Goal: Task Accomplishment & Management: Manage account settings

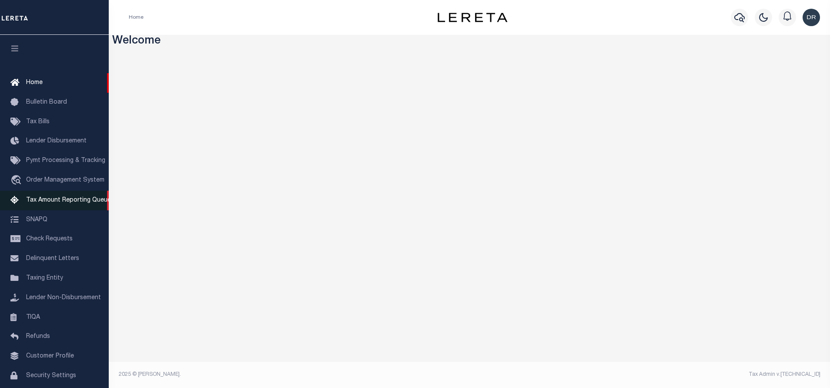
click at [58, 203] on span "Tax Amount Reporting Queue" at bounding box center [68, 200] width 85 height 6
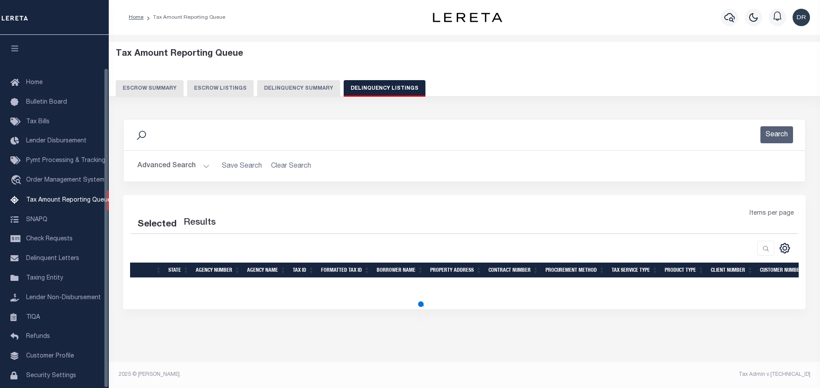
select select "100"
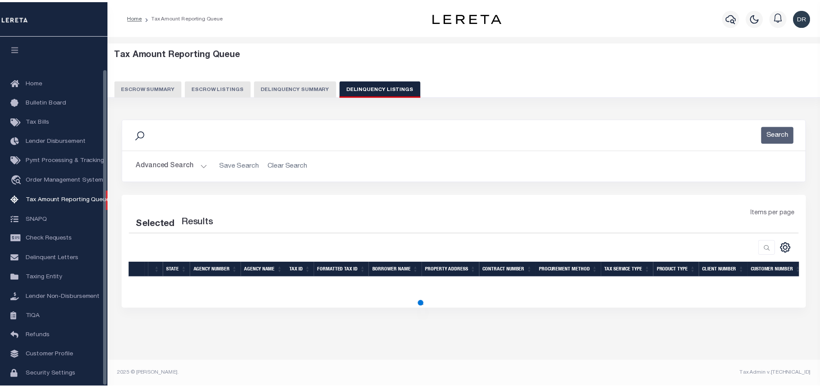
scroll to position [36, 0]
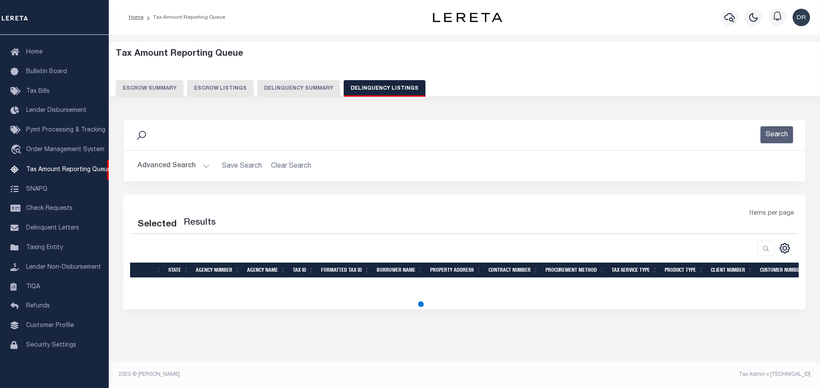
select select "100"
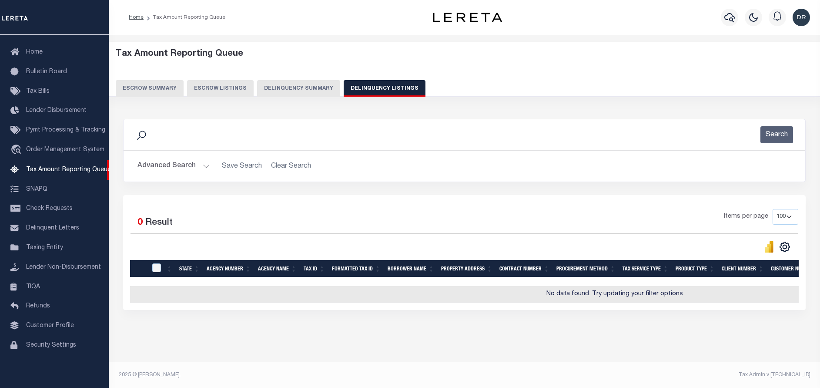
click at [204, 162] on button "Advanced Search" at bounding box center [174, 166] width 72 height 17
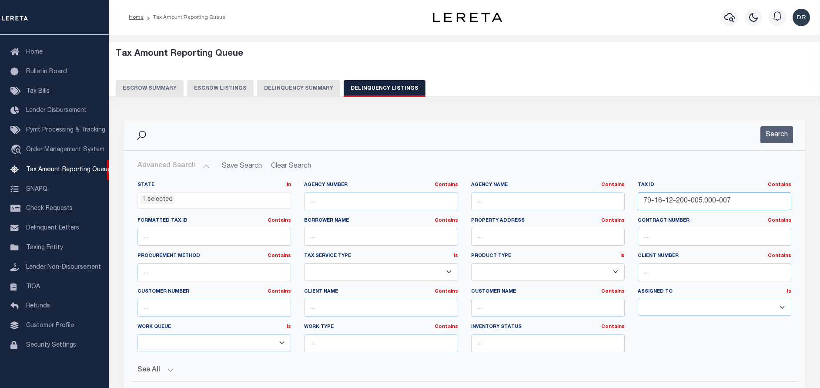
click at [711, 198] on input "79-16-12-200-005.000-007" at bounding box center [715, 201] width 154 height 18
paste input "92-06-02-412-001.000-003"
type input "92-06-02-412-001.000-003"
click at [782, 134] on button "Search" at bounding box center [777, 134] width 33 height 17
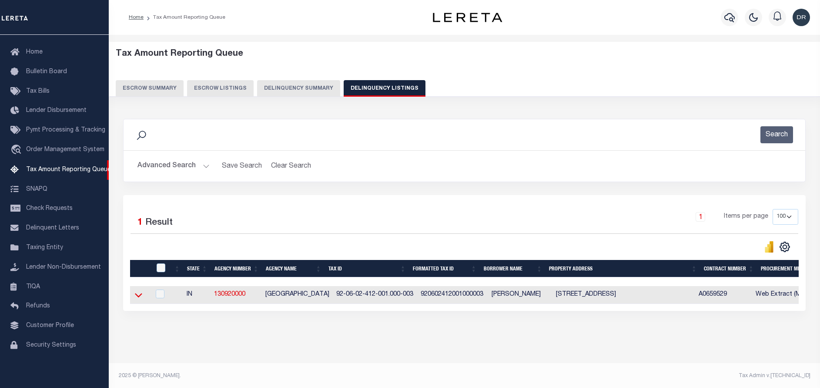
click at [136, 299] on icon at bounding box center [138, 294] width 7 height 9
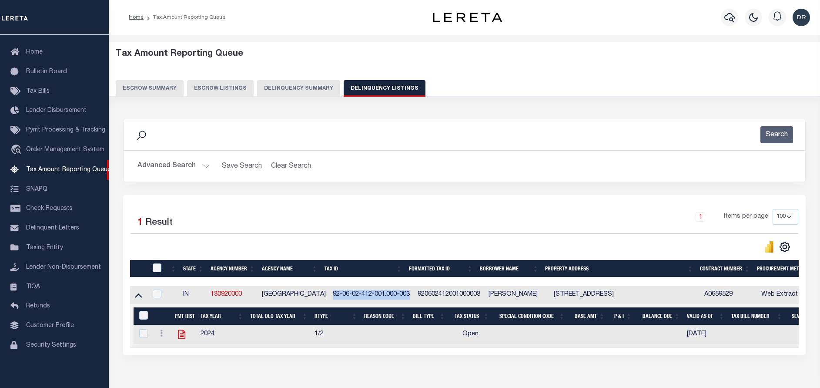
click at [181, 335] on icon "" at bounding box center [181, 334] width 11 height 11
checkbox input "true"
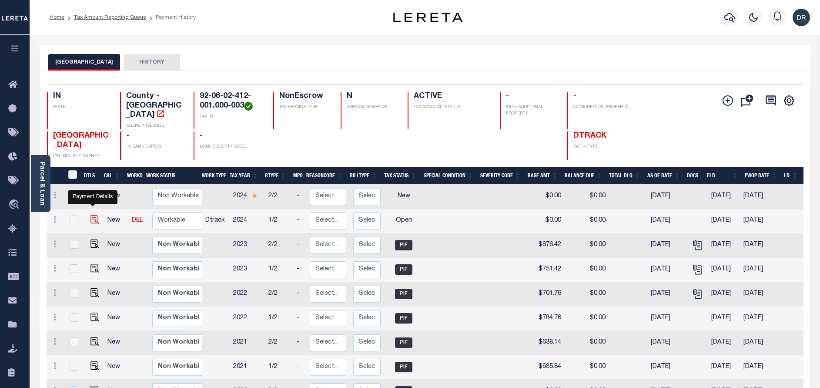
click at [96, 215] on img "" at bounding box center [95, 219] width 9 height 9
checkbox input "true"
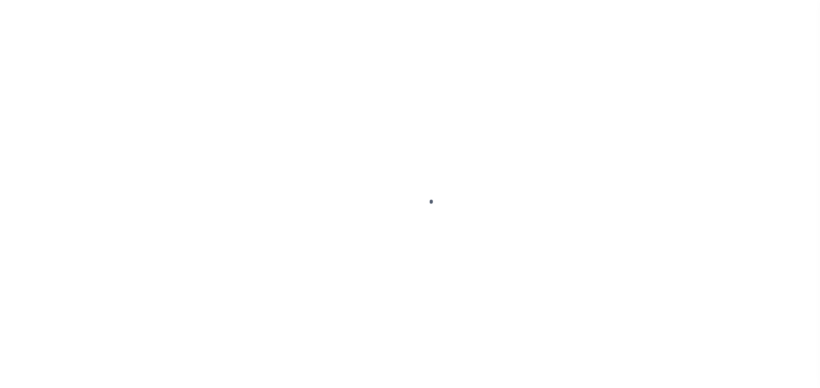
checkbox input "false"
type input "05/13/2025"
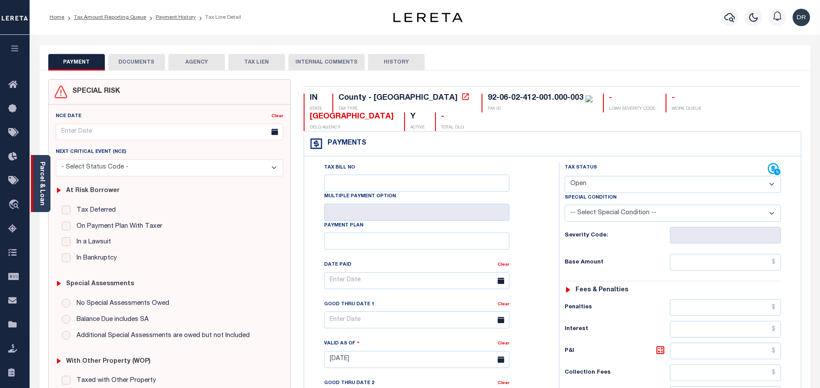
click at [44, 183] on link "Parcel & Loan" at bounding box center [42, 183] width 6 height 44
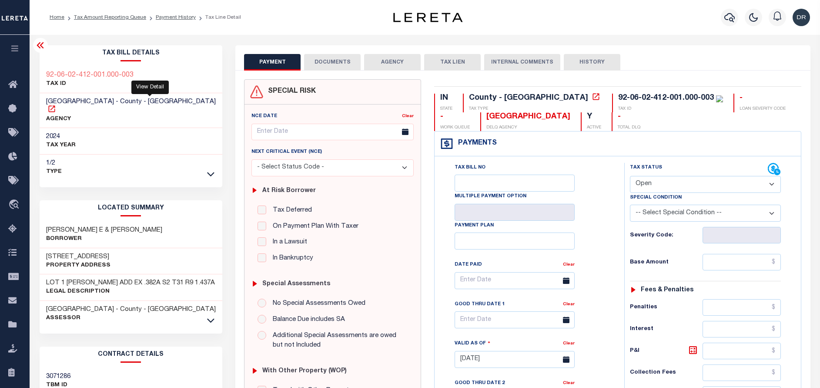
click at [56, 104] on icon at bounding box center [51, 108] width 9 height 9
click at [656, 183] on select "- Select Status Code - Open Due/Unpaid Paid Incomplete No Tax Due Internal Refu…" at bounding box center [705, 184] width 151 height 17
select select "PYD"
click at [630, 176] on select "- Select Status Code - Open Due/Unpaid Paid Incomplete No Tax Due Internal Refu…" at bounding box center [705, 184] width 151 height 17
type input "[DATE]"
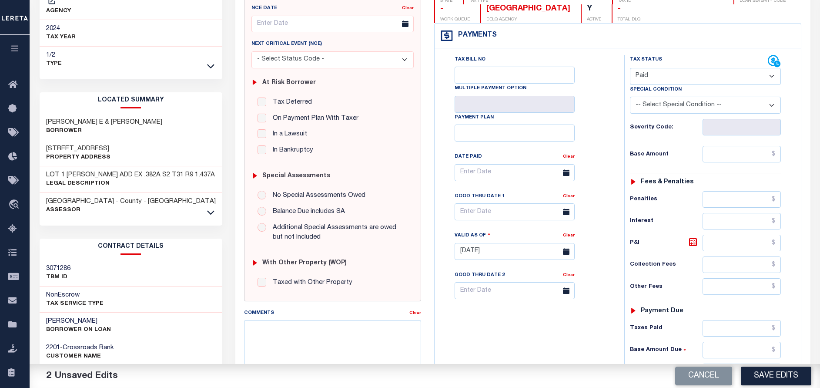
scroll to position [131, 0]
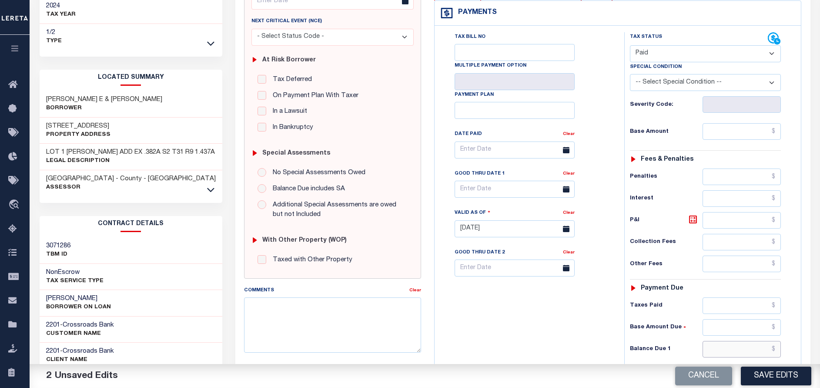
click at [719, 345] on input "text" at bounding box center [742, 349] width 78 height 17
type input "$0.00"
click at [735, 134] on input "text" at bounding box center [742, 131] width 78 height 17
paste input "791.94"
type input "$791.94"
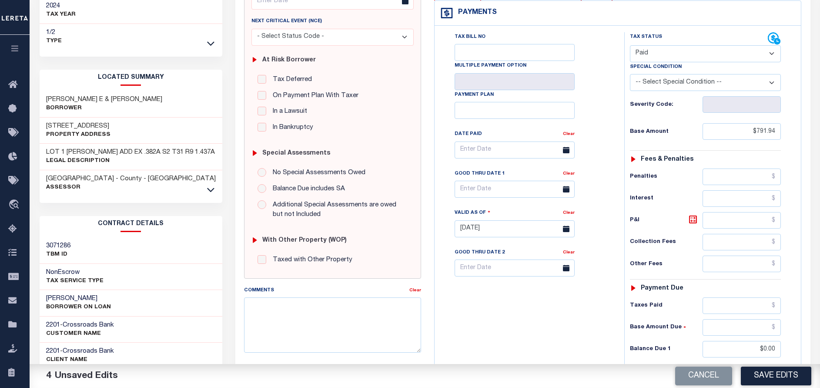
click at [507, 340] on div "Tax Bill No Multiple Payment Option Payment Plan Clear" at bounding box center [527, 224] width 181 height 384
click at [762, 377] on button "Save Edits" at bounding box center [776, 375] width 70 height 19
checkbox input "false"
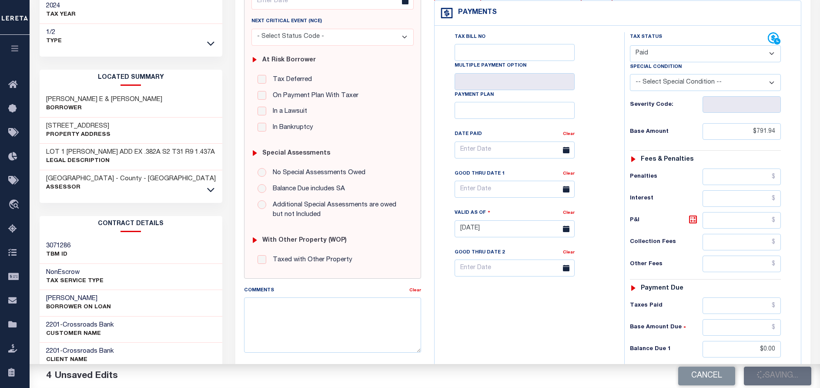
checkbox input "false"
type input "$791.94"
type input "$0"
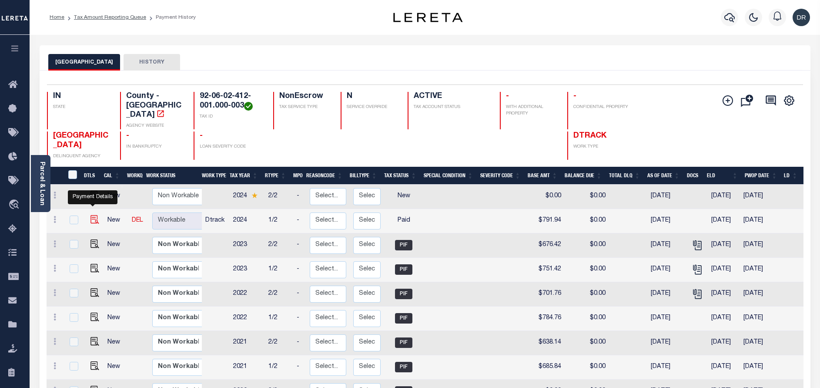
click at [95, 215] on img "" at bounding box center [95, 219] width 9 height 9
checkbox input "true"
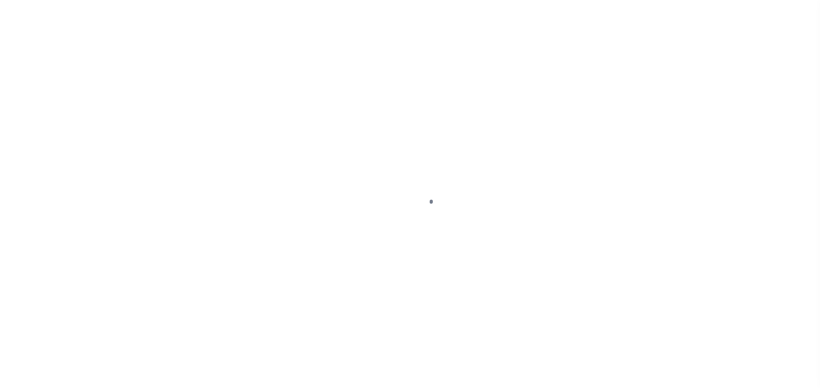
select select "PYD"
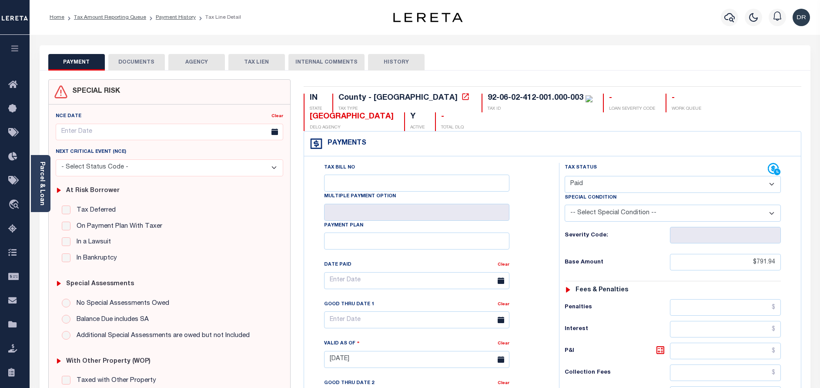
click at [150, 64] on button "DOCUMENTS" at bounding box center [136, 62] width 57 height 17
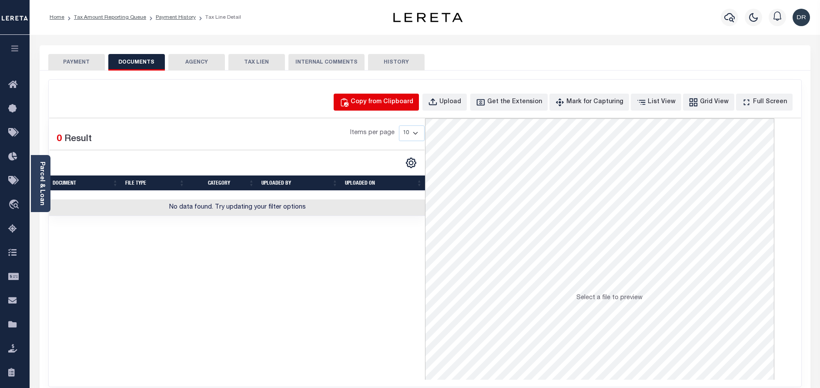
click at [389, 100] on div "Copy from Clipboard" at bounding box center [382, 102] width 63 height 10
select select "POP"
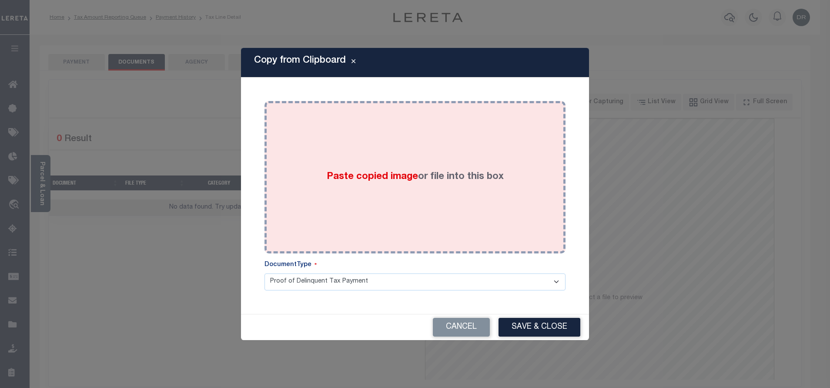
drag, startPoint x: 407, startPoint y: 135, endPoint x: 401, endPoint y: 152, distance: 17.5
click at [406, 135] on div "Paste copied image or file into this box" at bounding box center [415, 176] width 288 height 139
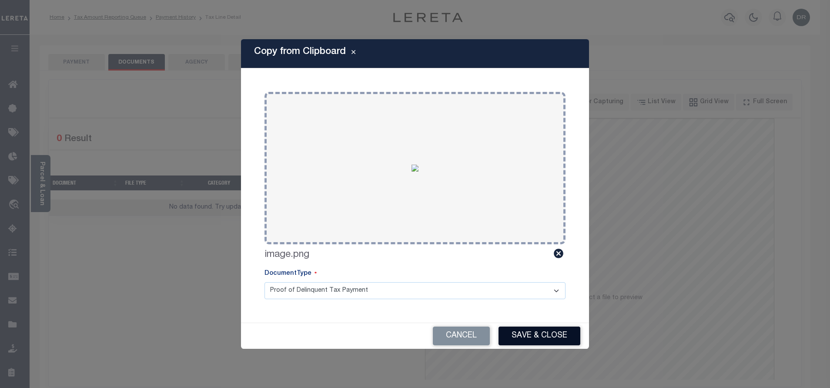
click at [510, 333] on button "Save & Close" at bounding box center [540, 335] width 82 height 19
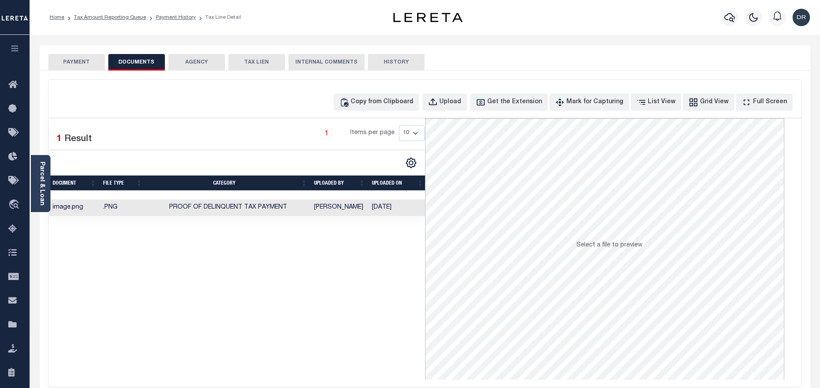
click at [93, 14] on li "Tax Amount Reporting Queue" at bounding box center [105, 17] width 82 height 8
click at [94, 17] on link "Tax Amount Reporting Queue" at bounding box center [110, 17] width 72 height 5
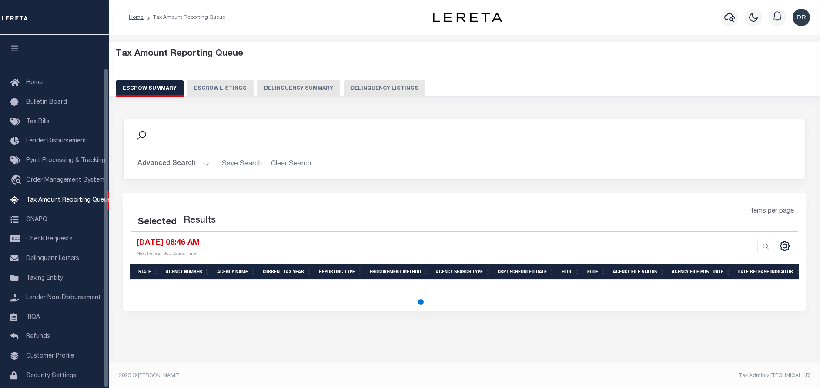
click at [389, 83] on button "Delinquency Listings" at bounding box center [385, 88] width 82 height 17
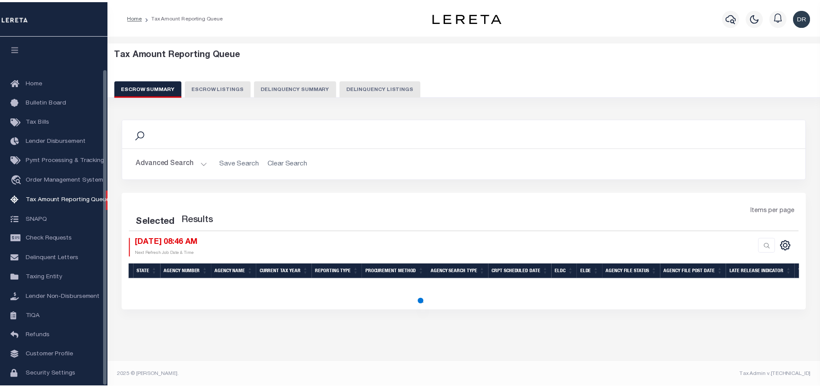
scroll to position [36, 0]
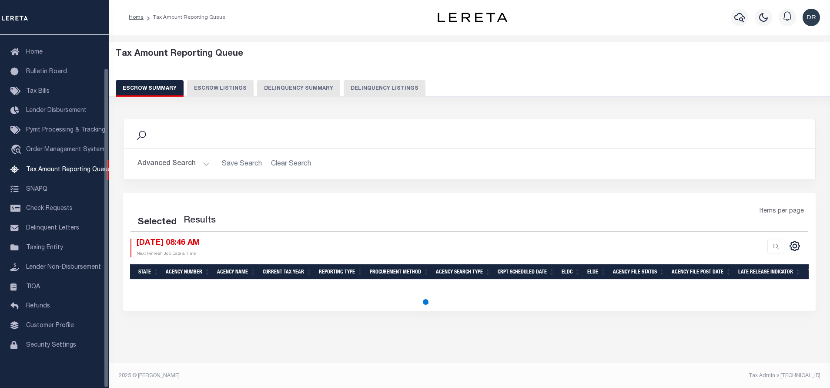
select select "100"
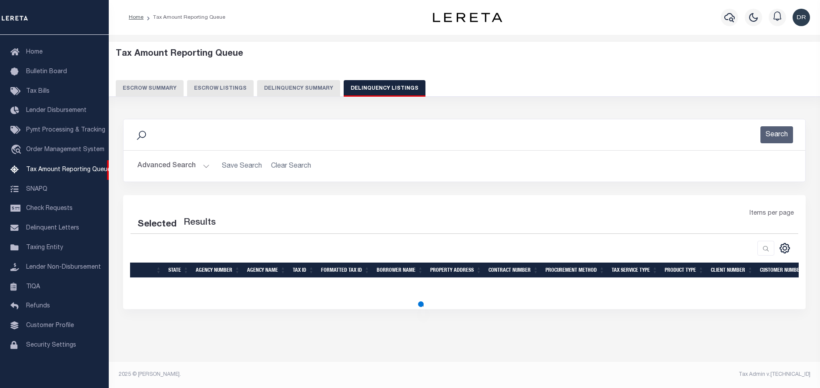
select select "100"
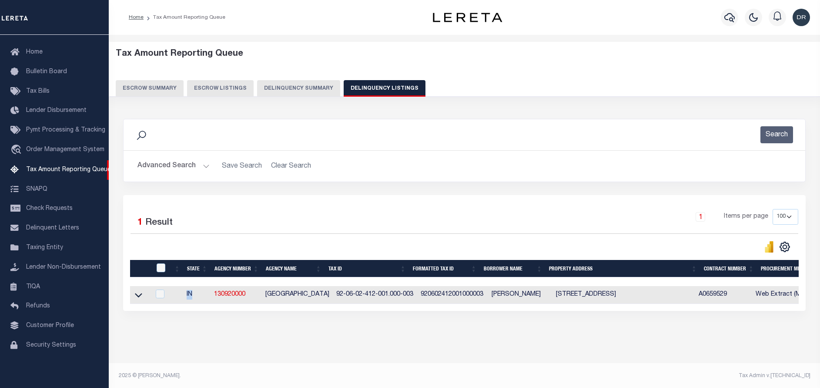
drag, startPoint x: 216, startPoint y: 288, endPoint x: 185, endPoint y: 312, distance: 39.1
click at [198, 304] on div "State Agency Number Agency Name Tax ID Formatted Tax ID Borrower Name Property …" at bounding box center [464, 295] width 669 height 18
click at [190, 293] on td "IN" at bounding box center [196, 295] width 27 height 18
checkbox input "true"
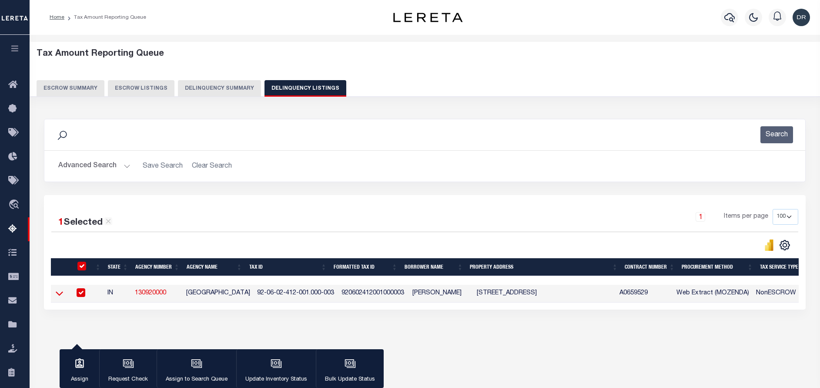
click at [58, 295] on icon at bounding box center [59, 292] width 7 height 9
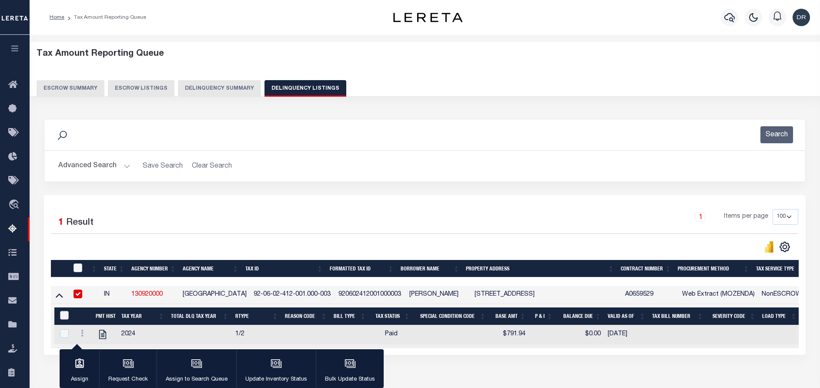
click at [64, 314] on input "&nbsp;" at bounding box center [64, 315] width 9 height 9
checkbox input "true"
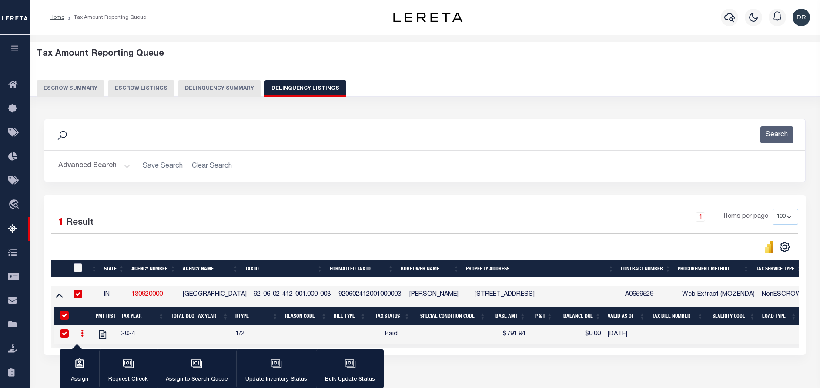
click at [79, 268] on input "checkbox" at bounding box center [78, 267] width 9 height 9
checkbox input "true"
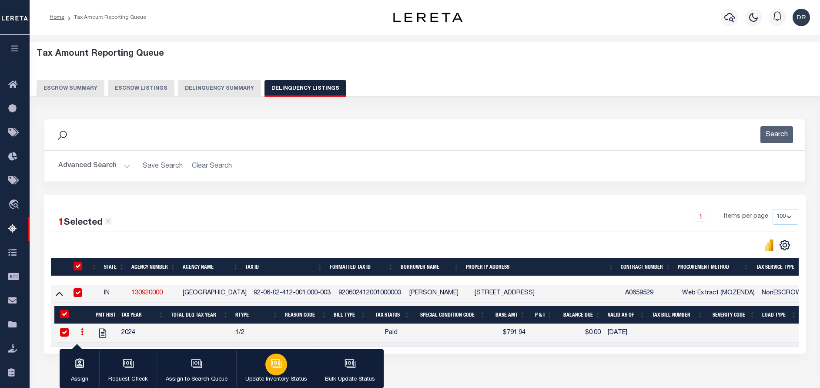
click at [275, 367] on icon "button" at bounding box center [277, 364] width 9 height 7
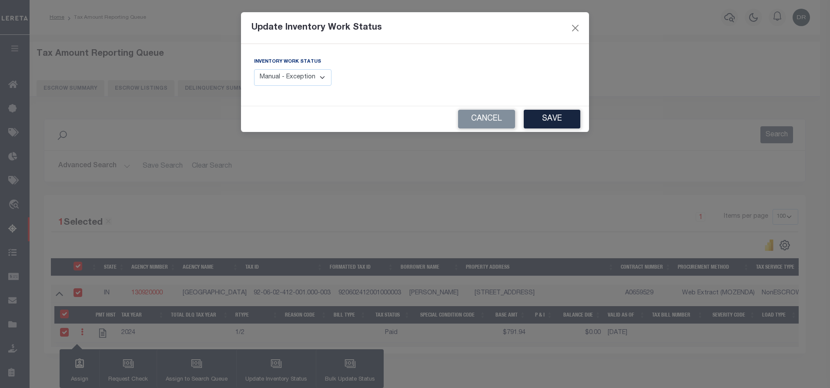
click at [296, 85] on select "Manual - Exception Pended - Awaiting Search Late Add Exception Completed" at bounding box center [292, 77] width 77 height 17
select select "4"
click at [254, 69] on select "Manual - Exception Pended - Awaiting Search Late Add Exception Completed" at bounding box center [292, 77] width 77 height 17
click at [553, 120] on button "Save" at bounding box center [552, 119] width 57 height 19
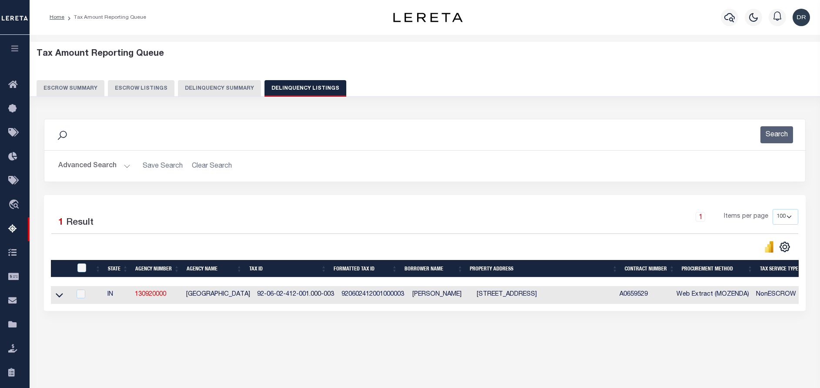
click at [102, 166] on button "Advanced Search" at bounding box center [94, 166] width 72 height 17
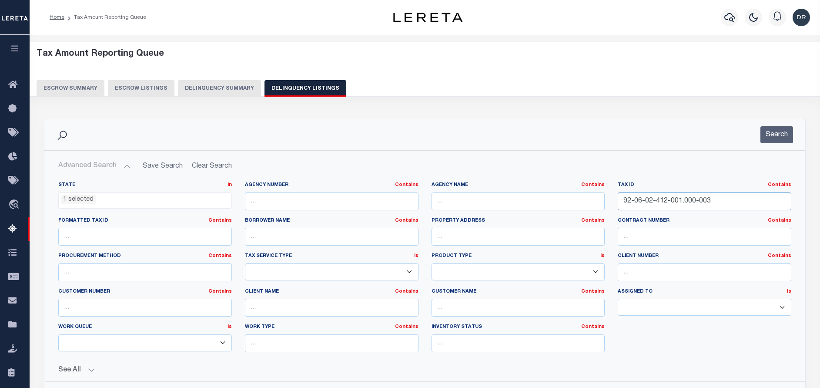
click at [680, 203] on input "92-06-02-412-001.000-003" at bounding box center [705, 201] width 174 height 18
paste input "21-025.000-004"
type input "92-06-02-421-025.000-004"
click at [772, 141] on button "Search" at bounding box center [777, 134] width 33 height 17
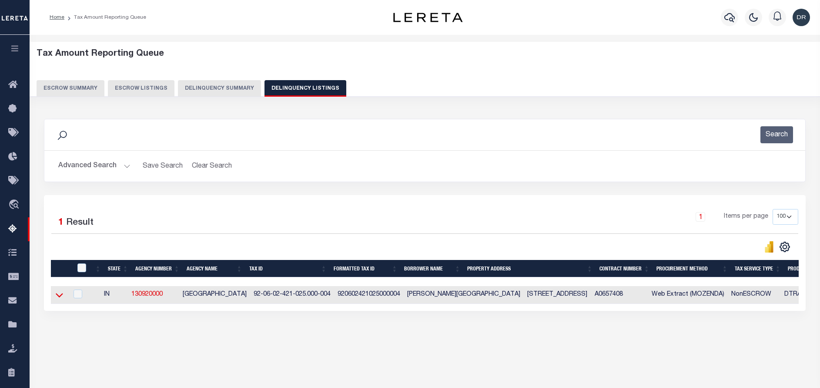
click at [60, 295] on icon at bounding box center [59, 294] width 7 height 9
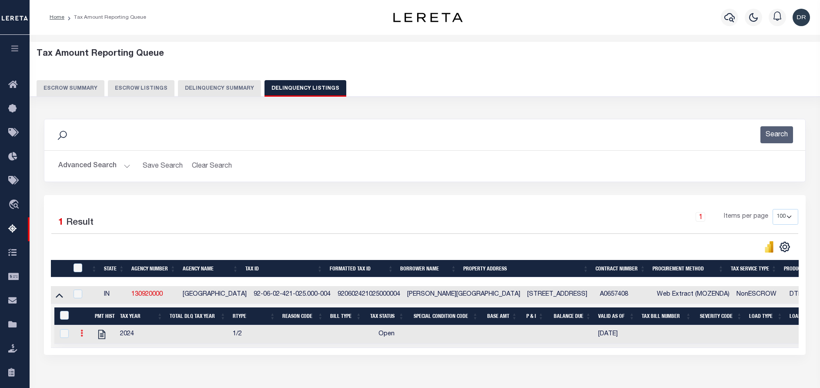
click at [84, 336] on link at bounding box center [82, 334] width 10 height 7
click at [91, 347] on img at bounding box center [92, 347] width 9 height 9
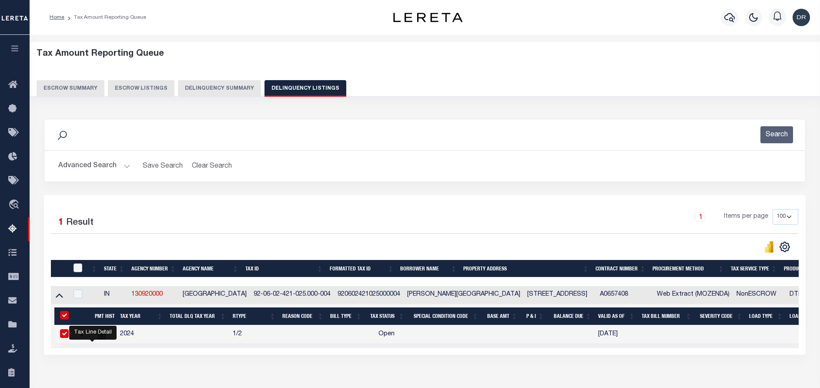
checkbox input "true"
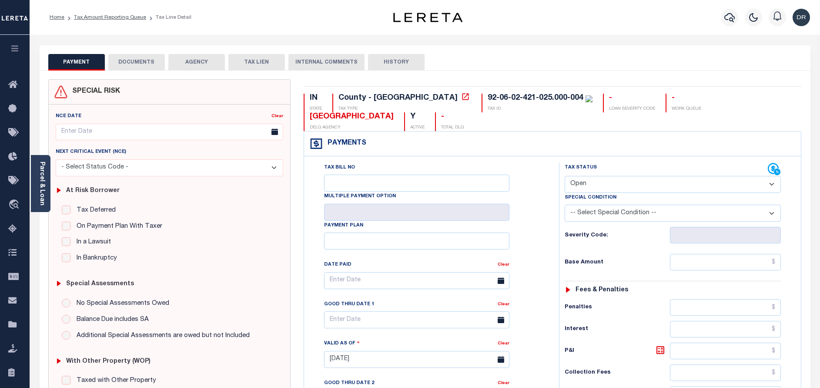
click at [632, 176] on select "- Select Status Code - Open Due/Unpaid Paid Incomplete No Tax Due Internal Refu…" at bounding box center [673, 184] width 216 height 17
select select "PYD"
click at [565, 176] on select "- Select Status Code - Open Due/Unpaid Paid Incomplete No Tax Due Internal Refu…" at bounding box center [673, 184] width 216 height 17
type input "[DATE]"
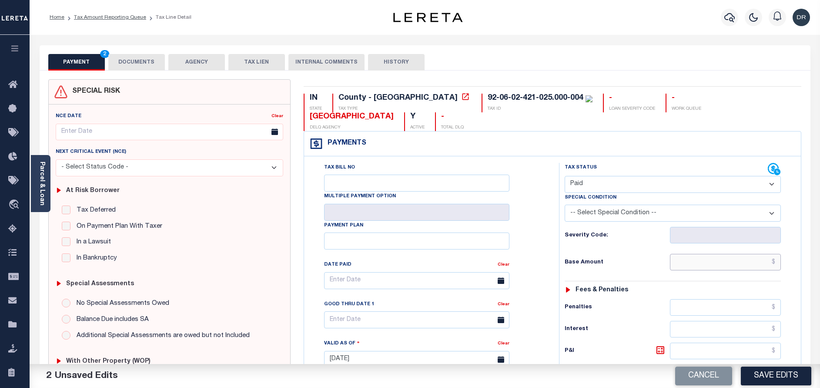
click at [711, 254] on input "text" at bounding box center [725, 262] width 111 height 17
paste input "975.02"
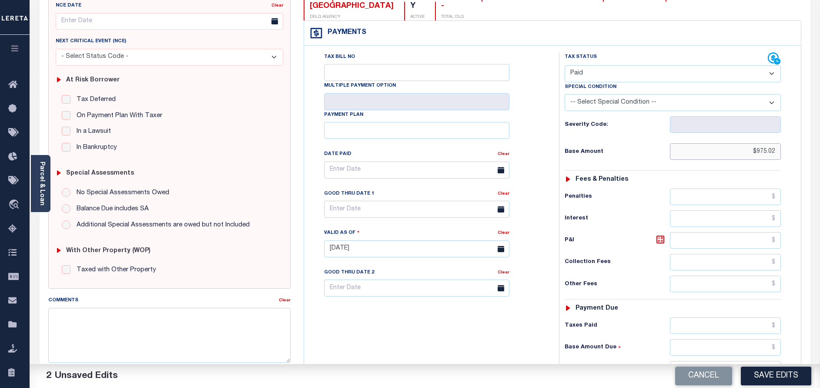
scroll to position [196, 0]
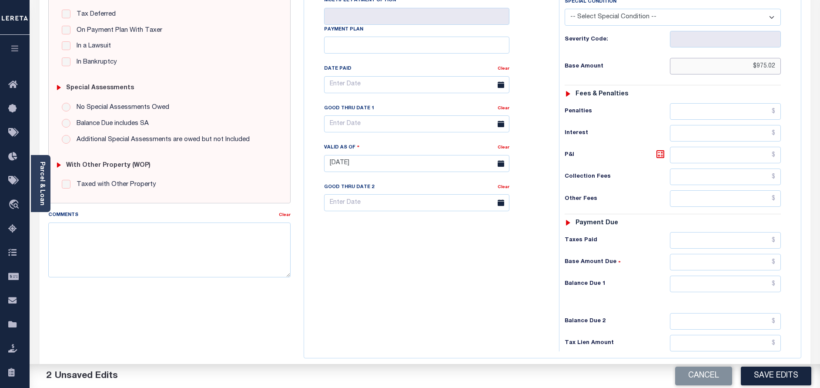
type input "$975.02"
click at [706, 275] on input "text" at bounding box center [725, 283] width 111 height 17
type input "$0.00"
click at [781, 382] on button "Save Edits" at bounding box center [776, 375] width 70 height 19
checkbox input "false"
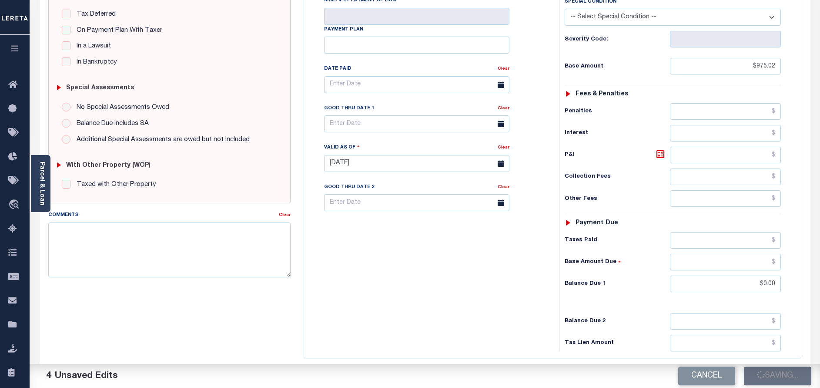
checkbox input "false"
type input "$975.02"
type input "$0"
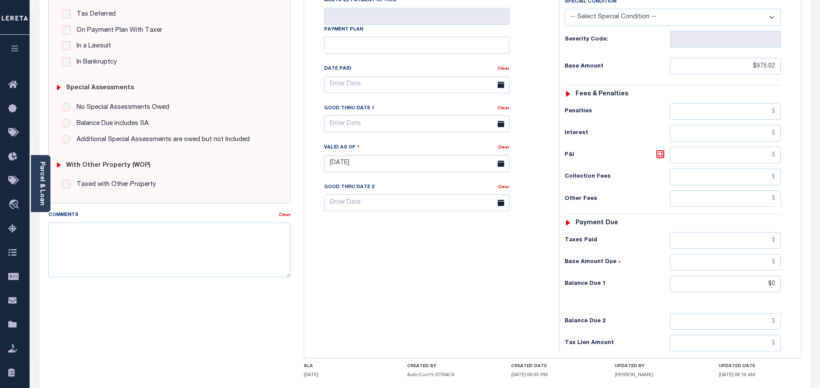
scroll to position [0, 0]
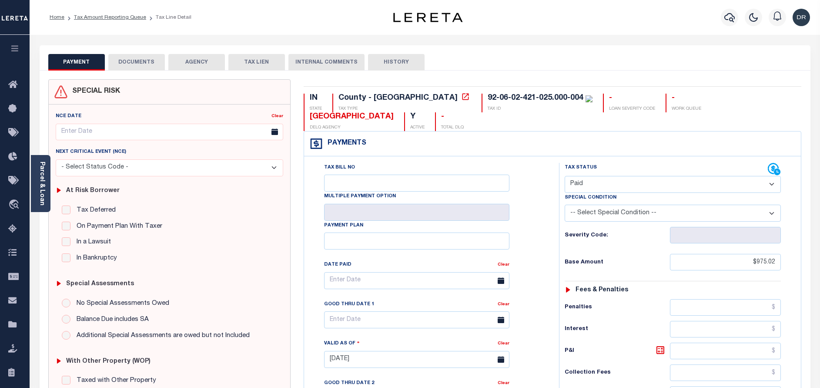
click at [124, 60] on button "DOCUMENTS" at bounding box center [136, 62] width 57 height 17
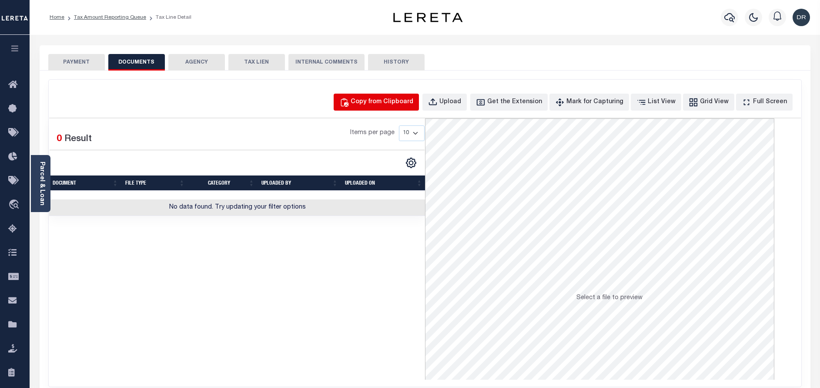
click at [384, 100] on div "Copy from Clipboard" at bounding box center [382, 102] width 63 height 10
select select "POP"
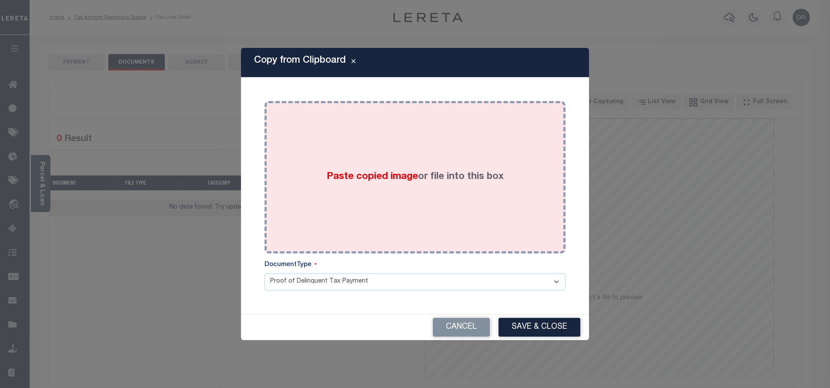
click at [435, 178] on label "Paste copied image or file into this box" at bounding box center [415, 177] width 177 height 14
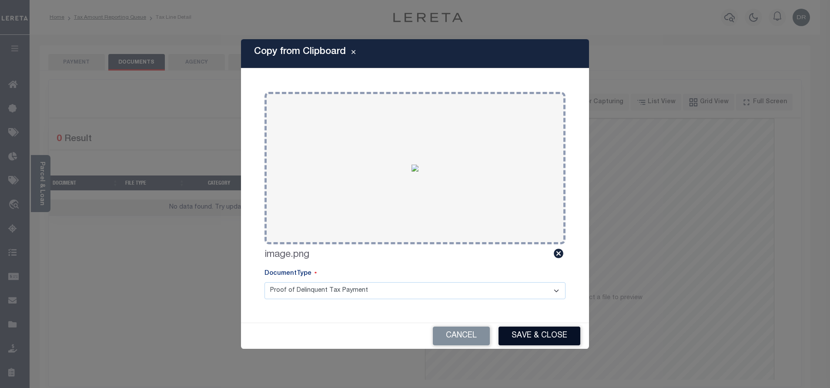
click at [532, 338] on button "Save & Close" at bounding box center [540, 335] width 82 height 19
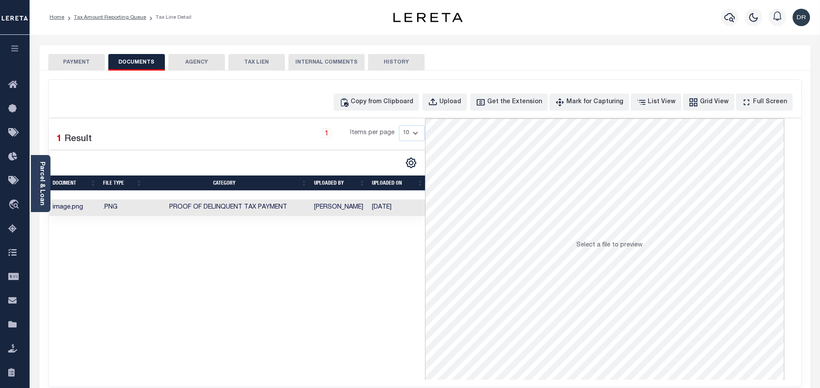
click at [95, 14] on li "Tax Amount Reporting Queue" at bounding box center [105, 17] width 82 height 8
click at [96, 20] on link "Tax Amount Reporting Queue" at bounding box center [110, 17] width 72 height 5
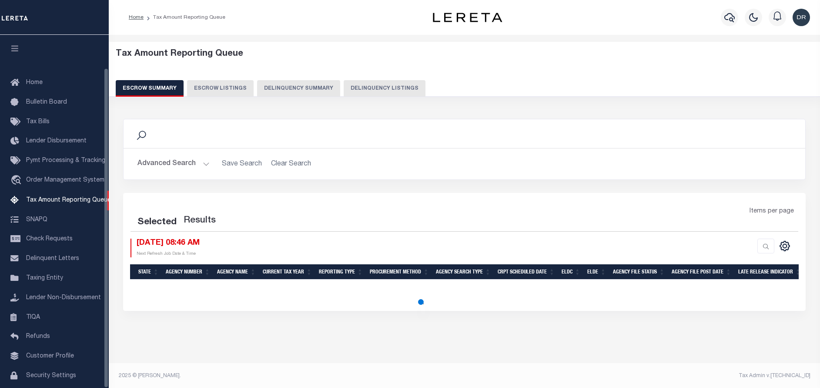
click at [372, 91] on button "Delinquency Listings" at bounding box center [385, 88] width 82 height 17
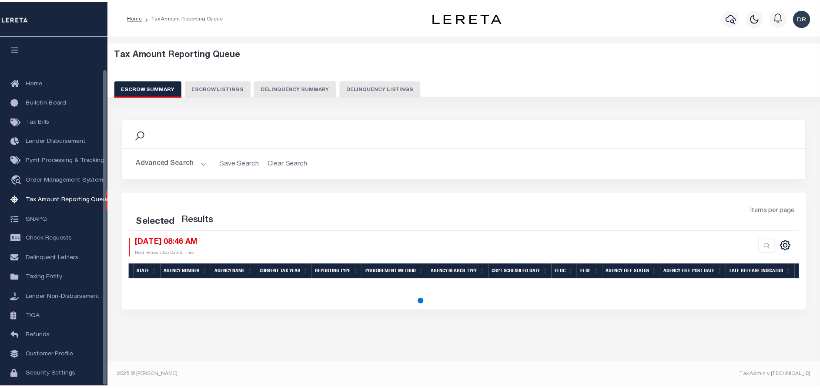
scroll to position [36, 0]
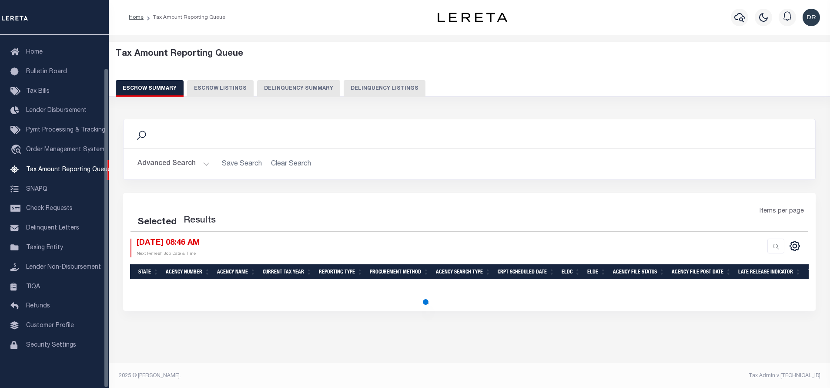
select select "100"
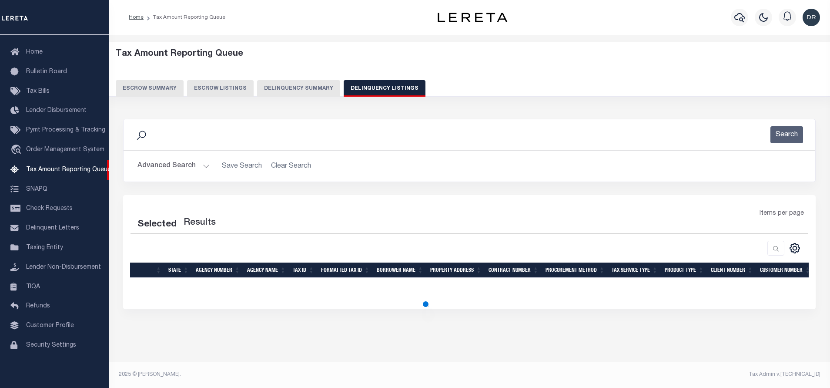
select select "100"
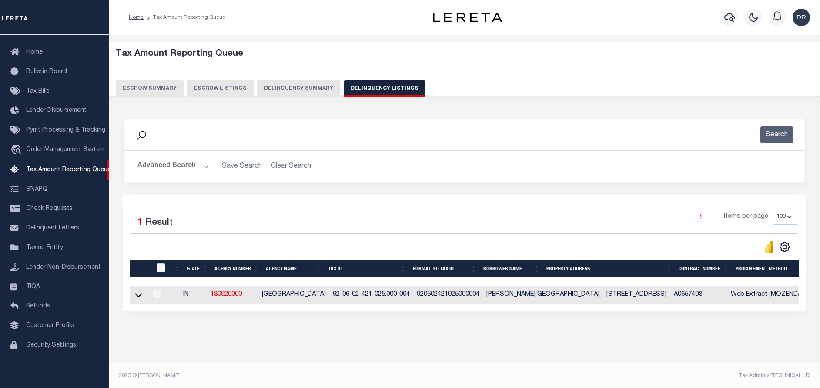
click at [134, 297] on link at bounding box center [139, 294] width 10 height 6
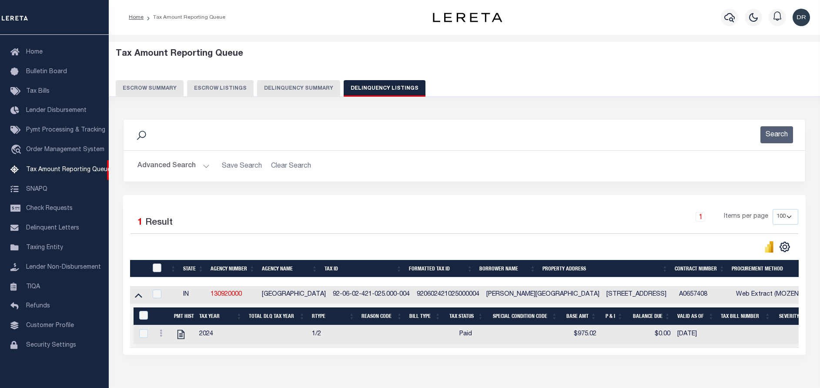
click at [158, 267] on input "checkbox" at bounding box center [157, 267] width 9 height 9
checkbox input "true"
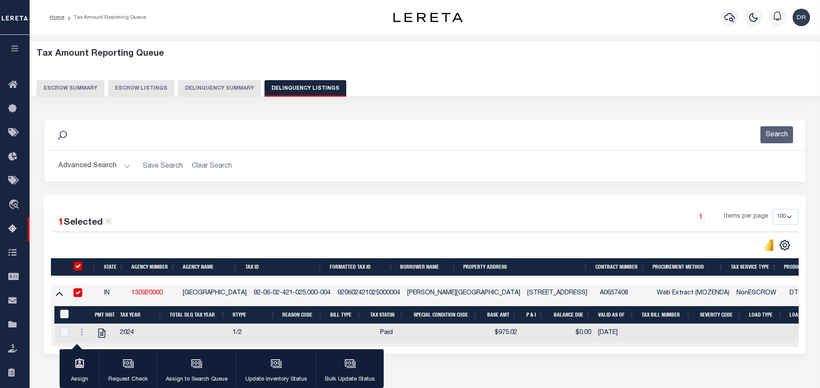
click at [64, 314] on input "&nbsp;" at bounding box center [64, 313] width 9 height 9
checkbox input "true"
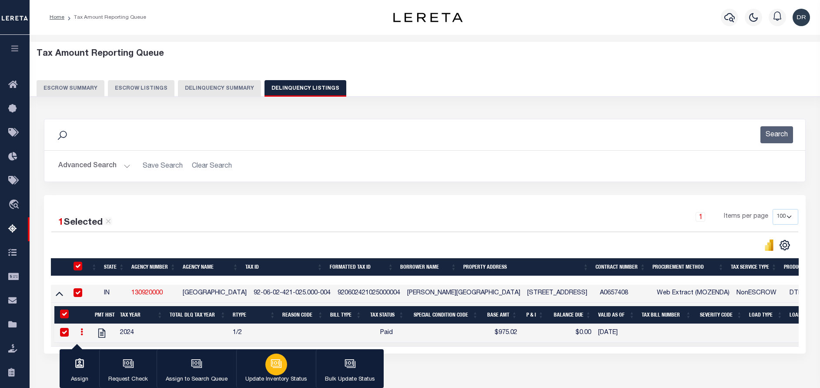
click at [291, 365] on button "Update Inventory Status" at bounding box center [276, 368] width 80 height 39
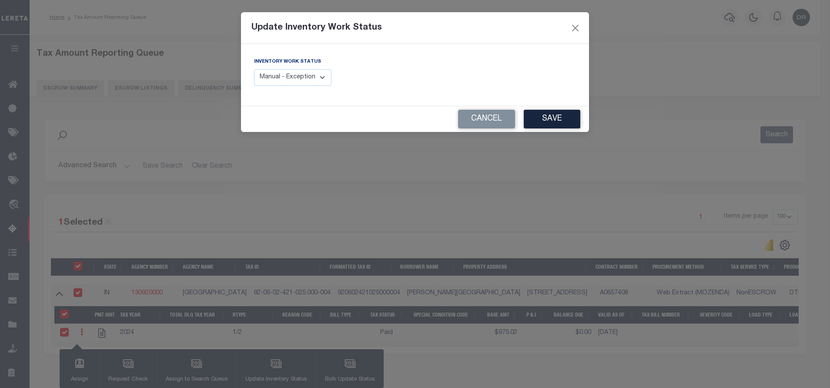
click at [319, 79] on select "Manual - Exception Pended - Awaiting Search Late Add Exception Completed" at bounding box center [292, 77] width 77 height 17
select select "4"
click at [254, 69] on select "Manual - Exception Pended - Awaiting Search Late Add Exception Completed" at bounding box center [292, 77] width 77 height 17
click at [547, 124] on button "Save" at bounding box center [552, 119] width 57 height 19
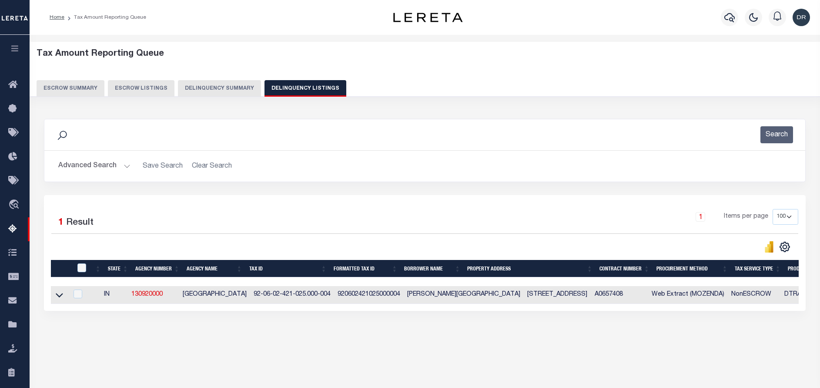
click at [90, 167] on button "Advanced Search" at bounding box center [94, 166] width 72 height 17
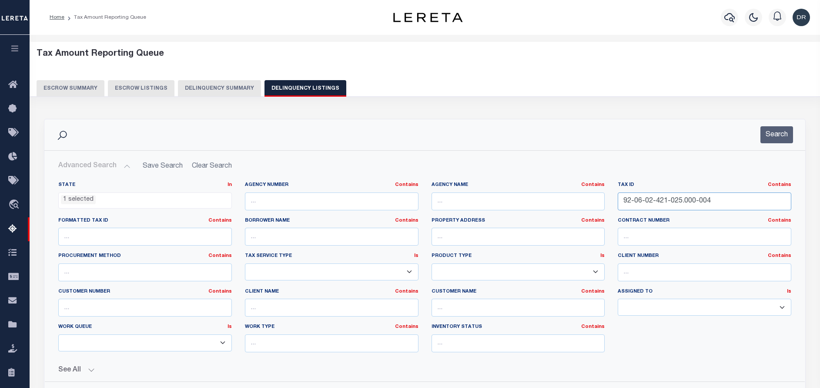
click at [631, 204] on input "92-06-02-421-025.000-004" at bounding box center [705, 201] width 174 height 18
paste input "5-023"
type input "92-06-02-425-023.000-004"
click at [763, 144] on div "Search" at bounding box center [424, 134] width 761 height 31
click at [769, 140] on button "Search" at bounding box center [777, 134] width 33 height 17
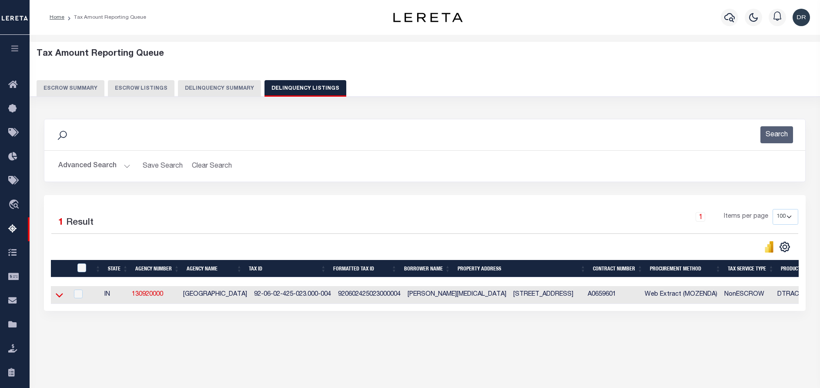
click at [58, 295] on icon at bounding box center [59, 294] width 7 height 9
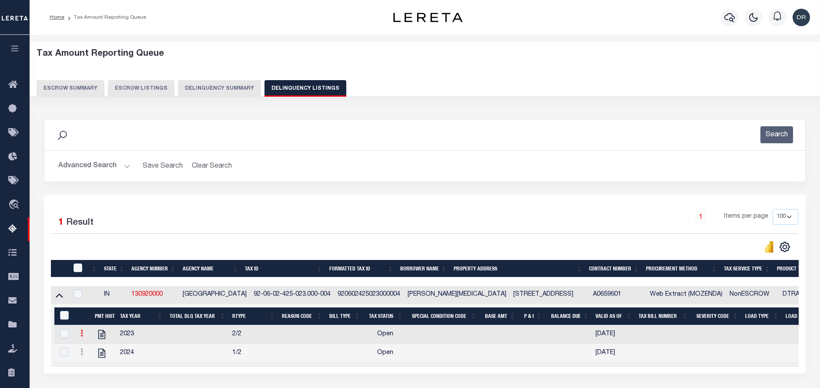
click at [81, 336] on icon at bounding box center [81, 332] width 3 height 7
click at [91, 362] on img "" at bounding box center [92, 361] width 9 height 9
select select "OP2"
select select
type input "[DATE]"
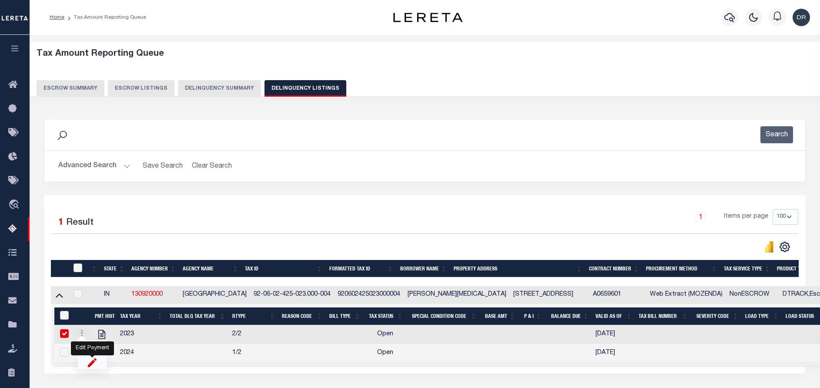
checkbox input "false"
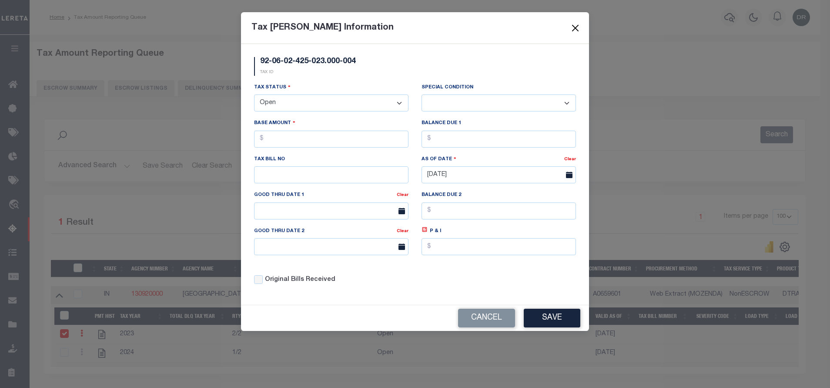
click at [579, 23] on button "Close" at bounding box center [575, 27] width 11 height 11
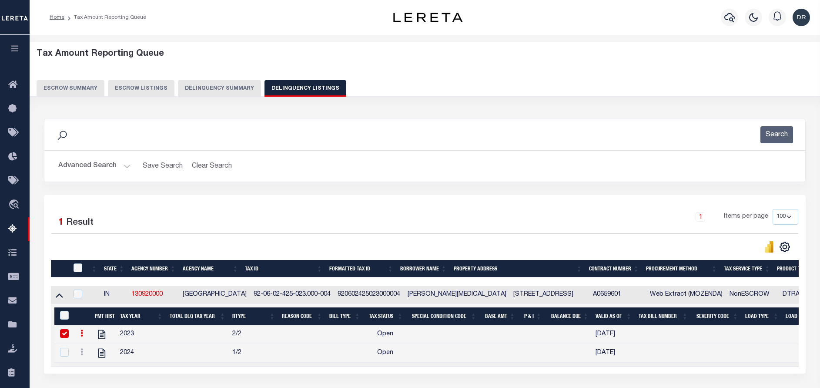
click at [81, 336] on icon at bounding box center [81, 332] width 3 height 7
click at [91, 347] on img "" at bounding box center [92, 347] width 9 height 9
checkbox input "false"
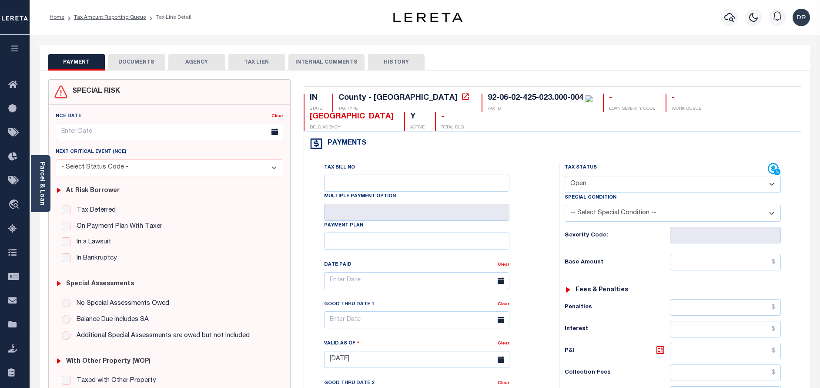
click at [606, 176] on select "- Select Status Code - Open Due/Unpaid Paid Incomplete No Tax Due Internal Refu…" at bounding box center [673, 184] width 216 height 17
select select "PYD"
click at [565, 176] on select "- Select Status Code - Open Due/Unpaid Paid Incomplete No Tax Due Internal Refu…" at bounding box center [673, 184] width 216 height 17
type input "[DATE]"
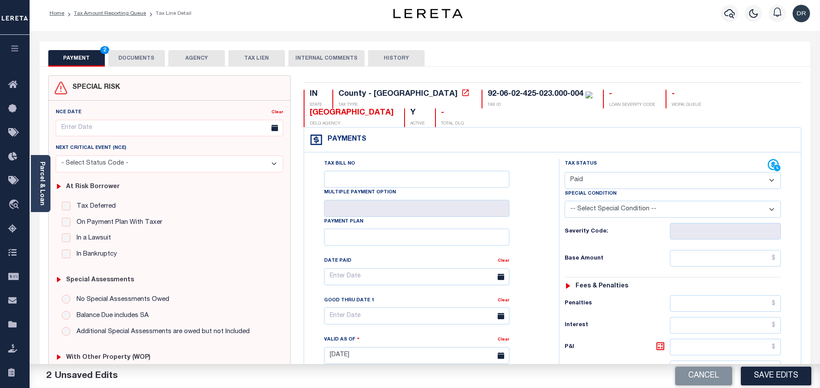
scroll to position [253, 0]
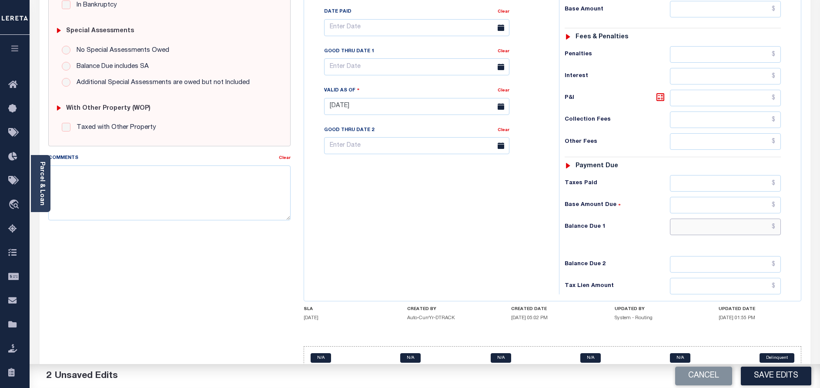
click at [711, 218] on input "text" at bounding box center [725, 226] width 111 height 17
type input "$0.00"
click at [764, 368] on button "Save Edits" at bounding box center [776, 375] width 70 height 19
checkbox input "false"
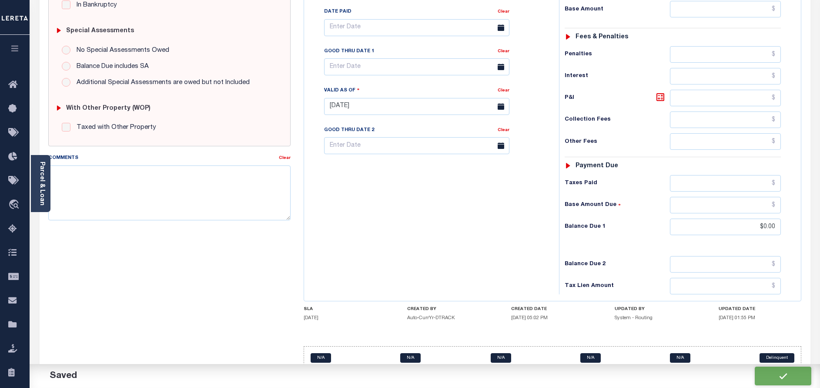
checkbox input "false"
type input "$0"
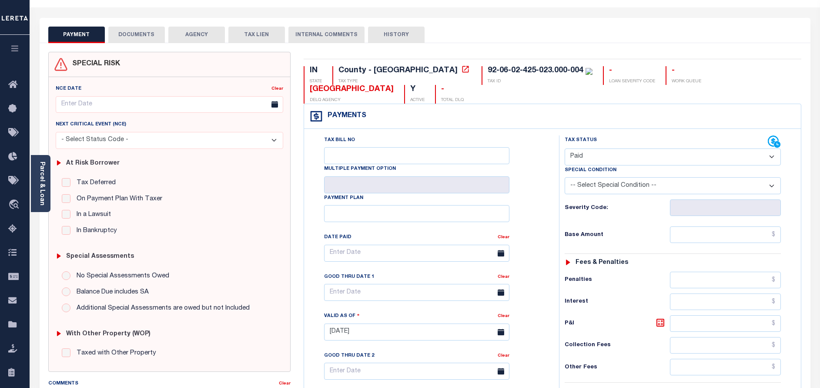
scroll to position [0, 0]
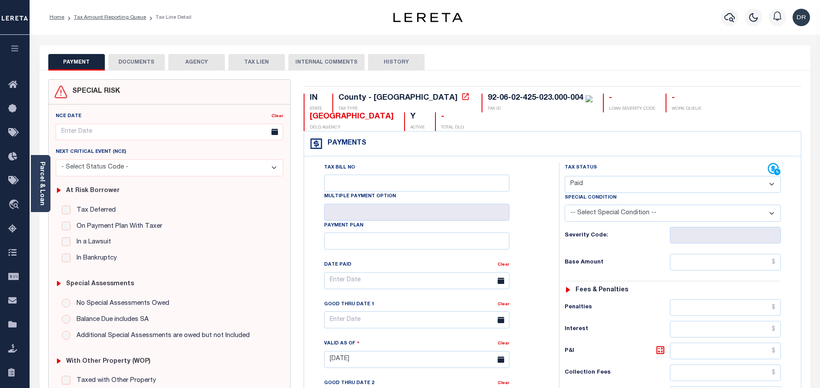
click at [123, 63] on button "DOCUMENTS" at bounding box center [136, 62] width 57 height 17
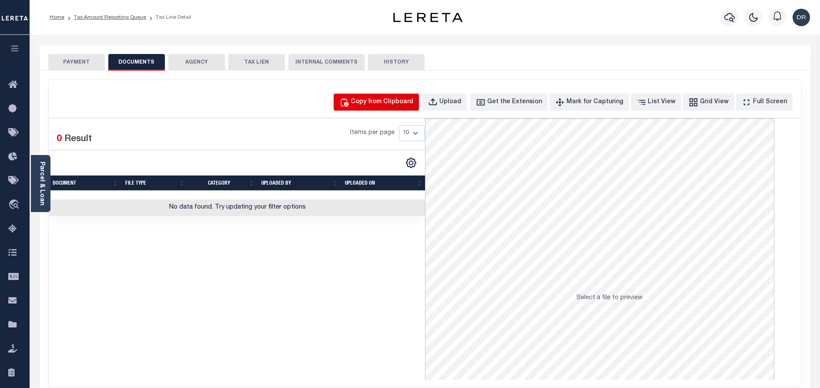
click at [397, 101] on div "Copy from Clipboard" at bounding box center [382, 102] width 63 height 10
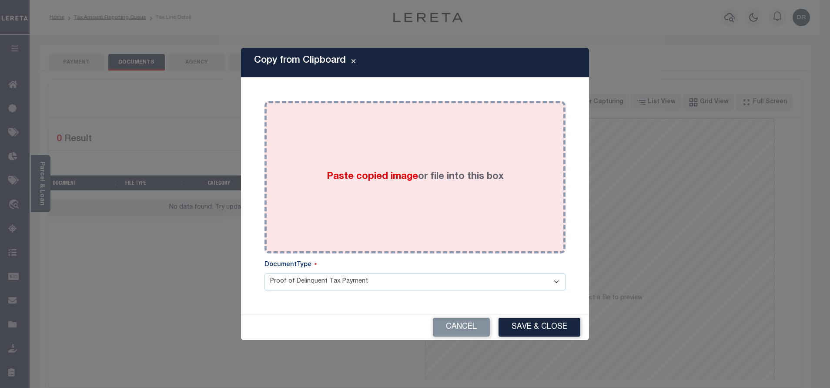
click at [406, 128] on div "Paste copied image or file into this box" at bounding box center [415, 176] width 288 height 139
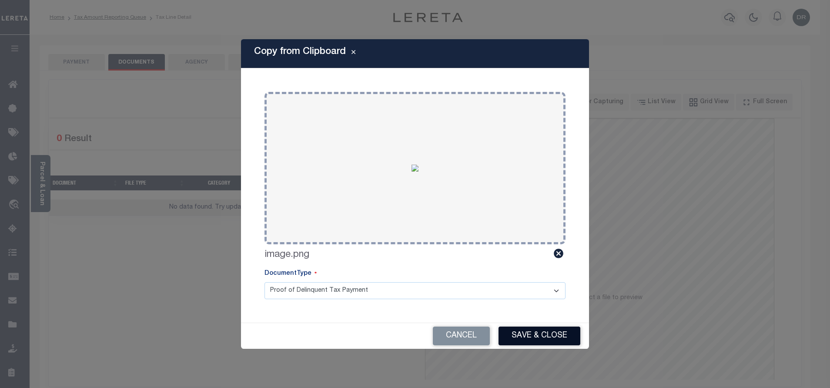
click at [531, 336] on button "Save & Close" at bounding box center [540, 335] width 82 height 19
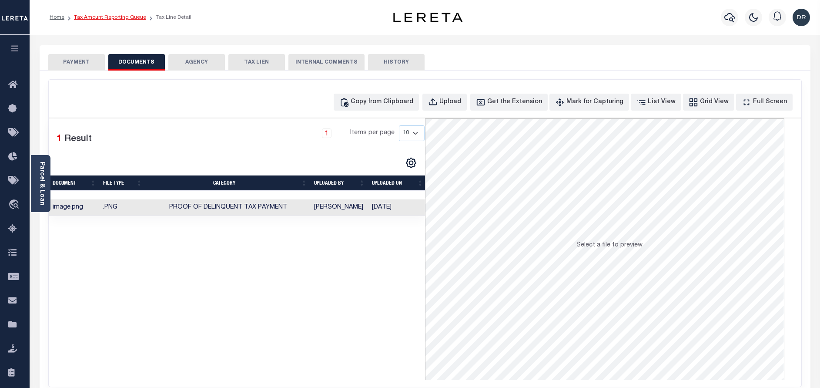
click at [110, 18] on link "Tax Amount Reporting Queue" at bounding box center [110, 17] width 72 height 5
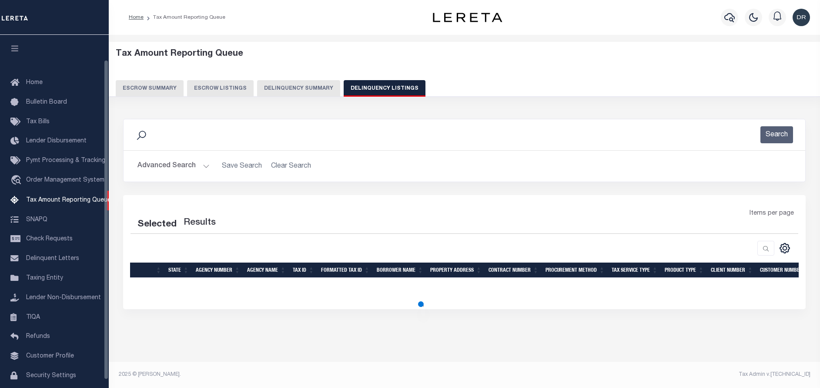
select select "100"
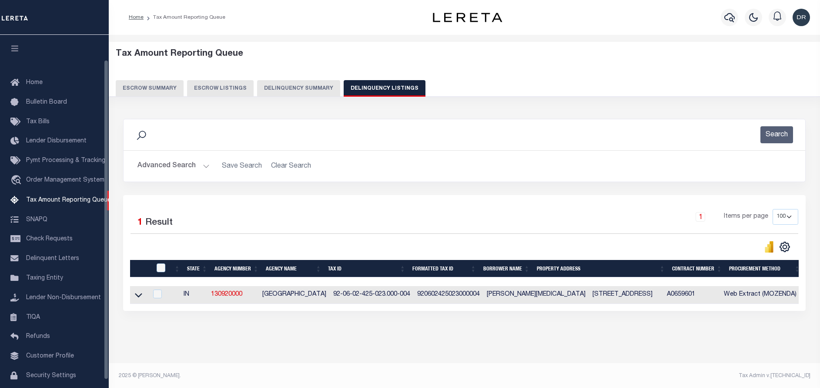
scroll to position [27, 0]
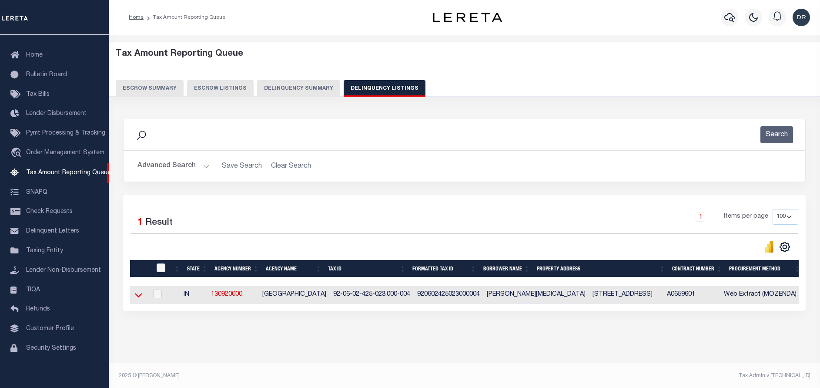
click at [138, 294] on icon at bounding box center [138, 294] width 7 height 9
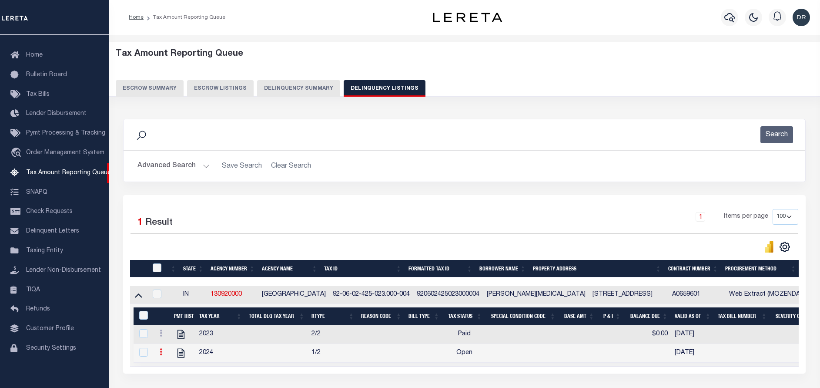
click at [162, 355] on icon at bounding box center [161, 351] width 3 height 7
click at [170, 370] on img "" at bounding box center [171, 366] width 9 height 9
checkbox input "true"
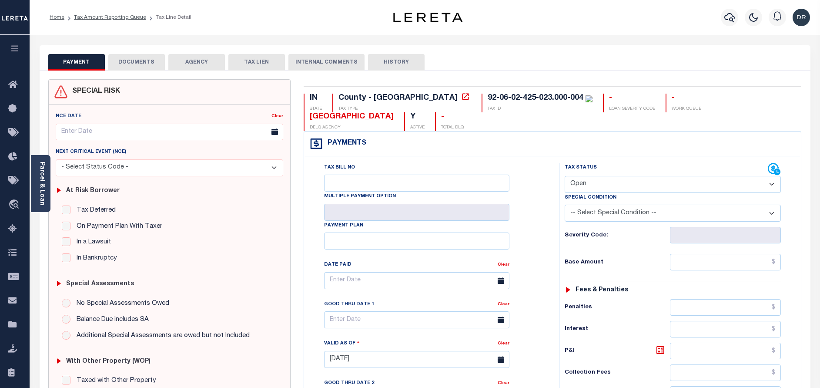
click at [584, 176] on select "- Select Status Code - Open Due/Unpaid Paid Incomplete No Tax Due Internal Refu…" at bounding box center [673, 184] width 216 height 17
select select "PYD"
click at [565, 176] on select "- Select Status Code - Open Due/Unpaid Paid Incomplete No Tax Due Internal Refu…" at bounding box center [673, 184] width 216 height 17
type input "[DATE]"
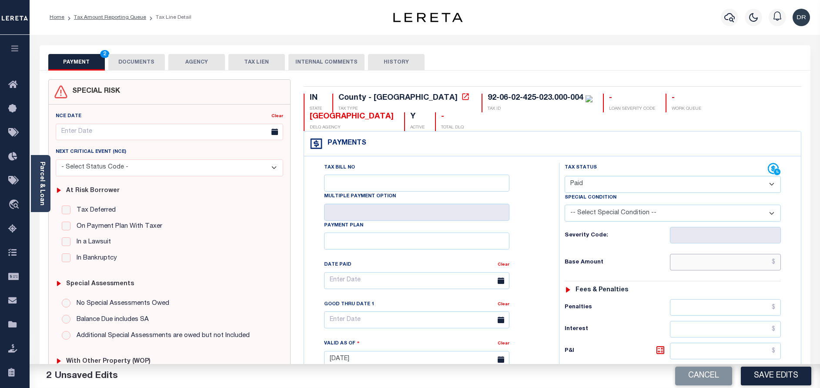
click at [721, 254] on input "text" at bounding box center [725, 262] width 111 height 17
paste input "1,869.64"
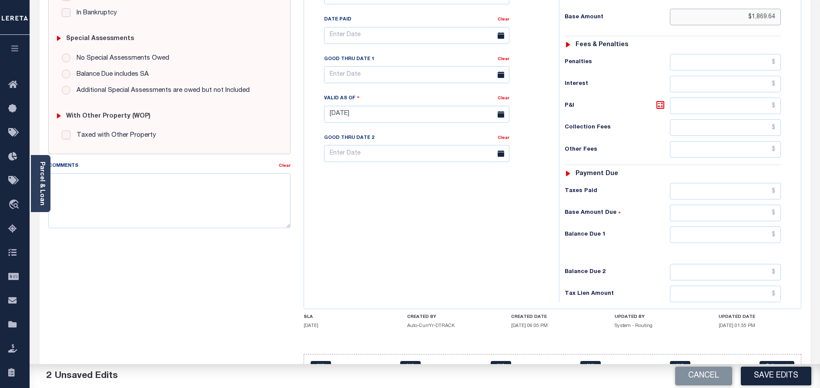
scroll to position [253, 0]
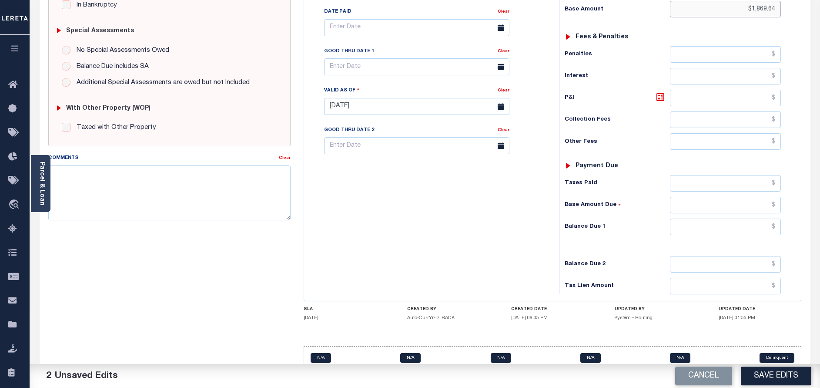
type input "$1,869.64"
click at [730, 218] on input "text" at bounding box center [725, 226] width 111 height 17
type input "$0.00"
click at [787, 373] on button "Save Edits" at bounding box center [776, 375] width 70 height 19
checkbox input "false"
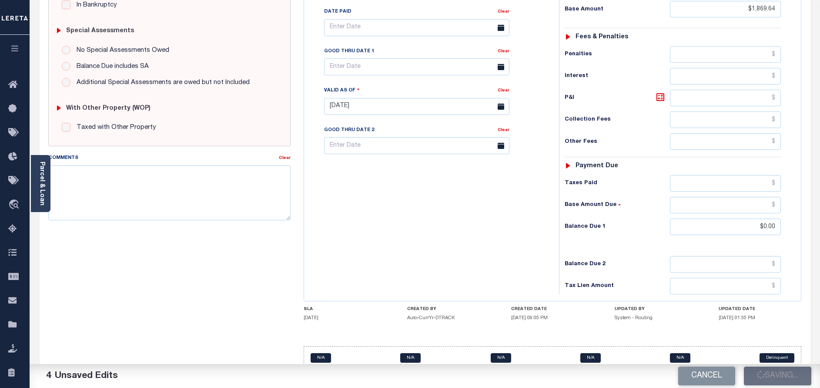
checkbox input "false"
type input "$1,869.64"
type input "$0"
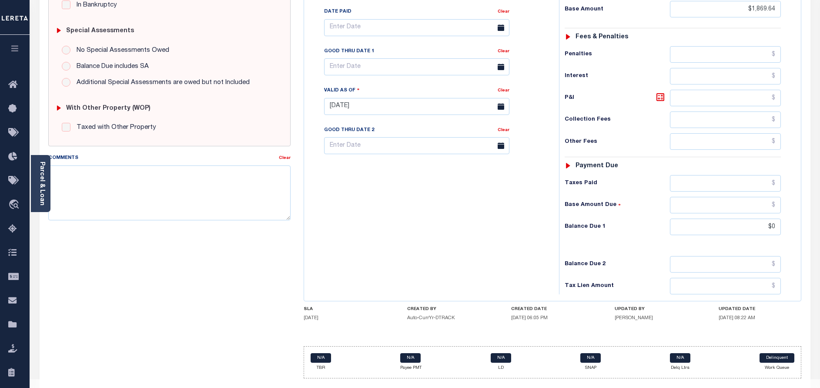
click at [178, 236] on div "SPECIAL RISK NCE Date Clear - Select Status Code -" at bounding box center [169, 105] width 255 height 559
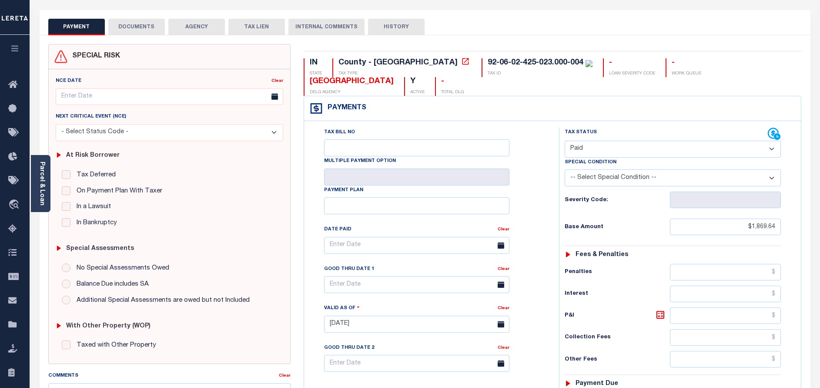
scroll to position [0, 0]
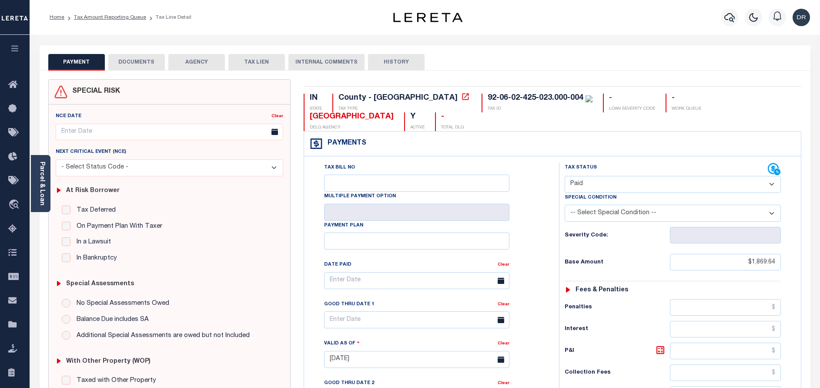
click at [127, 64] on button "DOCUMENTS" at bounding box center [136, 62] width 57 height 17
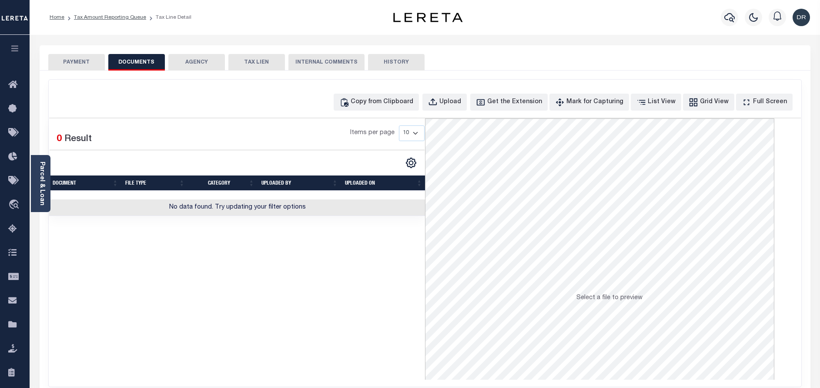
click at [410, 111] on div "Copy from Clipboard Upload Get the Extension Mark for Capturing Got it List Vie…" at bounding box center [425, 233] width 753 height 307
click at [409, 104] on div "Copy from Clipboard" at bounding box center [382, 102] width 63 height 10
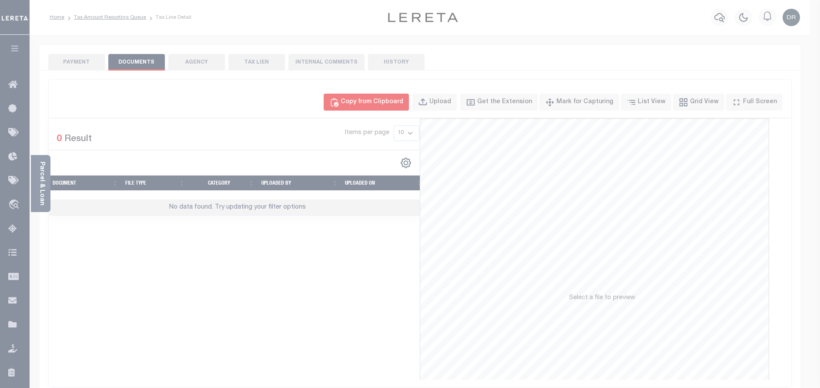
select select "POP"
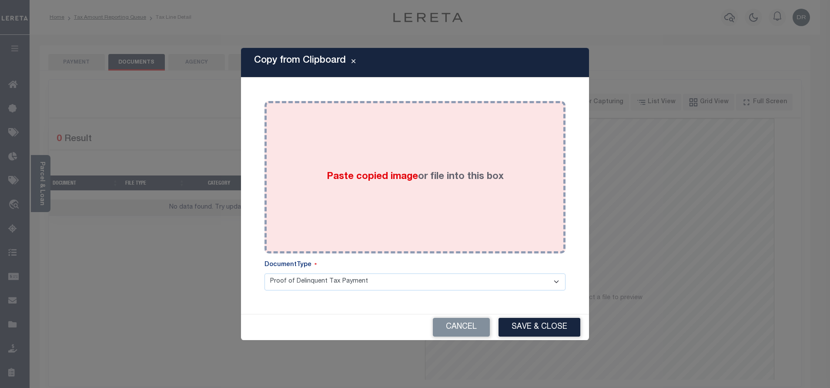
click at [440, 168] on div "Paste copied image or file into this box" at bounding box center [415, 176] width 288 height 139
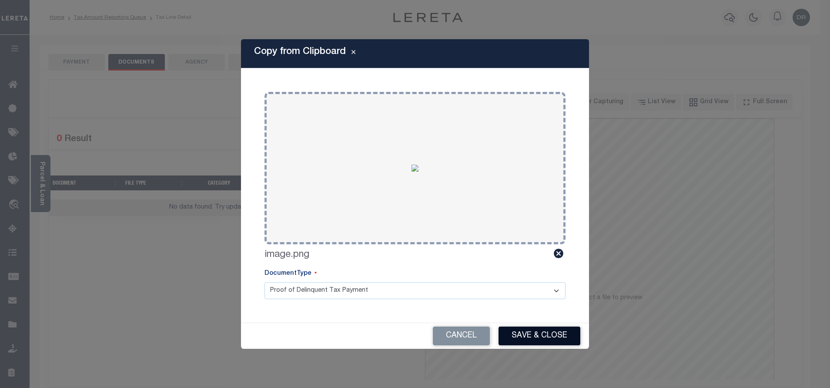
click at [525, 333] on button "Save & Close" at bounding box center [540, 335] width 82 height 19
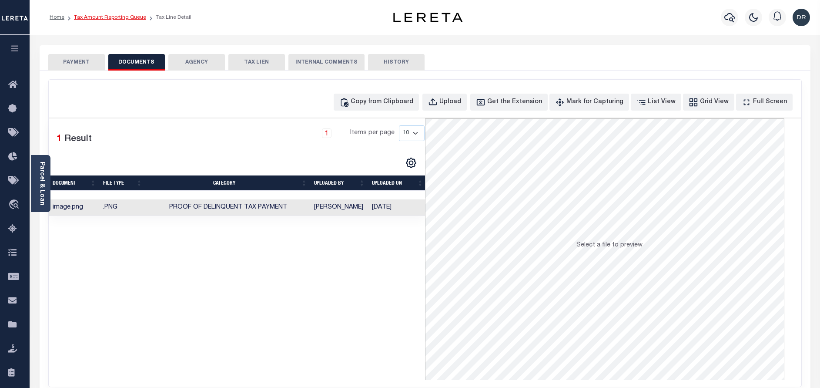
click at [102, 20] on link "Tax Amount Reporting Queue" at bounding box center [110, 17] width 72 height 5
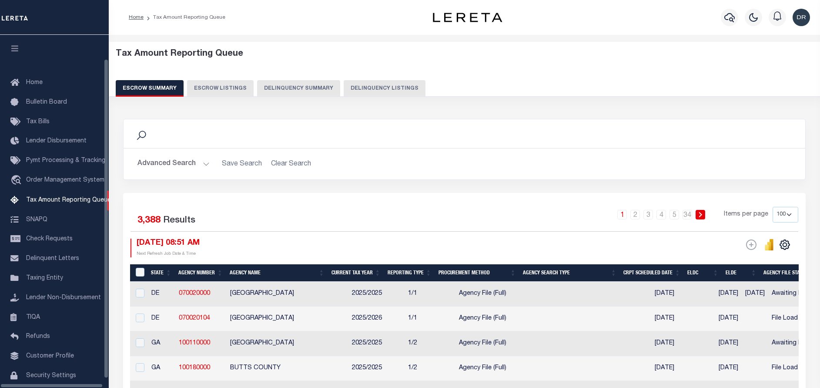
click at [406, 91] on button "Delinquency Listings" at bounding box center [385, 88] width 82 height 17
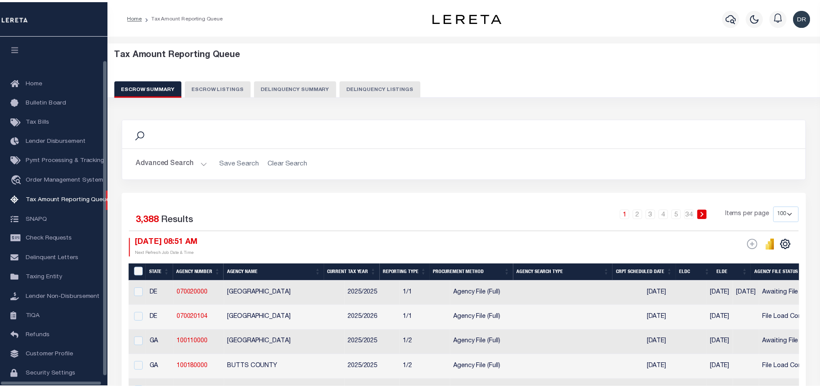
scroll to position [27, 0]
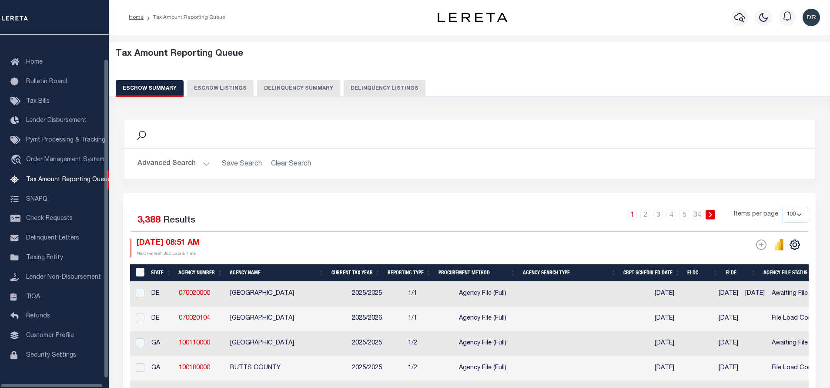
select select "100"
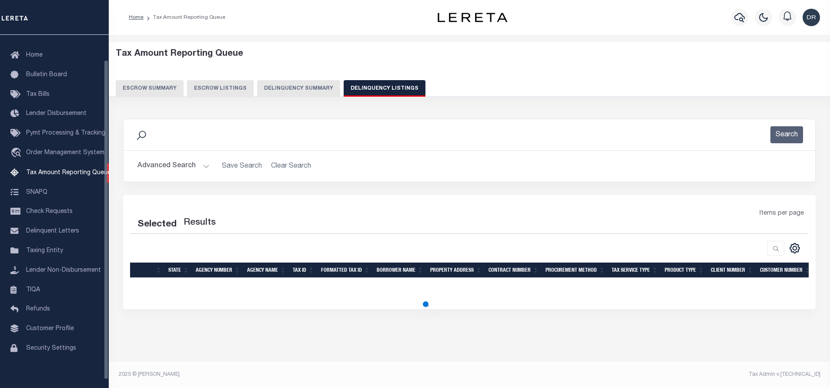
select select "100"
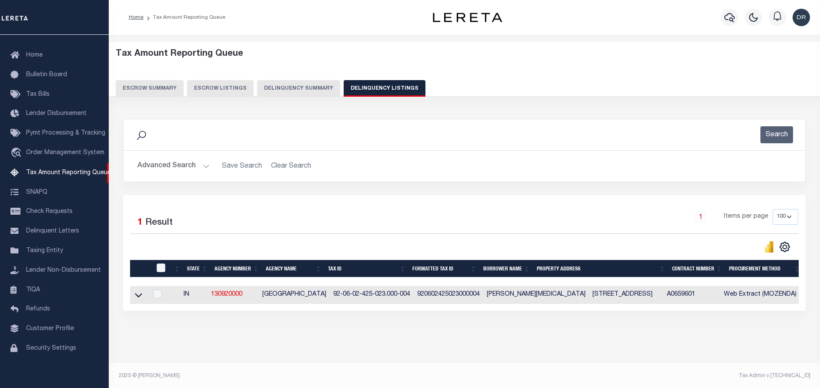
click at [141, 297] on icon at bounding box center [138, 295] width 7 height 4
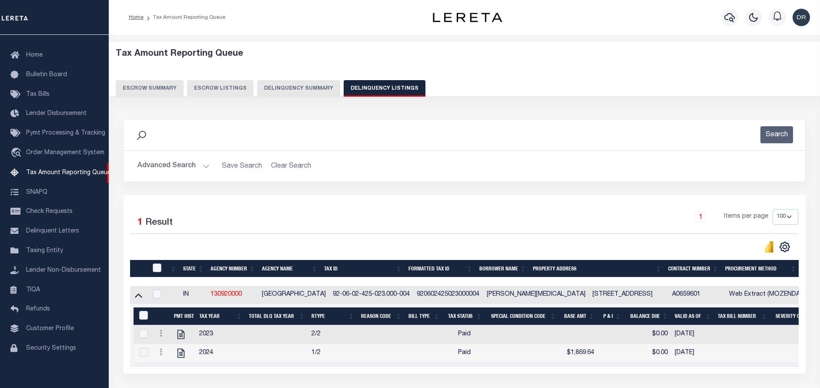
click at [159, 269] on input "checkbox" at bounding box center [157, 267] width 9 height 9
checkbox input "true"
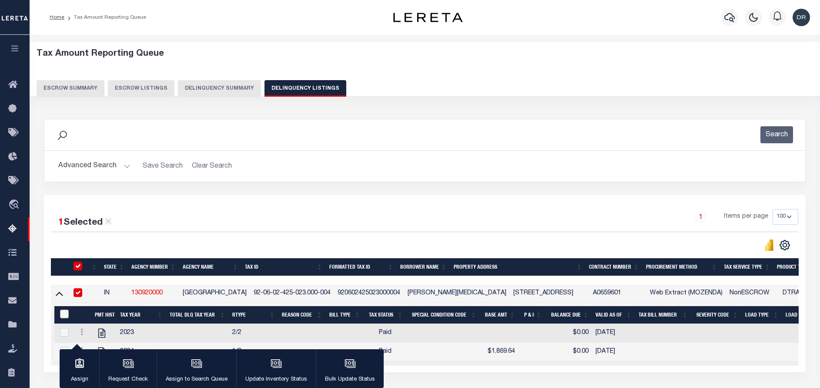
click at [63, 315] on input "&nbsp;" at bounding box center [64, 313] width 9 height 9
checkbox input "true"
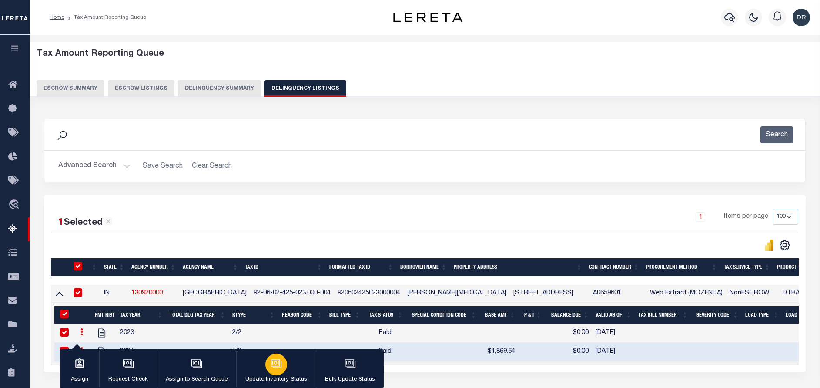
click at [281, 360] on div "button" at bounding box center [276, 364] width 22 height 22
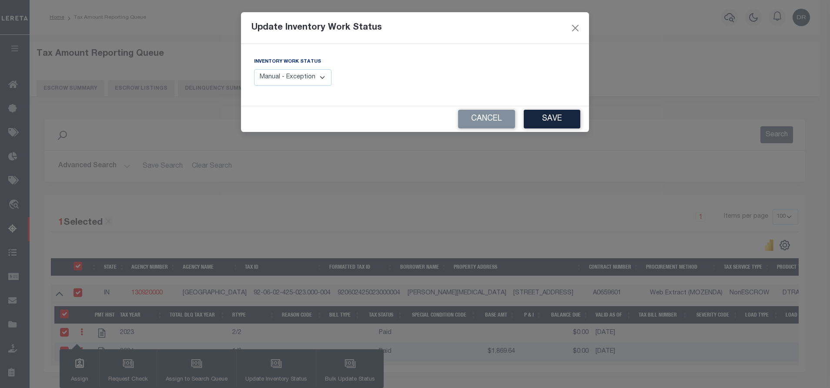
click at [292, 78] on select "Manual - Exception Pended - Awaiting Search Late Add Exception Completed" at bounding box center [292, 77] width 77 height 17
select select "4"
click at [254, 69] on select "Manual - Exception Pended - Awaiting Search Late Add Exception Completed" at bounding box center [292, 77] width 77 height 17
click at [552, 124] on button "Save" at bounding box center [552, 119] width 57 height 19
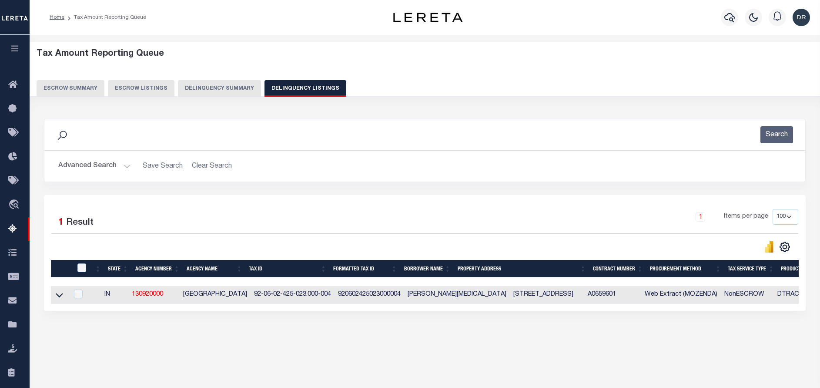
click at [114, 169] on button "Advanced Search" at bounding box center [94, 166] width 72 height 17
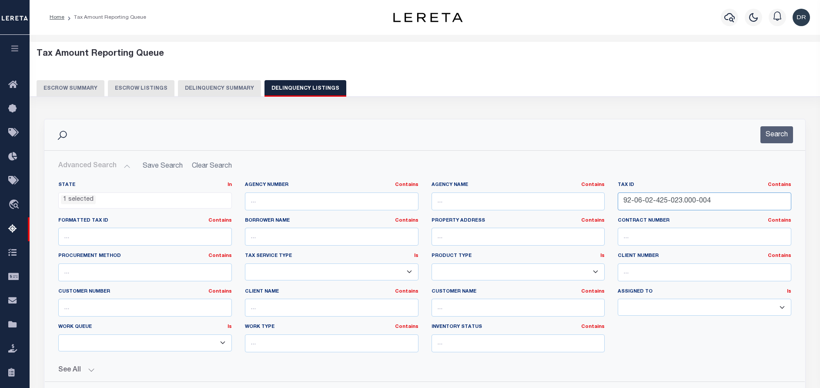
click input "92-06-02-425-023.000-004"
paste input "504-00"
type input "92-06-02-504-003.000-004"
click button "Search"
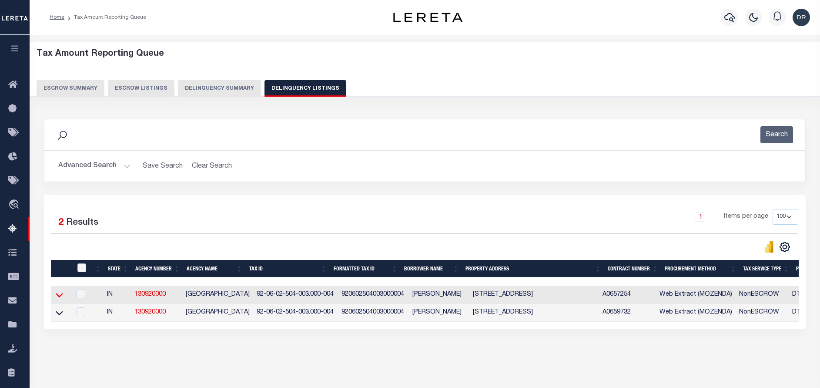
click icon
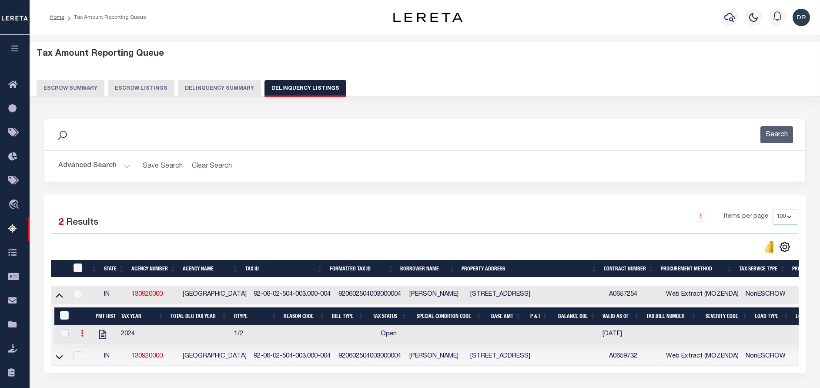
click icon
click link ""
checkbox input "true"
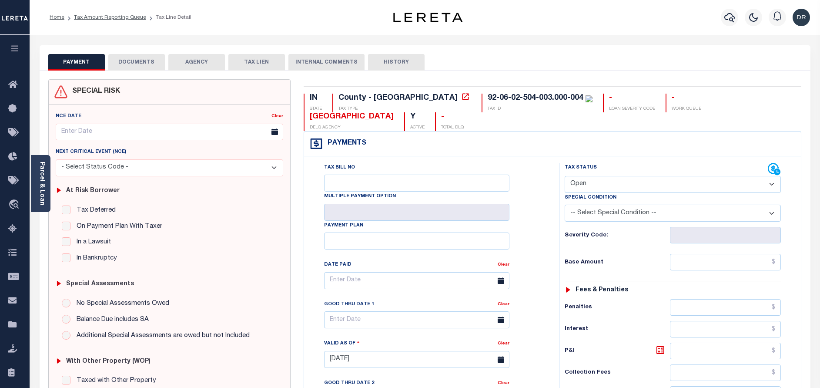
click at [591, 176] on select "- Select Status Code - Open Due/Unpaid Paid Incomplete No Tax Due Internal Refu…" at bounding box center [673, 184] width 216 height 17
select select "PYD"
click at [565, 176] on select "- Select Status Code - Open Due/Unpaid Paid Incomplete No Tax Due Internal Refu…" at bounding box center [673, 184] width 216 height 17
type input "[DATE]"
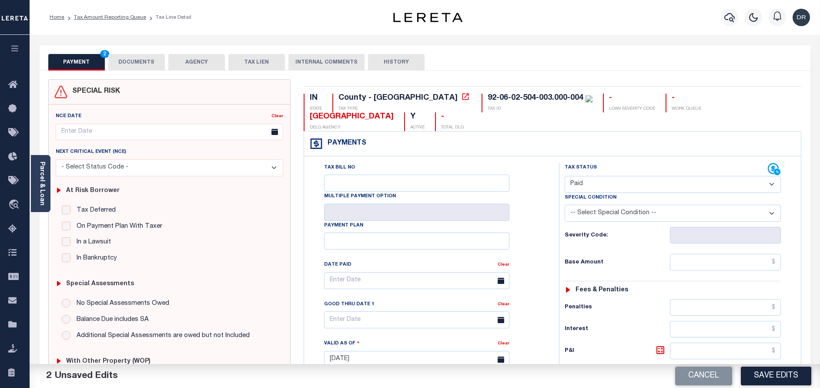
click at [712, 235] on div "Tax Status Status - Select Status Code -" at bounding box center [675, 355] width 233 height 384
click at [715, 254] on input "text" at bounding box center [725, 262] width 111 height 17
paste input "876.26"
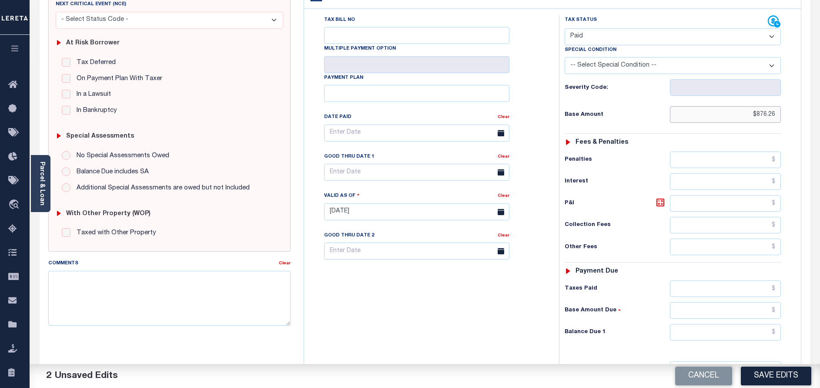
scroll to position [253, 0]
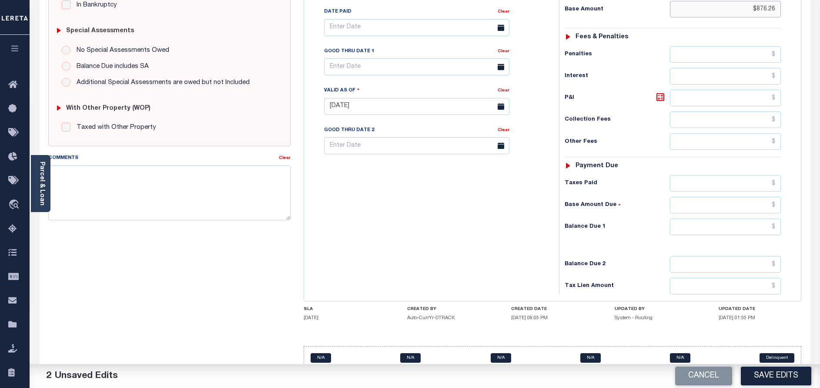
type input "$876.26"
click at [724, 218] on input "text" at bounding box center [725, 226] width 111 height 17
type input "$0.00"
click at [782, 376] on button "Save Edits" at bounding box center [776, 375] width 70 height 19
checkbox input "false"
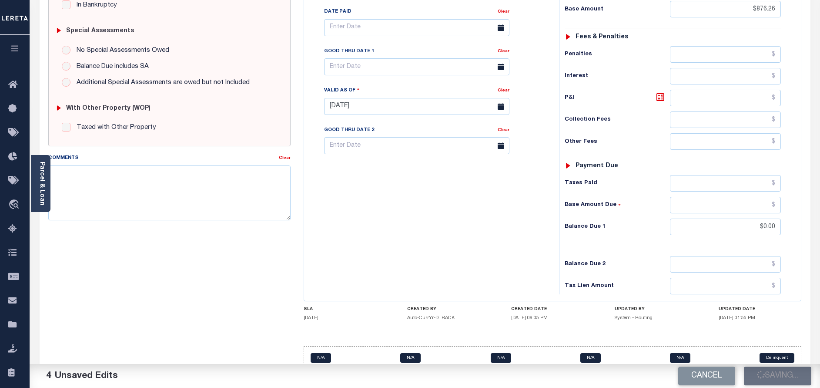
checkbox input "false"
type input "$876.26"
type input "$0"
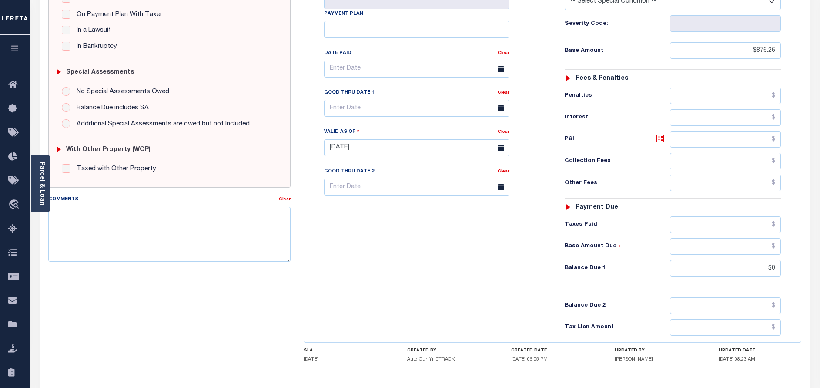
scroll to position [0, 0]
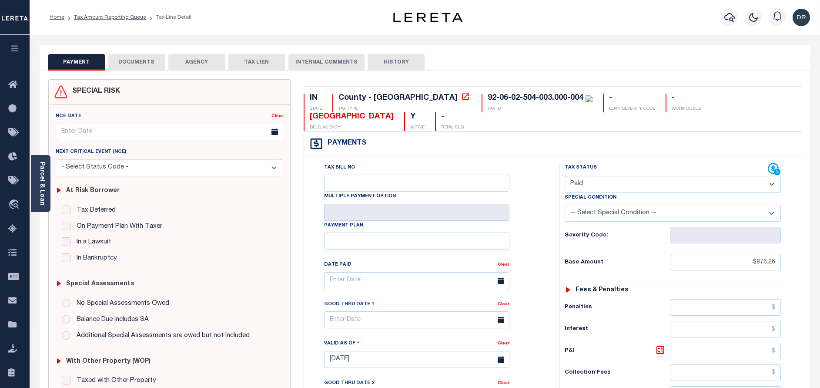
click at [157, 67] on button "DOCUMENTS" at bounding box center [136, 62] width 57 height 17
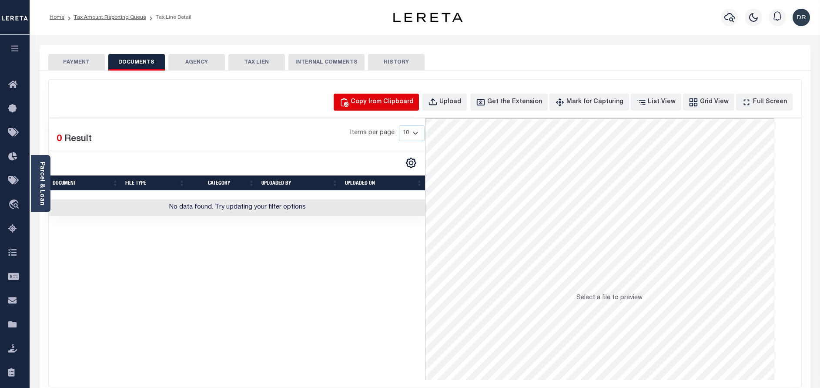
click at [387, 102] on div "Copy from Clipboard" at bounding box center [382, 102] width 63 height 10
select select "POP"
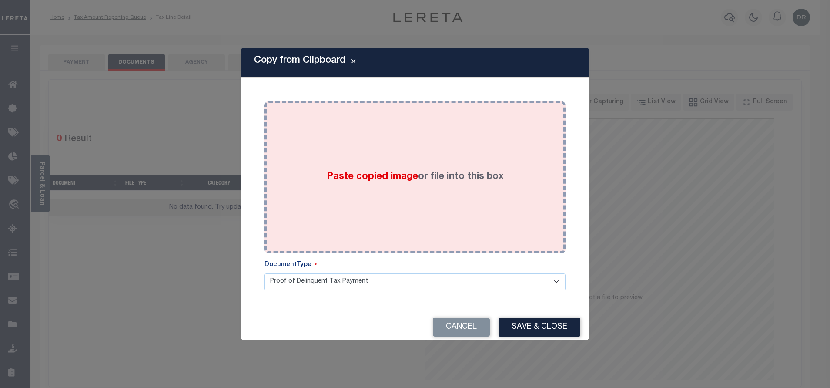
click at [407, 148] on div "Paste copied image or file into this box" at bounding box center [415, 176] width 288 height 139
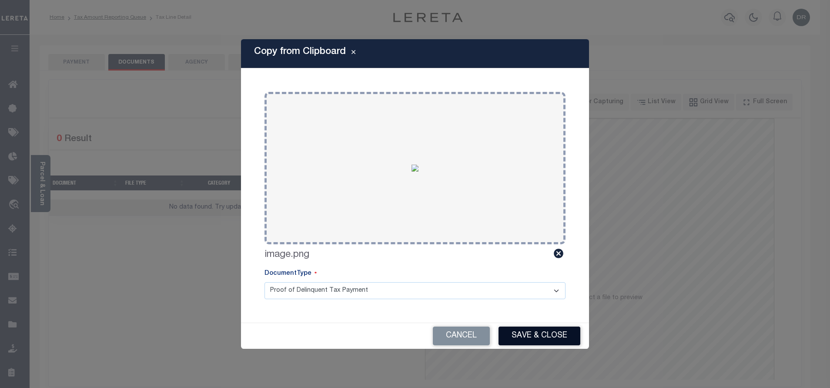
click at [527, 334] on button "Save & Close" at bounding box center [540, 335] width 82 height 19
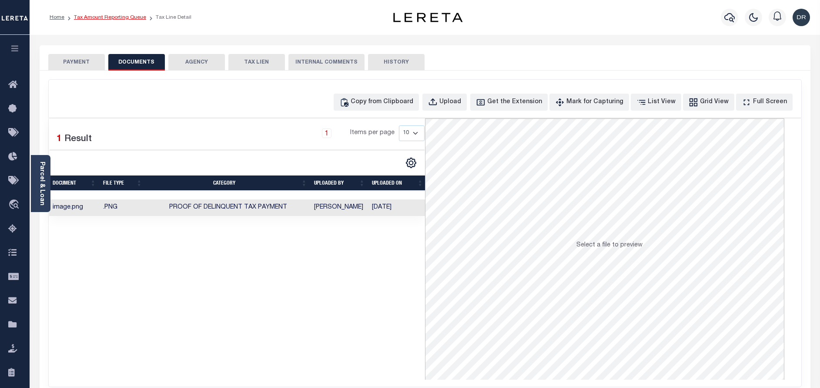
click at [113, 17] on link "Tax Amount Reporting Queue" at bounding box center [110, 17] width 72 height 5
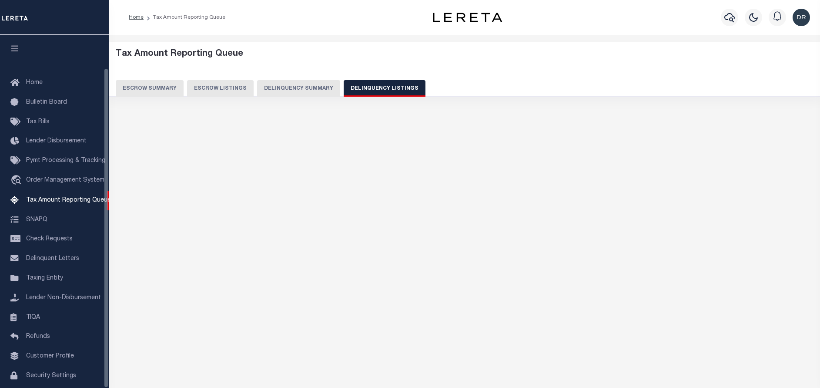
select select "100"
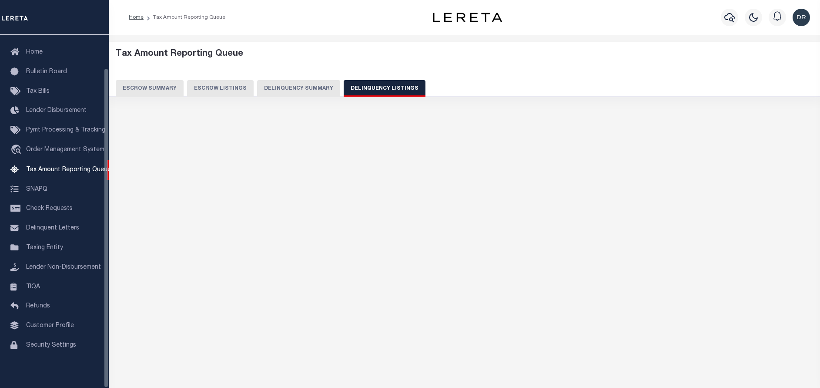
select select "100"
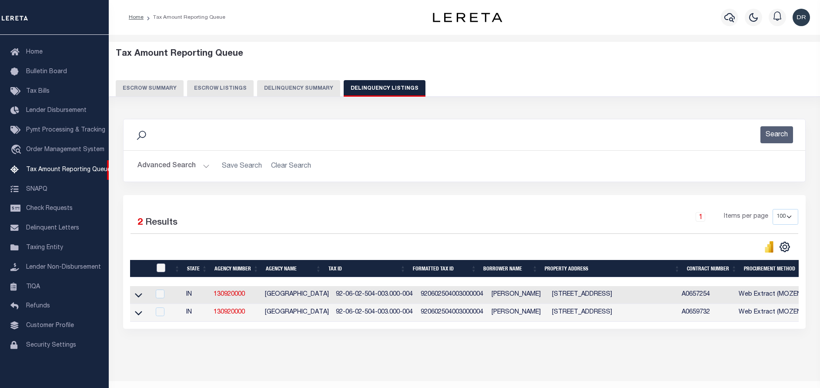
click at [163, 268] on input "checkbox" at bounding box center [161, 267] width 9 height 9
checkbox input "true"
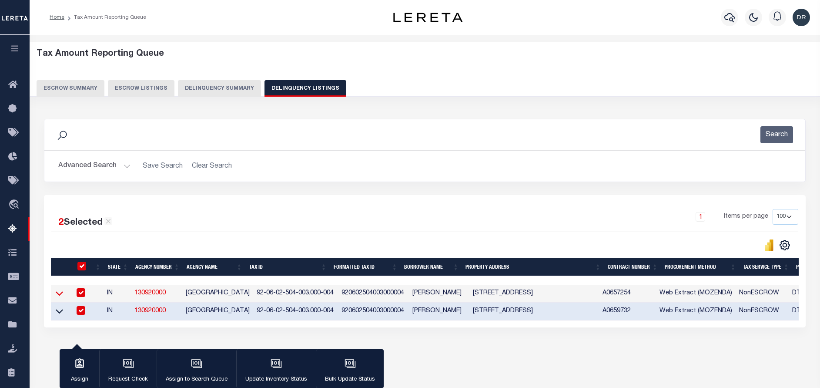
click at [59, 295] on icon at bounding box center [59, 292] width 7 height 9
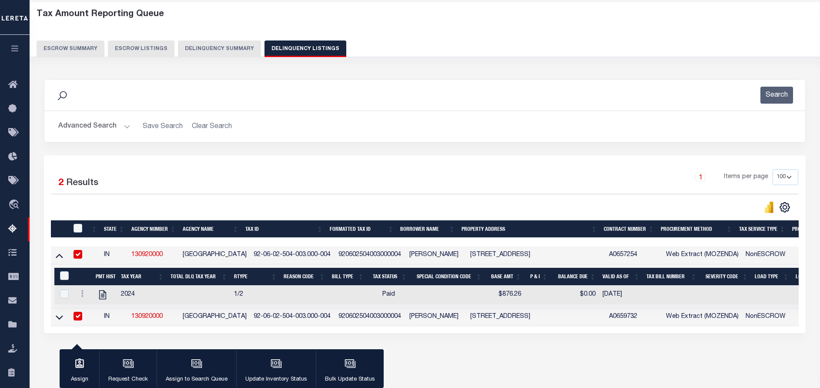
scroll to position [74, 0]
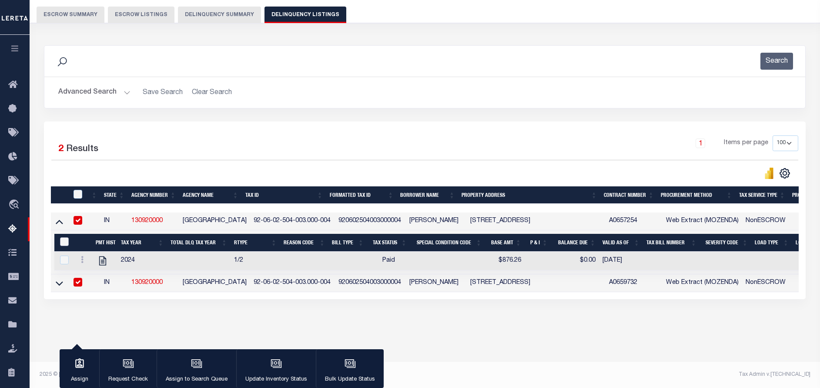
click at [64, 244] on input "&nbsp;" at bounding box center [64, 241] width 9 height 9
checkbox input "true"
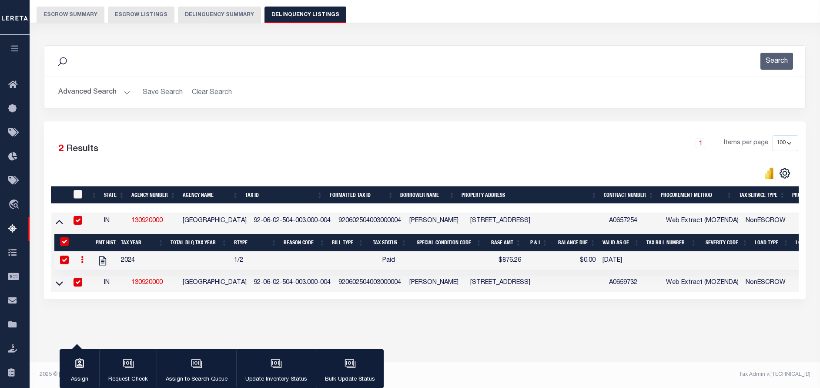
click at [79, 193] on input "checkbox" at bounding box center [78, 194] width 9 height 9
checkbox input "true"
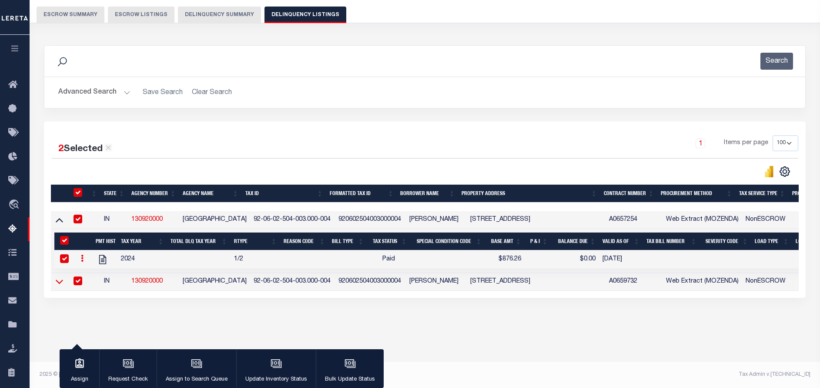
click at [56, 281] on icon at bounding box center [59, 281] width 7 height 9
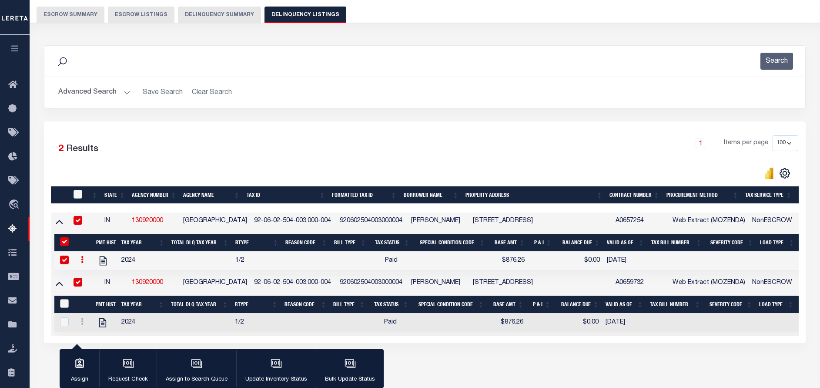
click at [64, 306] on input "&nbsp;" at bounding box center [64, 303] width 9 height 9
checkbox input "true"
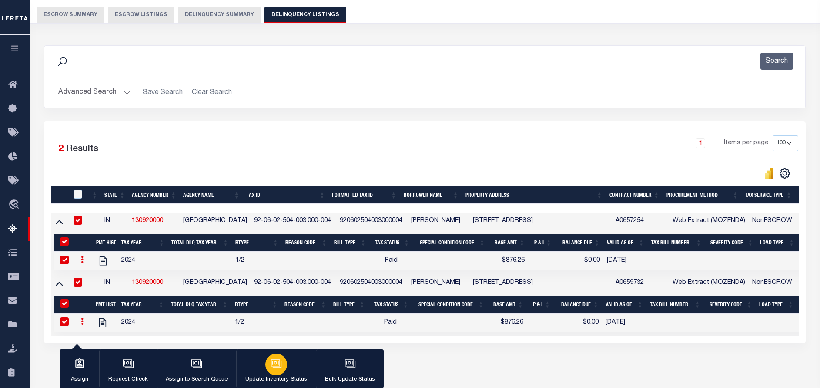
click at [268, 372] on div "button" at bounding box center [276, 364] width 22 height 22
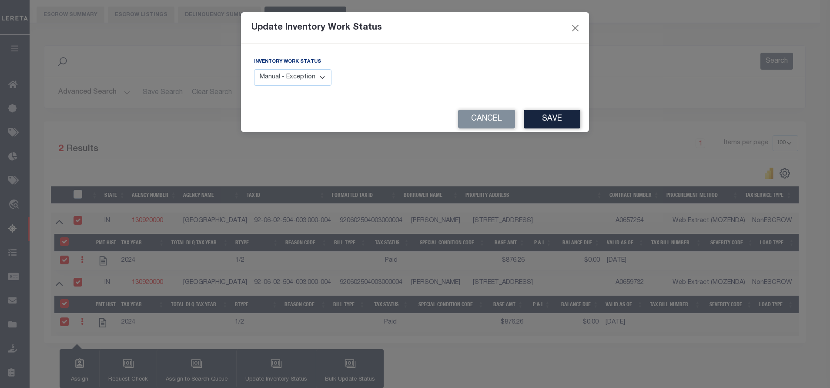
click at [294, 77] on select "Manual - Exception Pended - Awaiting Search Late Add Exception Completed" at bounding box center [292, 77] width 77 height 17
select select "4"
click at [254, 69] on select "Manual - Exception Pended - Awaiting Search Late Add Exception Completed" at bounding box center [292, 77] width 77 height 17
click at [553, 115] on button "Save" at bounding box center [552, 119] width 57 height 19
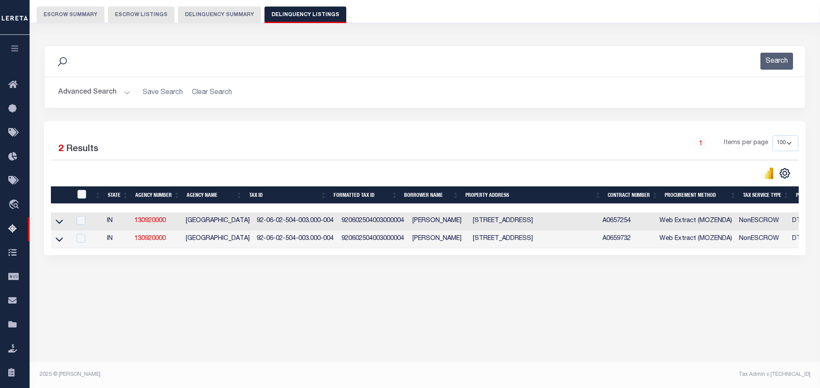
click at [81, 89] on button "Advanced Search" at bounding box center [94, 92] width 72 height 17
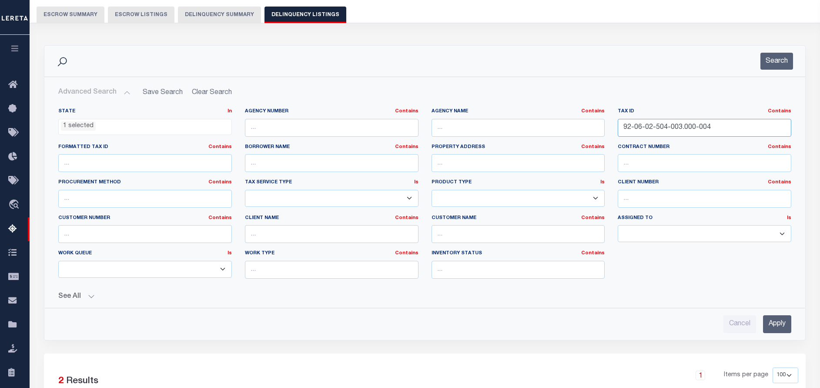
click at [723, 123] on input "92-06-02-504-003.000-004" at bounding box center [705, 128] width 174 height 18
paste input "27-040"
type input "92-06-02-527-040.000-004"
click at [782, 56] on button "Search" at bounding box center [777, 61] width 33 height 17
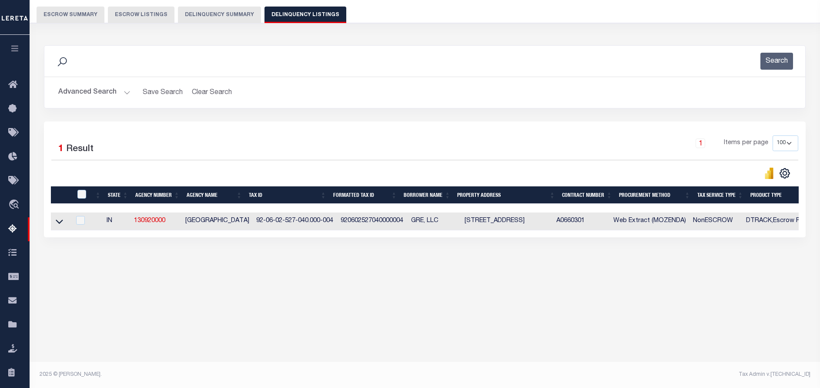
click at [55, 221] on link at bounding box center [59, 221] width 10 height 6
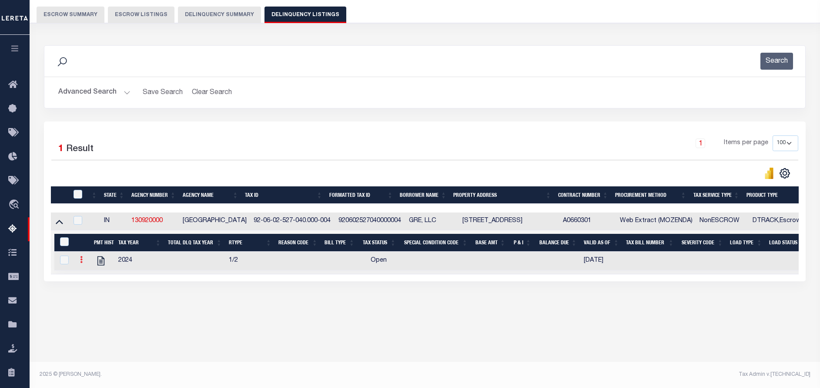
click at [80, 261] on icon at bounding box center [81, 259] width 3 height 7
click at [89, 276] on img "" at bounding box center [91, 273] width 9 height 9
checkbox input "true"
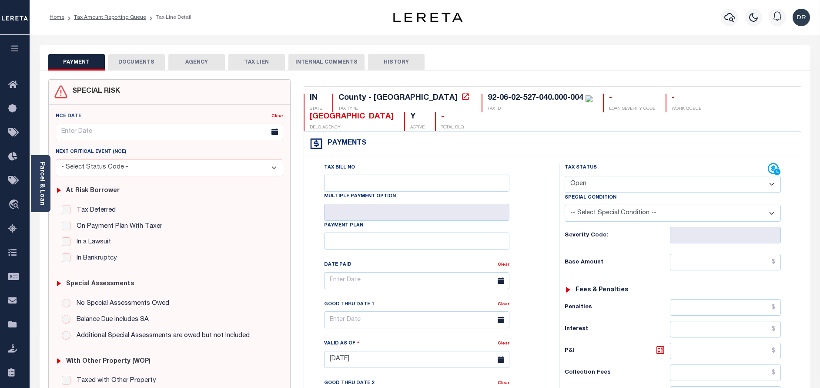
click at [589, 176] on select "- Select Status Code - Open Due/Unpaid Paid Incomplete No Tax Due Internal Refu…" at bounding box center [673, 184] width 216 height 17
select select "PYD"
click at [565, 176] on select "- Select Status Code - Open Due/Unpaid Paid Incomplete No Tax Due Internal Refu…" at bounding box center [673, 184] width 216 height 17
type input "[DATE]"
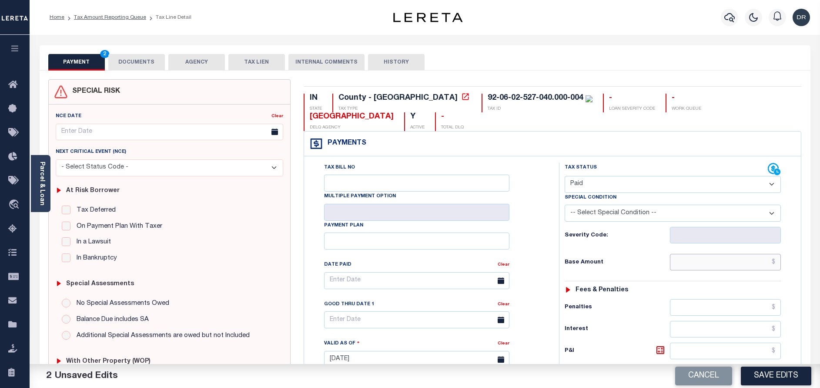
click at [724, 254] on input "text" at bounding box center [725, 262] width 111 height 17
paste input "1,025.50"
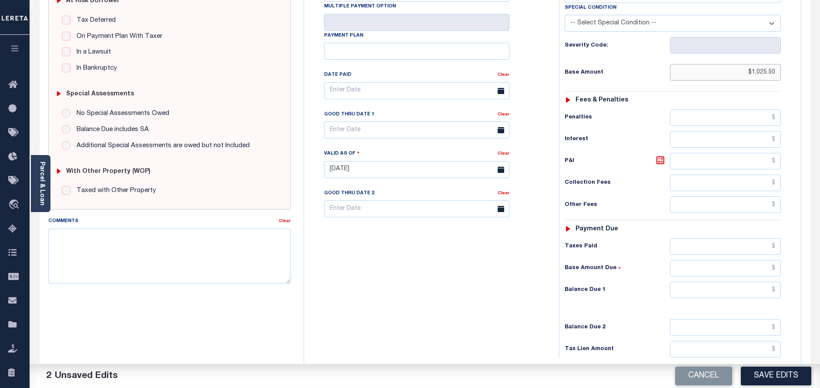
scroll to position [253, 0]
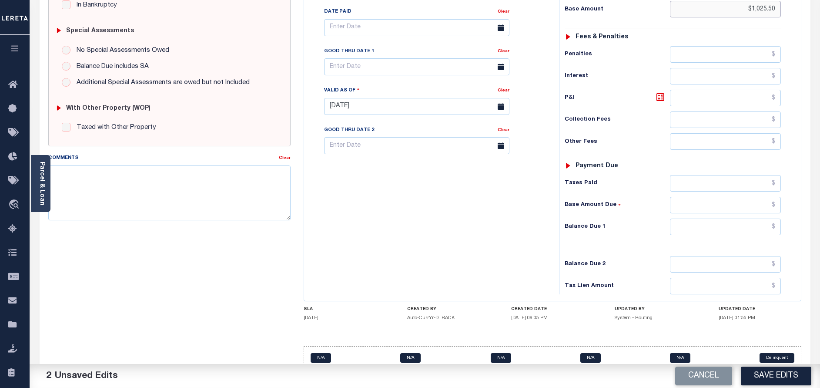
type input "$1,025.50"
click at [726, 218] on input "text" at bounding box center [725, 226] width 111 height 17
type input "$0.00"
click at [754, 376] on button "Save Edits" at bounding box center [776, 375] width 70 height 19
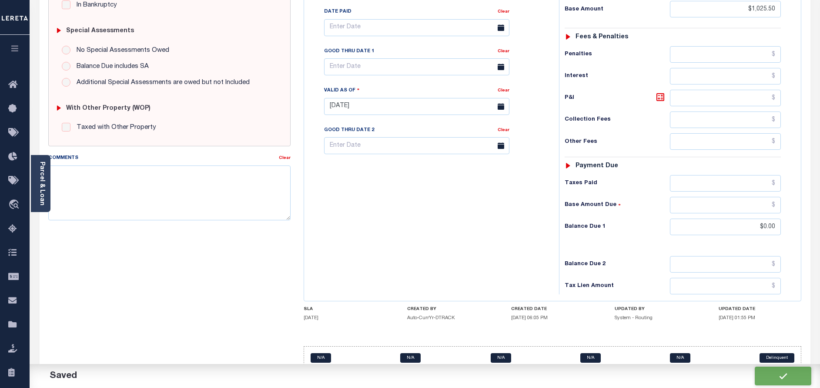
checkbox input "false"
type input "$1,025.5"
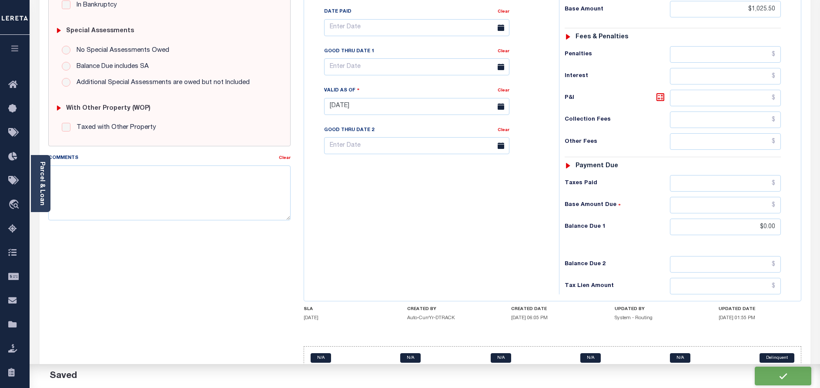
type input "$0"
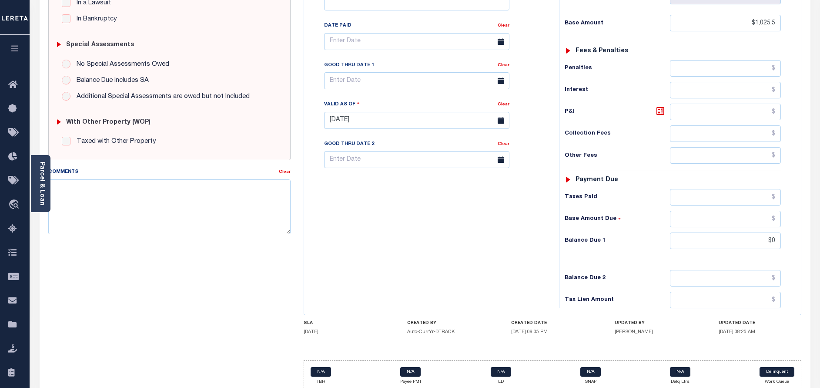
scroll to position [0, 0]
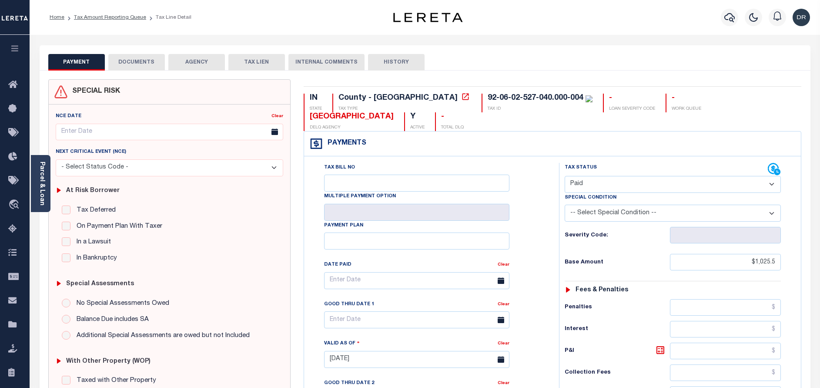
click at [116, 60] on button "DOCUMENTS" at bounding box center [136, 62] width 57 height 17
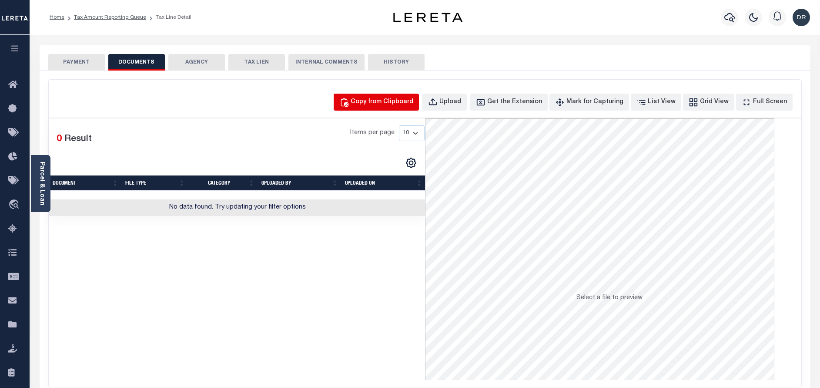
click at [390, 107] on button "Copy from Clipboard" at bounding box center [376, 102] width 85 height 17
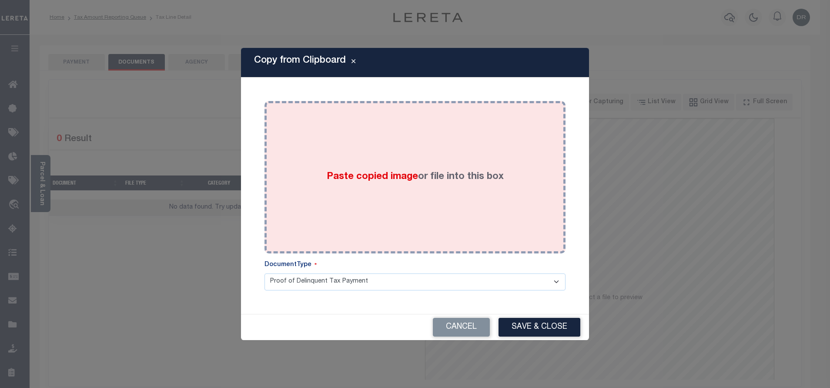
click at [393, 134] on div "Paste copied image or file into this box" at bounding box center [415, 176] width 288 height 139
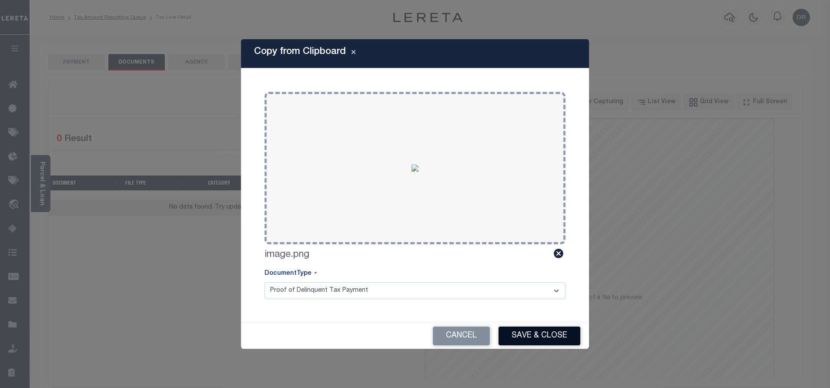
click at [533, 339] on button "Save & Close" at bounding box center [540, 335] width 82 height 19
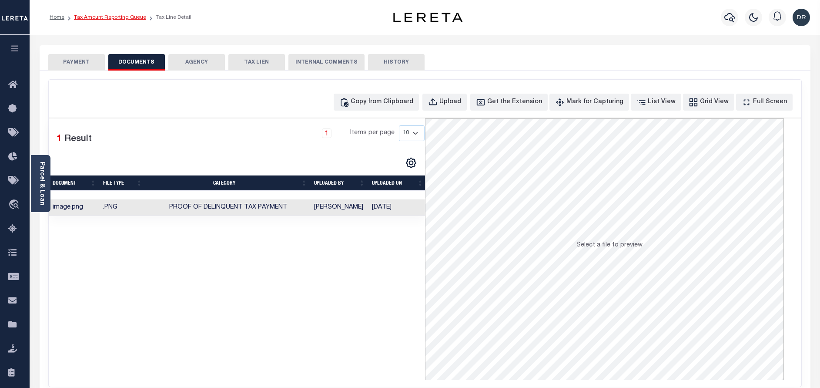
click at [108, 17] on link "Tax Amount Reporting Queue" at bounding box center [110, 17] width 72 height 5
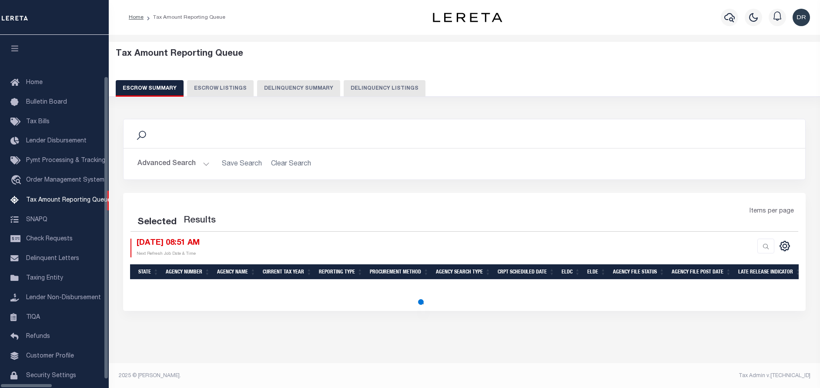
click at [347, 82] on button "Delinquency Listings" at bounding box center [385, 88] width 82 height 17
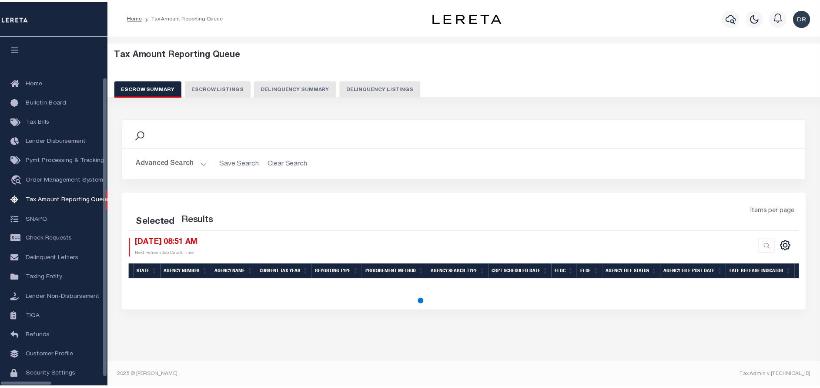
scroll to position [27, 0]
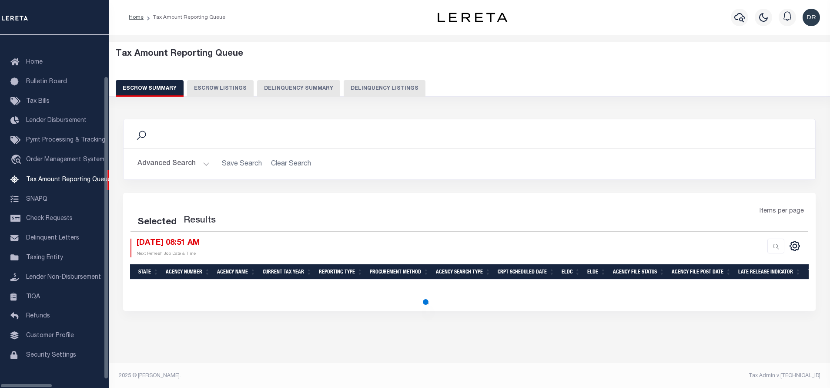
select select "100"
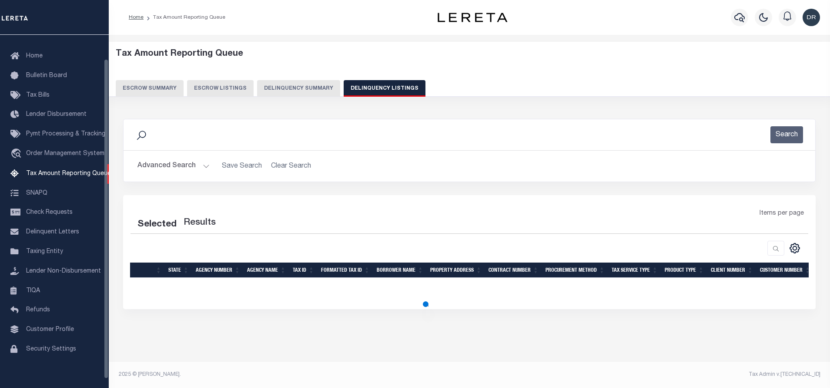
select select "100"
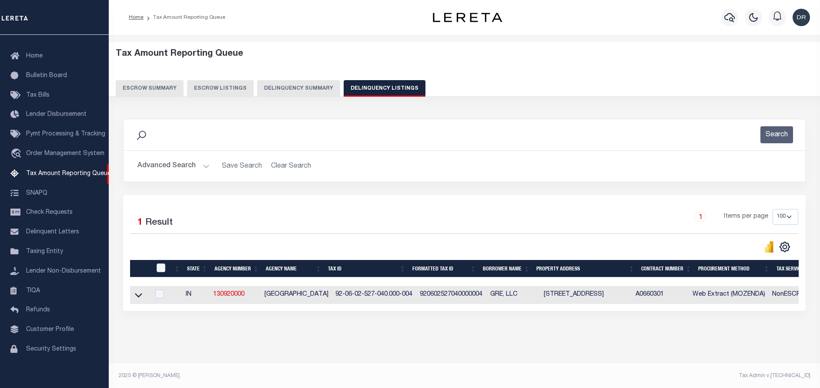
click at [133, 298] on td at bounding box center [140, 295] width 20 height 18
checkbox input "true"
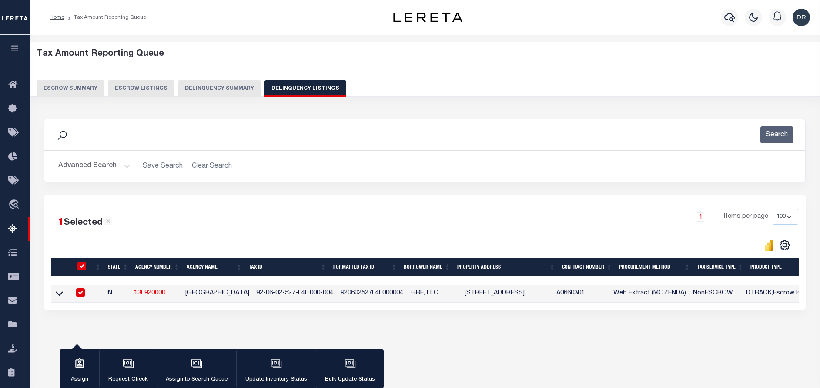
click at [63, 295] on link at bounding box center [59, 293] width 10 height 6
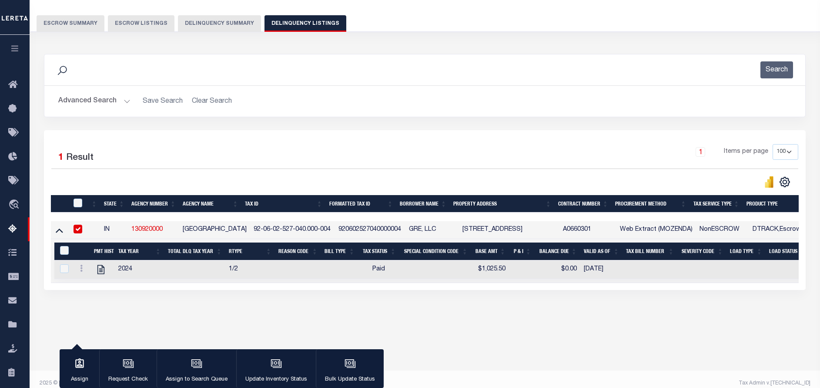
scroll to position [65, 0]
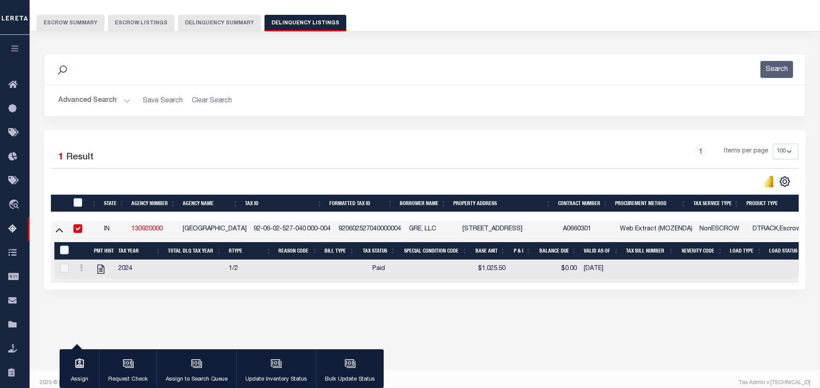
click at [79, 204] on input "checkbox" at bounding box center [78, 202] width 9 height 9
checkbox input "true"
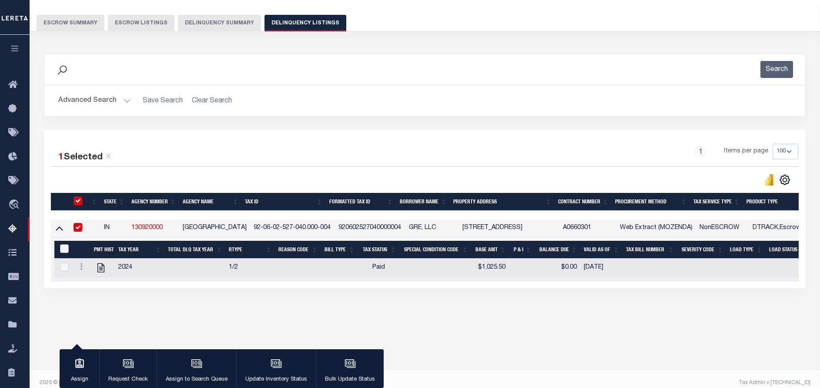
click at [66, 250] on input "&nbsp;" at bounding box center [64, 248] width 9 height 9
checkbox input "true"
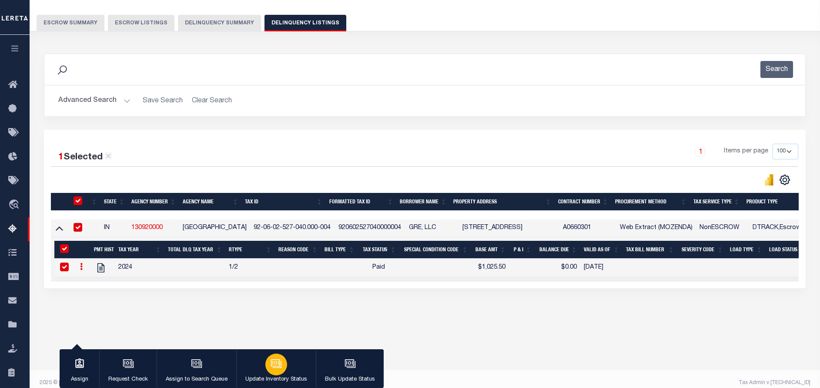
click at [265, 367] on div "button" at bounding box center [276, 364] width 22 height 22
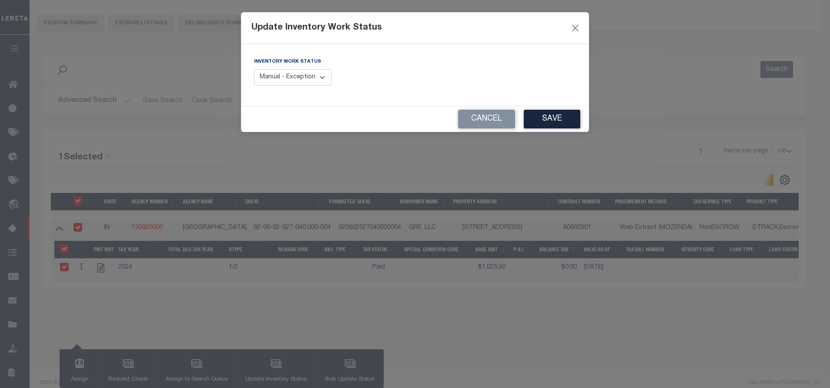
click at [299, 77] on select "Manual - Exception Pended - Awaiting Search Late Add Exception Completed" at bounding box center [292, 77] width 77 height 17
select select "4"
click at [254, 69] on select "Manual - Exception Pended - Awaiting Search Late Add Exception Completed" at bounding box center [292, 77] width 77 height 17
click at [529, 117] on button "Save" at bounding box center [552, 119] width 57 height 19
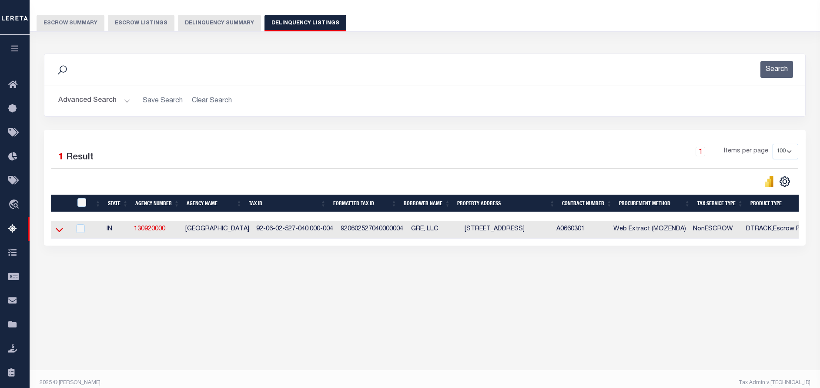
click at [60, 234] on icon at bounding box center [59, 229] width 7 height 9
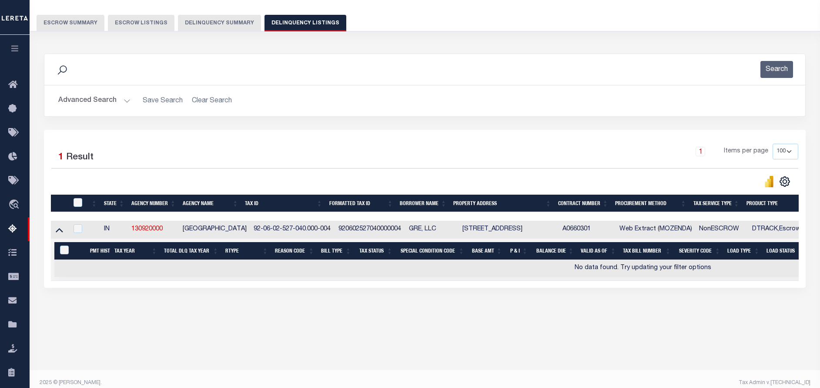
click at [96, 100] on button "Advanced Search" at bounding box center [94, 100] width 72 height 17
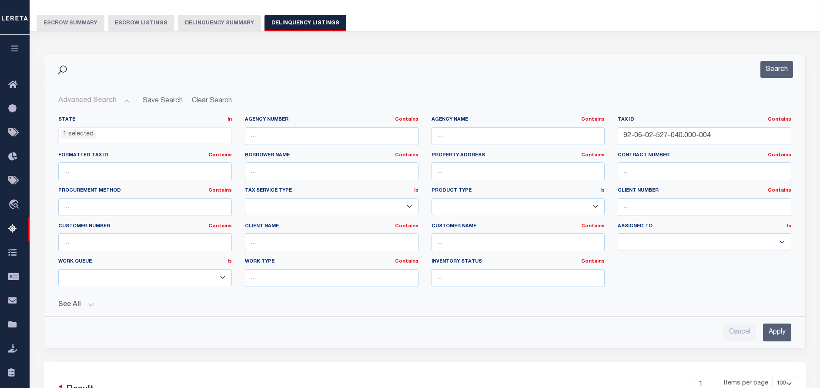
click at [654, 126] on div "Tax ID Contains Contains Is 92-06-02-527-040.000-004" at bounding box center [705, 130] width 174 height 29
click at [672, 138] on input "92-06-02-527-040.000-004" at bounding box center [705, 136] width 174 height 18
paste input "30-023"
type input "92-06-02-530-023.000-004"
click at [767, 73] on button "Search" at bounding box center [777, 69] width 33 height 17
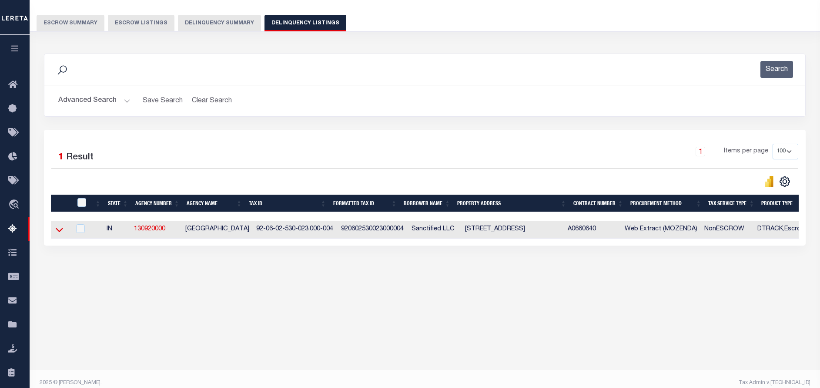
click at [60, 230] on icon at bounding box center [59, 229] width 7 height 9
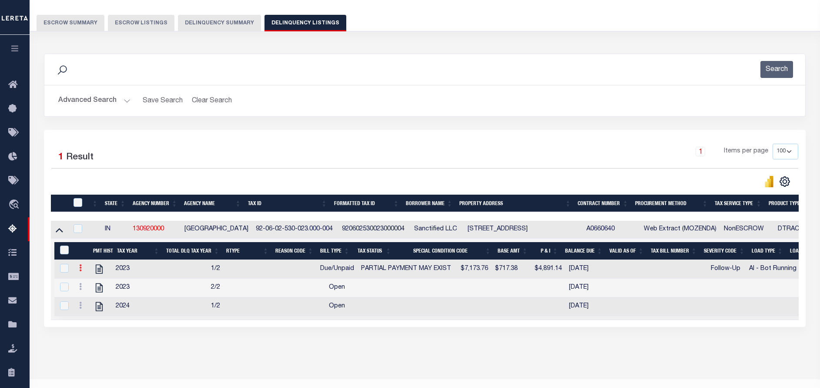
click at [81, 270] on icon at bounding box center [80, 267] width 3 height 7
click at [94, 299] on img "" at bounding box center [91, 296] width 9 height 9
select select "DUE"
select select "15"
type input "$7,173.76"
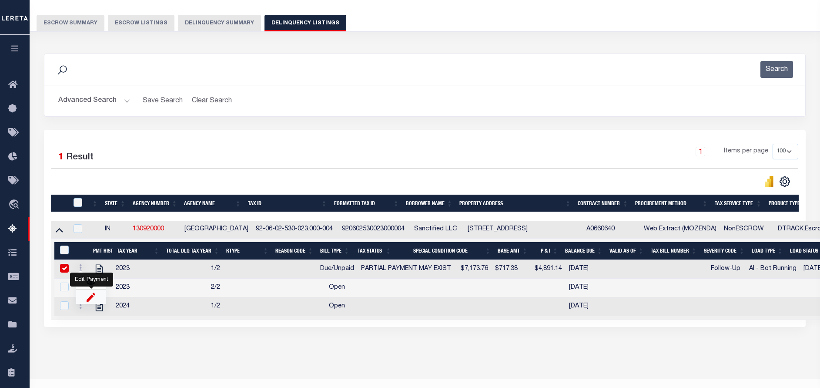
type input "$4,891.14"
type input "[DATE]"
type input "09/30/2024"
type input "$717.38"
checkbox input "false"
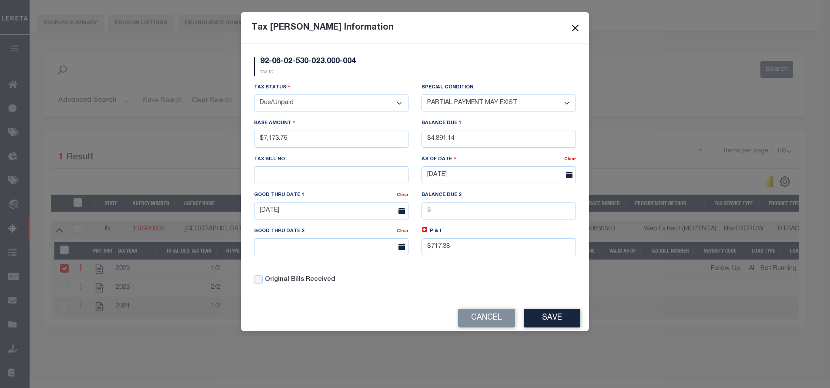
click at [574, 31] on button "Close" at bounding box center [575, 27] width 11 height 11
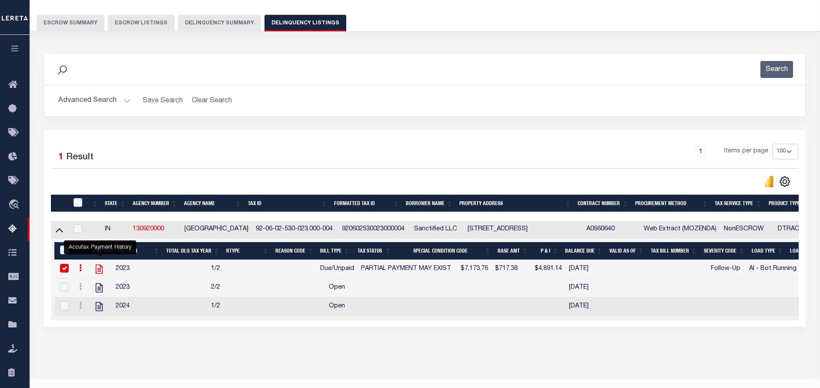
click at [98, 273] on icon "" at bounding box center [99, 268] width 11 height 11
checkbox input "false"
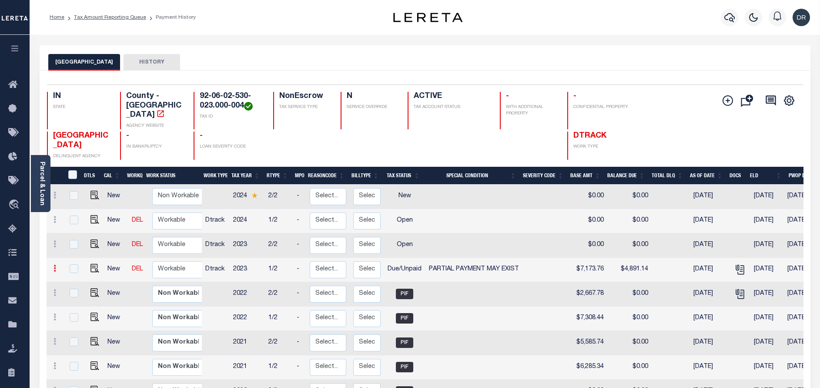
click at [56, 266] on link at bounding box center [55, 269] width 10 height 7
click at [71, 279] on img at bounding box center [75, 283] width 9 height 9
checkbox input "true"
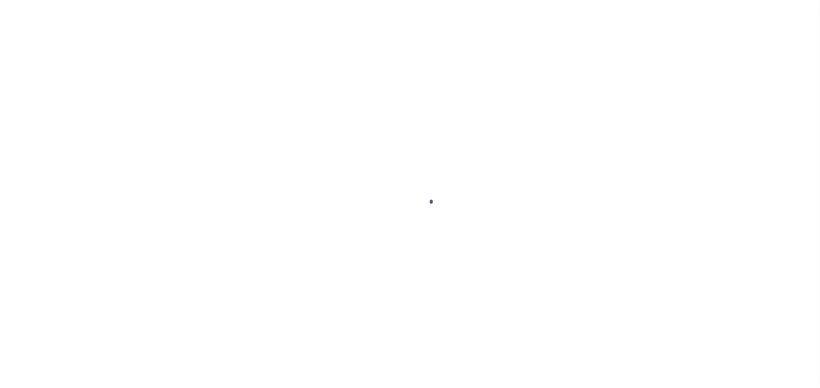
select select "DUE"
select select "15"
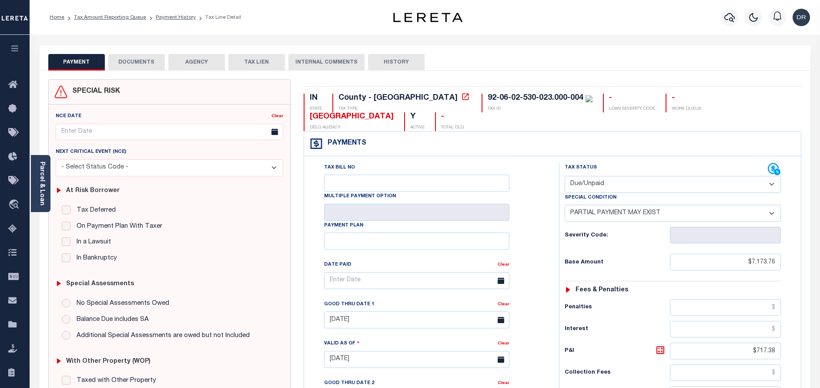
click at [633, 176] on select "- Select Status Code - Open Due/Unpaid Paid Incomplete No Tax Due Internal Refu…" at bounding box center [673, 184] width 216 height 17
select select "PYD"
click at [565, 176] on select "- Select Status Code - Open Due/Unpaid Paid Incomplete No Tax Due Internal Refu…" at bounding box center [673, 184] width 216 height 17
select select "0"
type input "[DATE]"
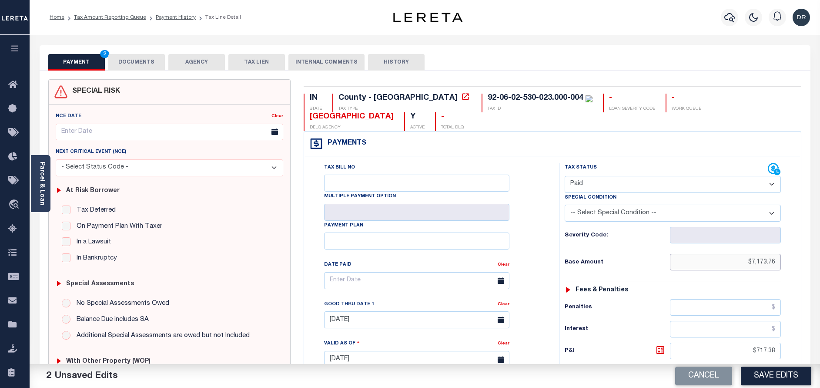
drag, startPoint x: 739, startPoint y: 246, endPoint x: 808, endPoint y: 243, distance: 69.3
click at [808, 243] on div "IN STATE County - IN TAX TYPE 92-06-02-530-023.000-004 TAX ID - LOAN SEVERITY C…" at bounding box center [552, 359] width 511 height 560
drag, startPoint x: 746, startPoint y: 329, endPoint x: 802, endPoint y: 330, distance: 56.6
click at [802, 330] on div "IN STATE County - IN TAX TYPE 92-06-02-530-023.000-004 TAX ID - LOAN SEVERITY C…" at bounding box center [552, 359] width 511 height 560
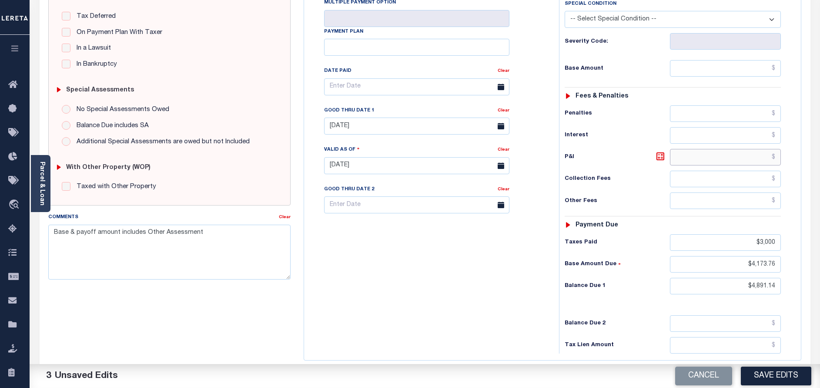
scroll to position [254, 0]
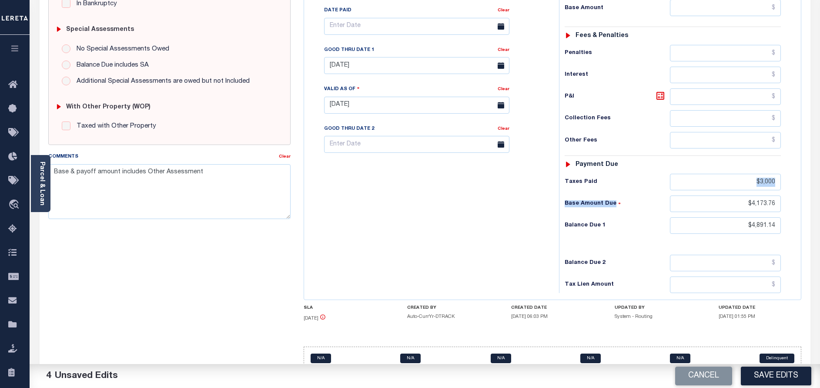
drag, startPoint x: 755, startPoint y: 174, endPoint x: 797, endPoint y: 165, distance: 42.8
click at [797, 165] on div "Tax Status Status" at bounding box center [676, 101] width 246 height 384
drag, startPoint x: 751, startPoint y: 164, endPoint x: 804, endPoint y: 163, distance: 52.7
click at [804, 163] on div "IN STATE County - IN TAX TYPE 92-06-02-530-023.000-004 TAX ID - LOAN SEVERITY C…" at bounding box center [552, 105] width 511 height 560
drag, startPoint x: 745, startPoint y: 181, endPoint x: 819, endPoint y: 186, distance: 75.0
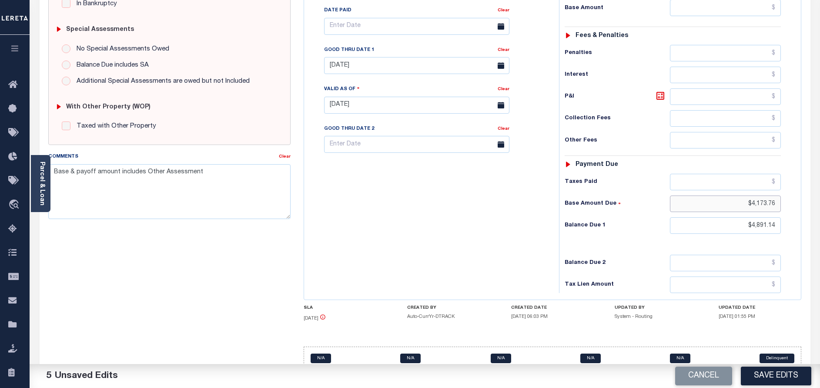
click at [819, 186] on div "Parcel & Loan Tax Bill Details 92-06-02-530-023.000-004 TAX ID AGENCY 2023 TAX …" at bounding box center [425, 93] width 791 height 625
drag, startPoint x: 735, startPoint y: 209, endPoint x: 832, endPoint y: 201, distance: 97.4
click at [820, 201] on html "Home Tax Amount Reporting Queue Payment History Tax Line Detail Profile" at bounding box center [410, 76] width 820 height 660
type input "$0.00"
click at [502, 48] on link "Clear" at bounding box center [504, 50] width 12 height 4
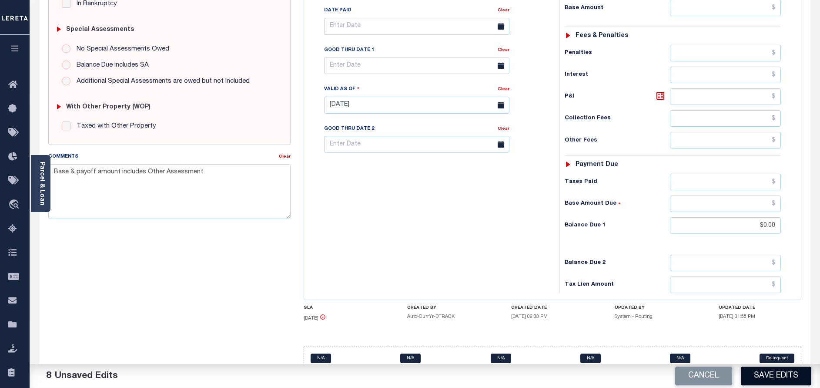
click at [760, 383] on button "Save Edits" at bounding box center [776, 375] width 70 height 19
checkbox input "false"
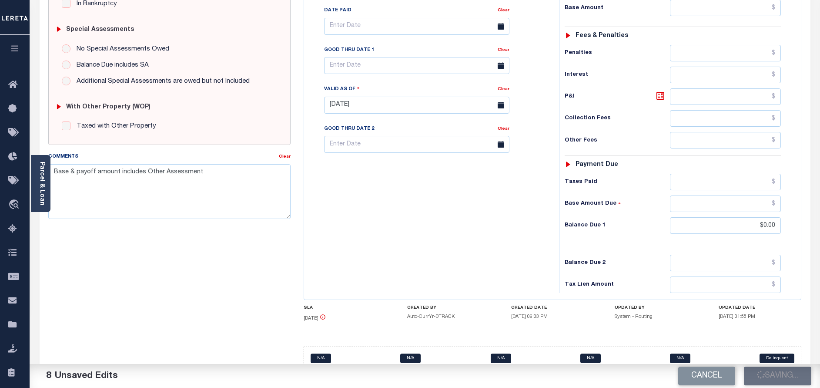
type input "$0"
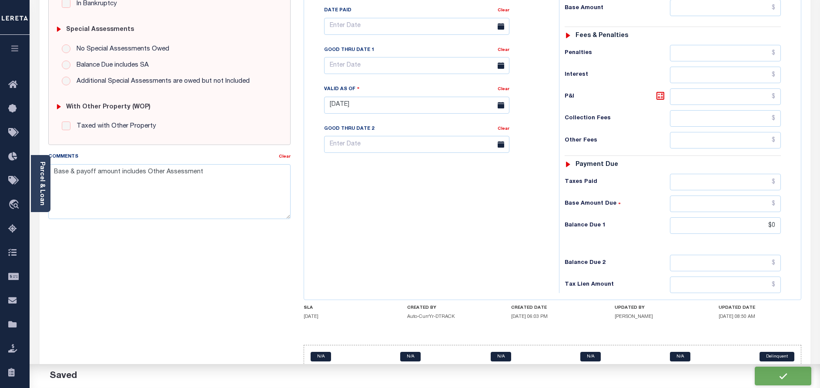
scroll to position [253, 0]
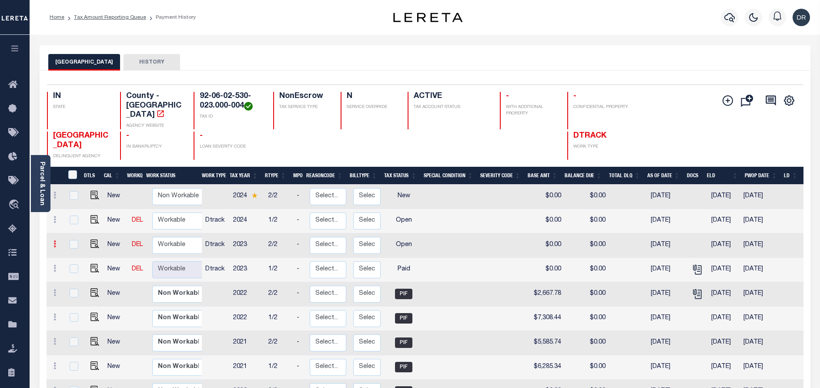
click at [55, 240] on icon at bounding box center [55, 243] width 3 height 7
click at [76, 255] on img at bounding box center [75, 259] width 9 height 9
checkbox input "true"
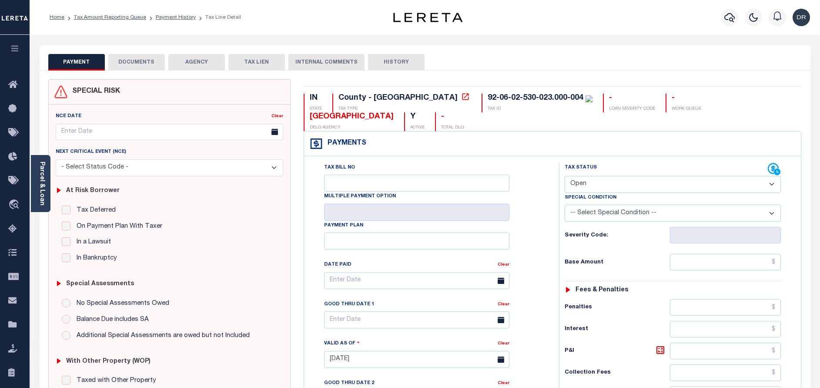
click at [654, 176] on select "- Select Status Code - Open Due/Unpaid Paid Incomplete No Tax Due Internal Refu…" at bounding box center [673, 184] width 216 height 17
select select "PYD"
click at [565, 176] on select "- Select Status Code - Open Due/Unpaid Paid Incomplete No Tax Due Internal Refu…" at bounding box center [673, 184] width 216 height 17
type input "[DATE]"
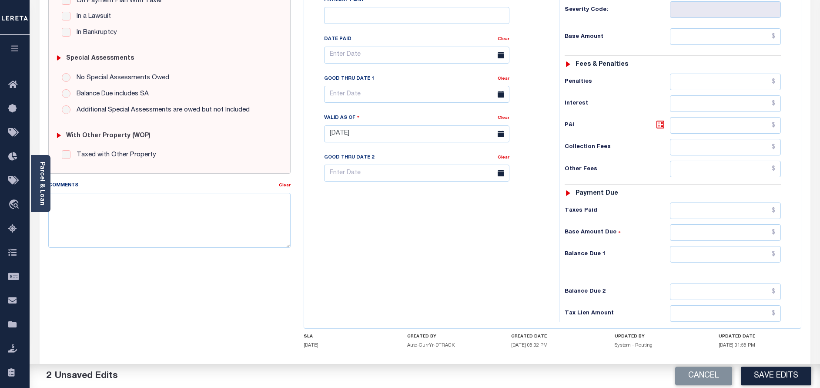
scroll to position [253, 0]
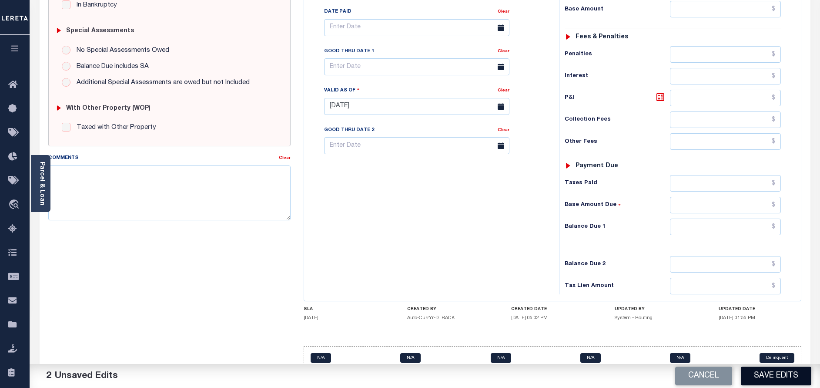
click at [777, 377] on button "Save Edits" at bounding box center [776, 375] width 70 height 19
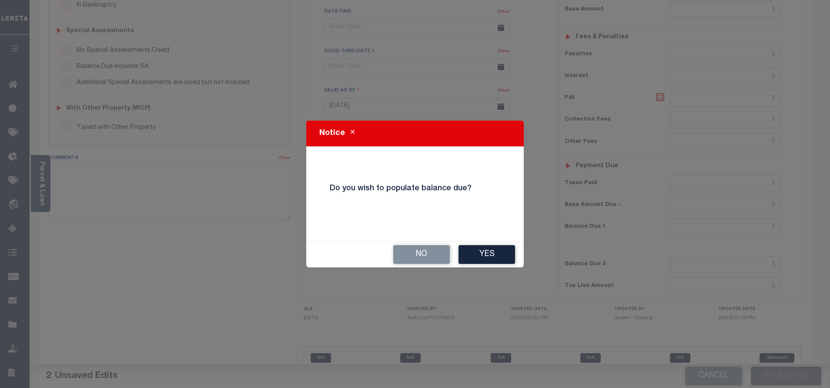
click at [480, 266] on div "No Yes" at bounding box center [415, 254] width 218 height 26
click at [482, 256] on button "Yes" at bounding box center [487, 254] width 57 height 19
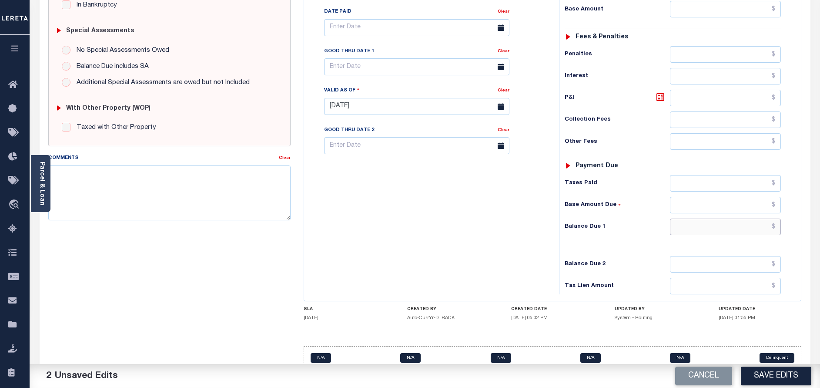
click at [711, 218] on input "text" at bounding box center [725, 226] width 111 height 17
type input "$0.00"
click at [775, 372] on button "Save Edits" at bounding box center [776, 375] width 70 height 19
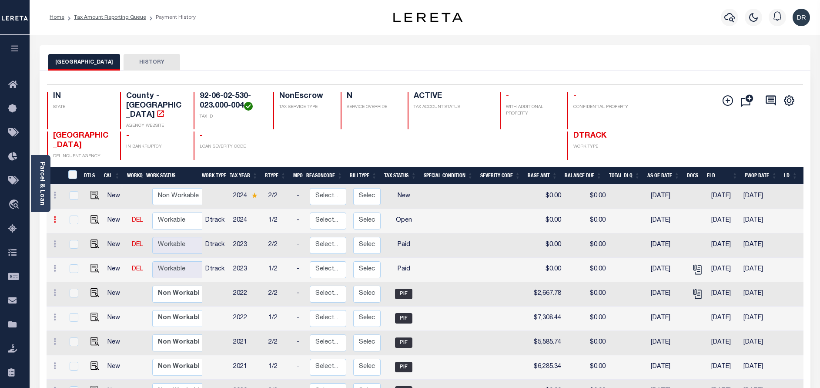
click at [54, 216] on icon at bounding box center [55, 219] width 3 height 7
click at [70, 231] on link at bounding box center [76, 235] width 30 height 14
checkbox input "true"
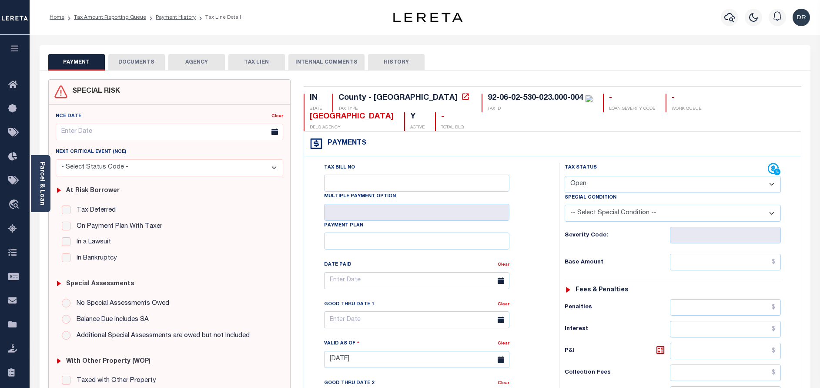
click at [633, 176] on select "- Select Status Code - Open Due/Unpaid Paid Incomplete No Tax Due Internal Refu…" at bounding box center [673, 184] width 216 height 17
select select "PYD"
click at [565, 176] on select "- Select Status Code - Open Due/Unpaid Paid Incomplete No Tax Due Internal Refu…" at bounding box center [673, 184] width 216 height 17
type input "[DATE]"
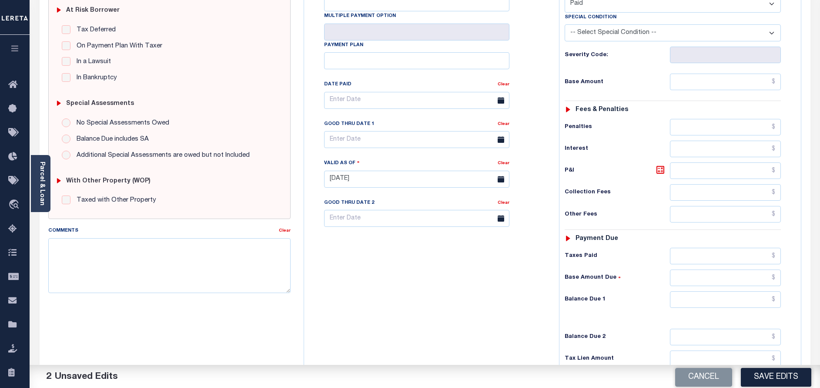
scroll to position [253, 0]
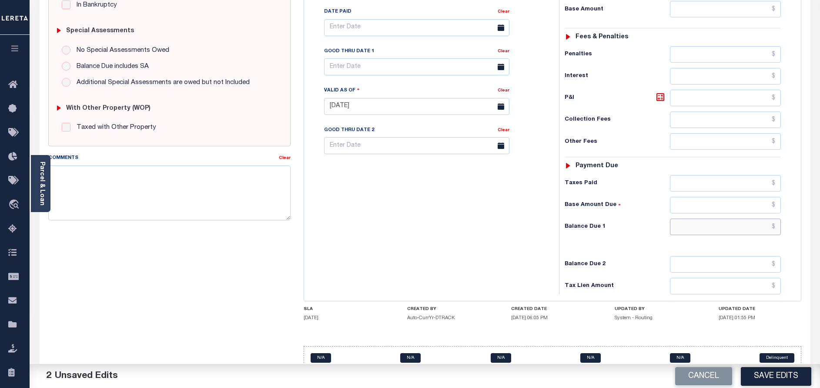
click at [698, 218] on input "text" at bounding box center [725, 226] width 111 height 17
type input "$0.00"
click at [757, 385] on button "Save Edits" at bounding box center [776, 375] width 70 height 19
checkbox input "false"
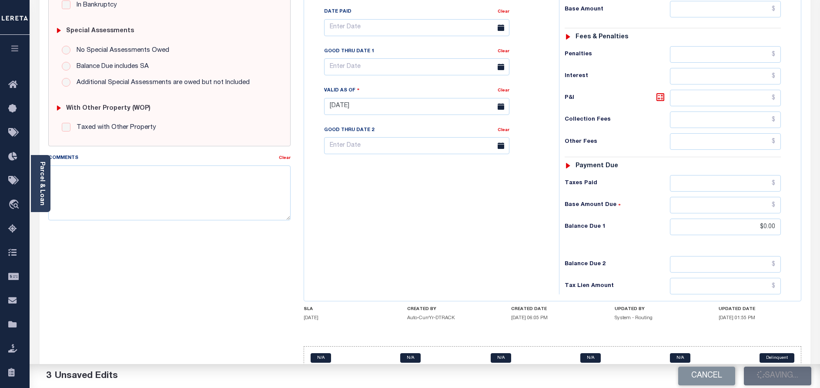
checkbox input "false"
type input "$0"
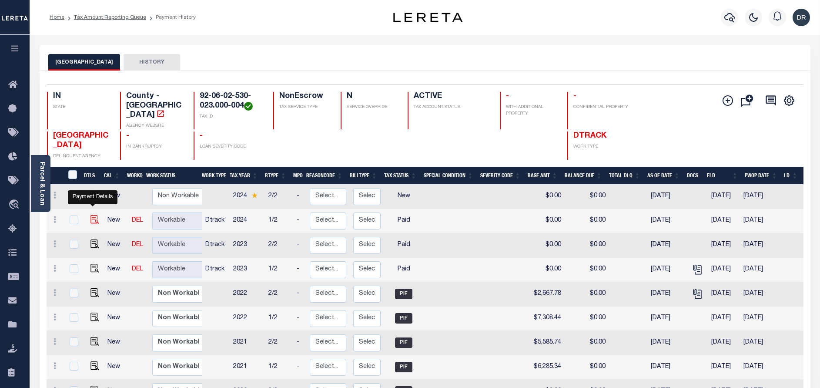
click at [93, 215] on img "" at bounding box center [95, 219] width 9 height 9
checkbox input "true"
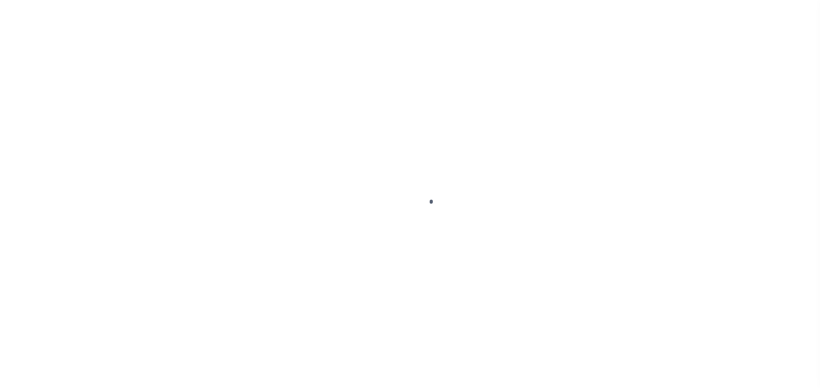
select select "PYD"
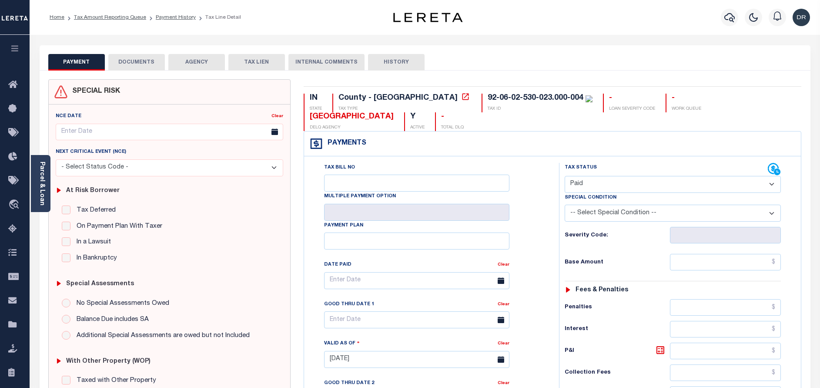
click at [144, 54] on button "DOCUMENTS" at bounding box center [136, 62] width 57 height 17
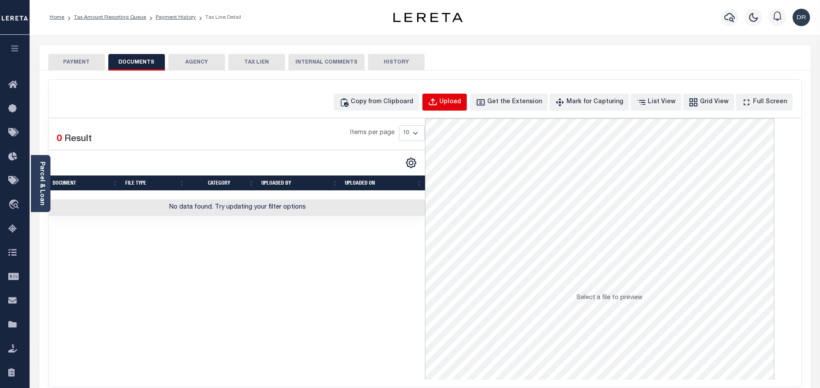
click at [452, 109] on button "Upload" at bounding box center [445, 102] width 44 height 17
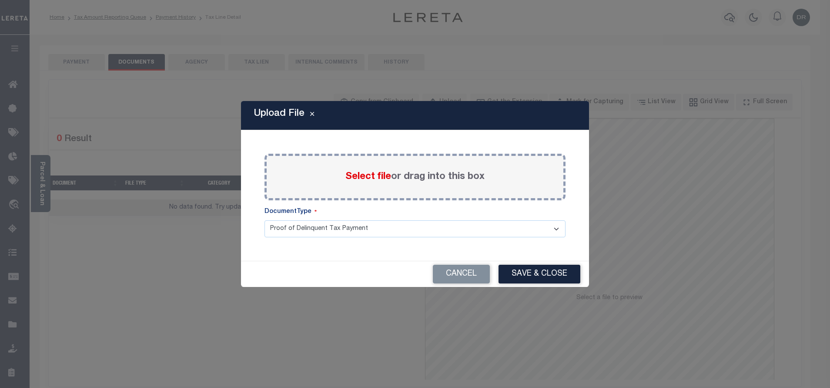
click at [440, 171] on label "Select file or drag into this box" at bounding box center [414, 177] width 139 height 14
click at [0, 0] on input "Select file or drag into this box" at bounding box center [0, 0] width 0 height 0
click at [483, 278] on button "Cancel" at bounding box center [461, 274] width 57 height 19
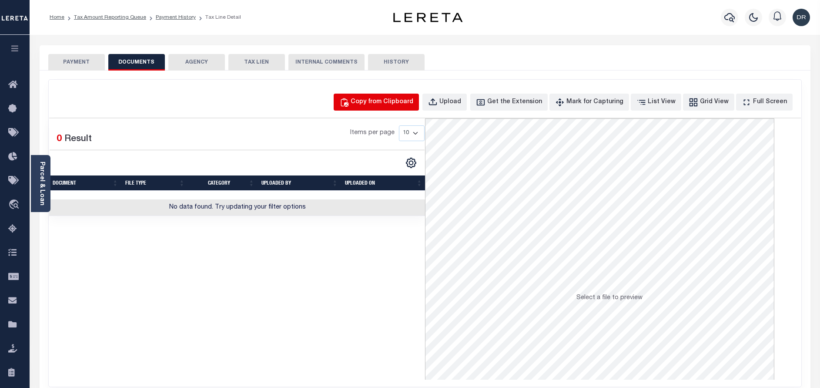
click at [376, 97] on button "Copy from Clipboard" at bounding box center [376, 102] width 85 height 17
select select "POP"
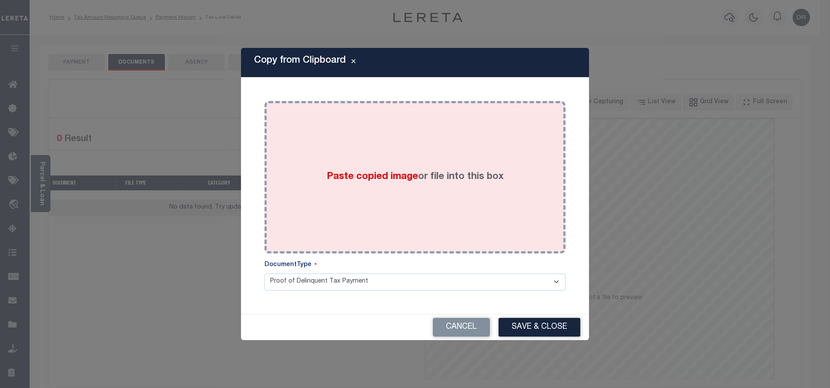
click at [421, 175] on label "Paste copied image or file into this box" at bounding box center [415, 177] width 177 height 14
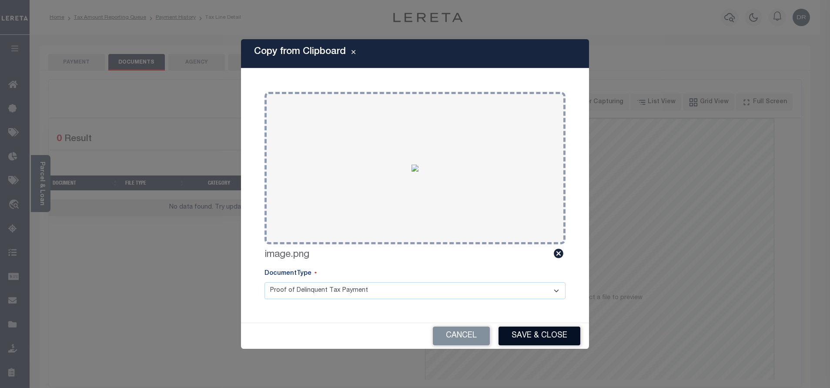
click at [527, 332] on button "Save & Close" at bounding box center [540, 335] width 82 height 19
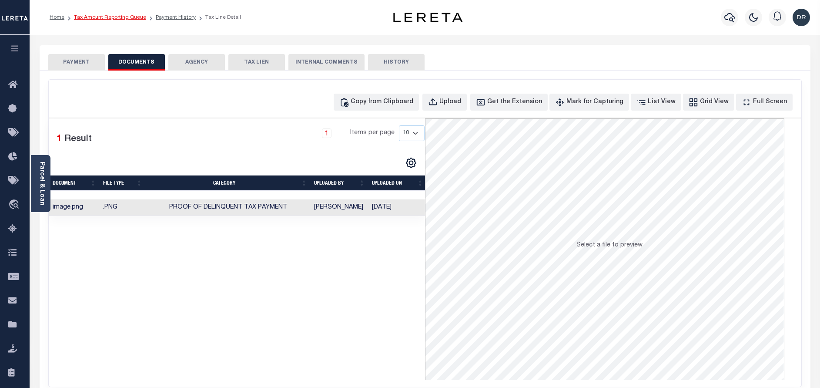
click at [122, 16] on link "Tax Amount Reporting Queue" at bounding box center [110, 17] width 72 height 5
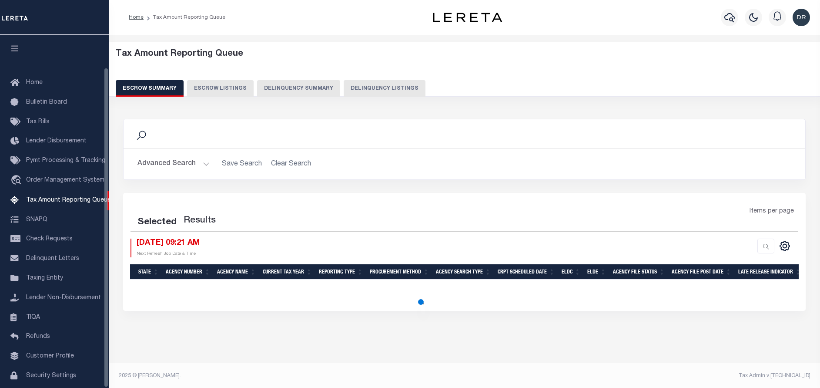
click at [380, 91] on button "Delinquency Listings" at bounding box center [385, 88] width 82 height 17
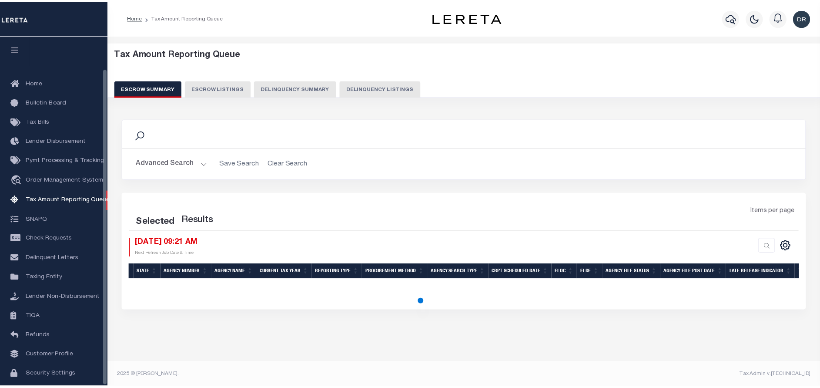
scroll to position [36, 0]
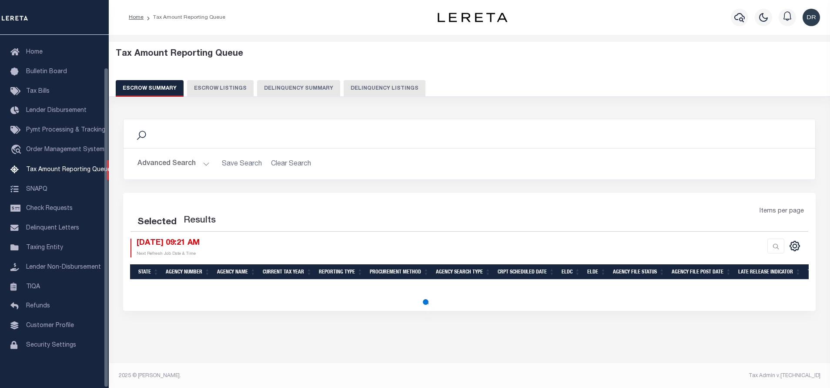
select select "100"
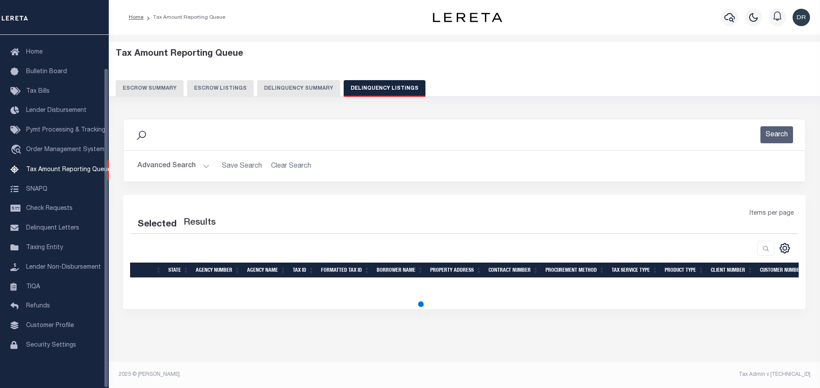
select select "100"
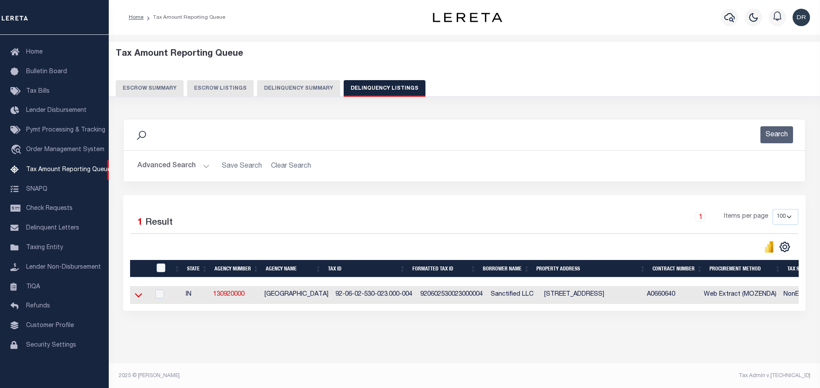
click at [137, 296] on icon at bounding box center [138, 294] width 7 height 9
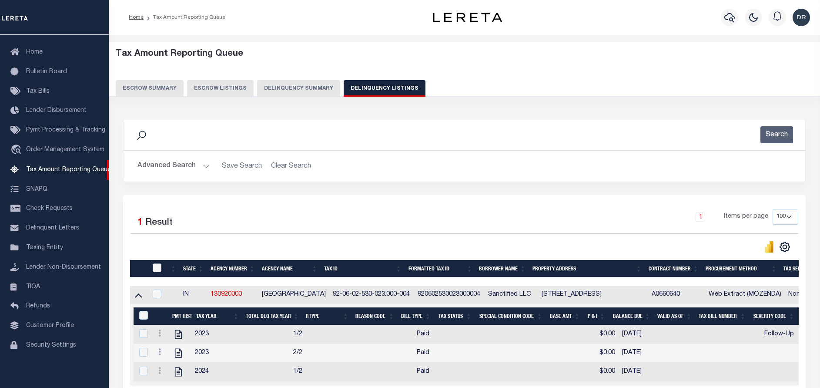
click at [157, 271] on input "checkbox" at bounding box center [157, 267] width 9 height 9
checkbox input "true"
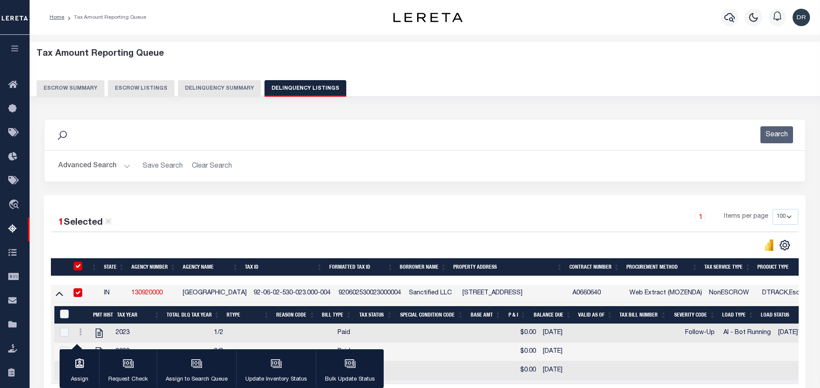
checkbox input "true"
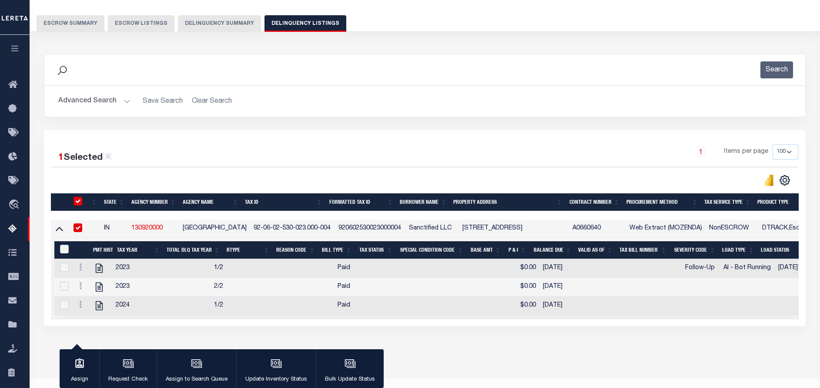
scroll to position [65, 0]
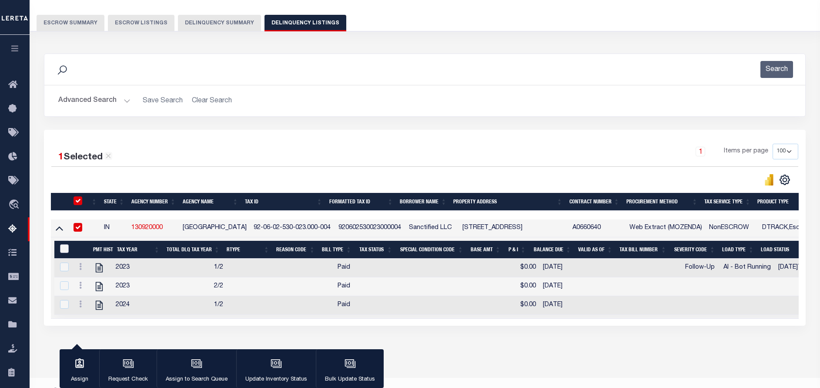
click at [63, 250] on input "&nbsp;" at bounding box center [64, 248] width 9 height 9
checkbox input "true"
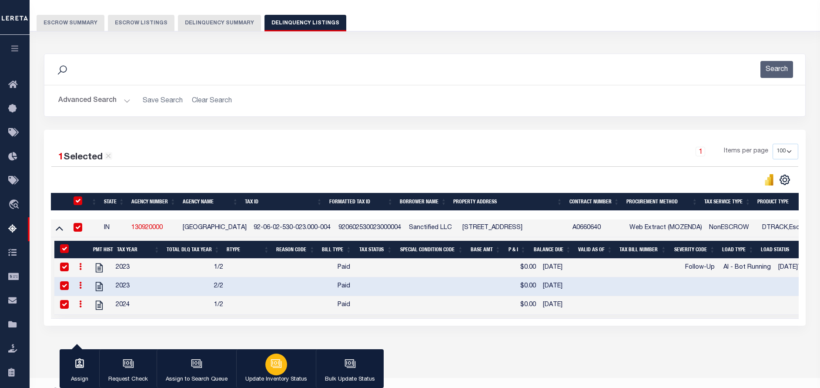
click at [278, 363] on icon "button" at bounding box center [275, 362] width 9 height 7
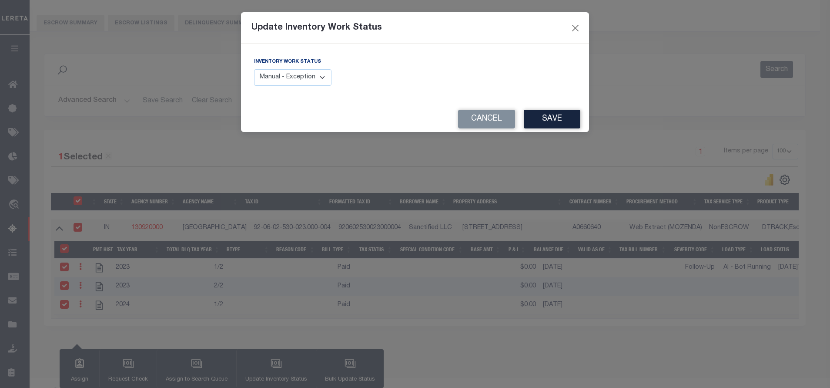
click at [273, 84] on select "Manual - Exception Pended - Awaiting Search Late Add Exception Completed" at bounding box center [292, 77] width 77 height 17
select select "4"
click at [254, 69] on select "Manual - Exception Pended - Awaiting Search Late Add Exception Completed" at bounding box center [292, 77] width 77 height 17
click at [571, 121] on button "Save" at bounding box center [552, 119] width 57 height 19
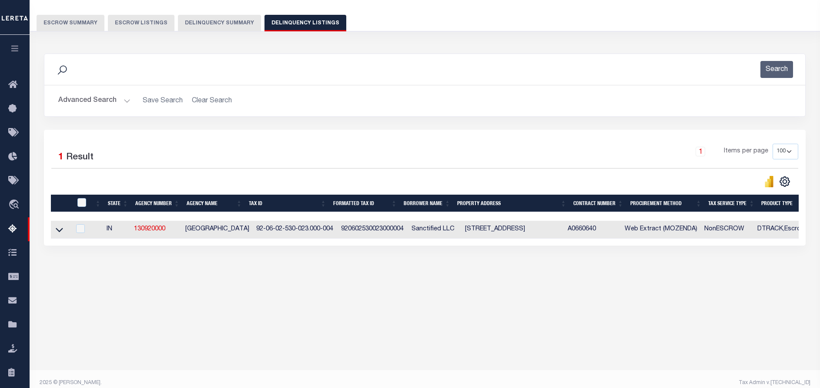
click at [77, 101] on button "Advanced Search" at bounding box center [94, 100] width 72 height 17
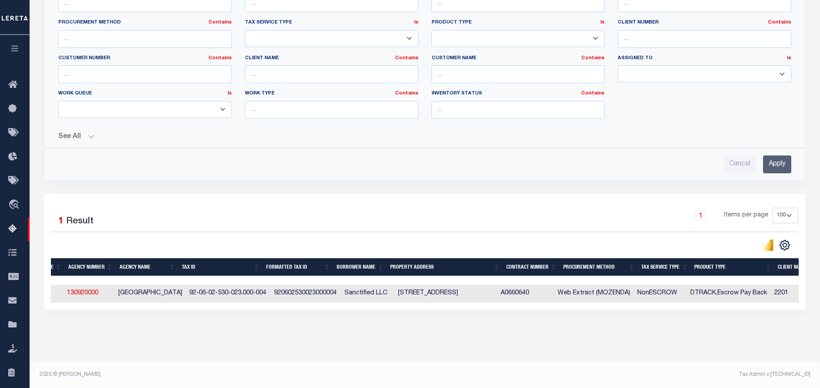
scroll to position [0, 0]
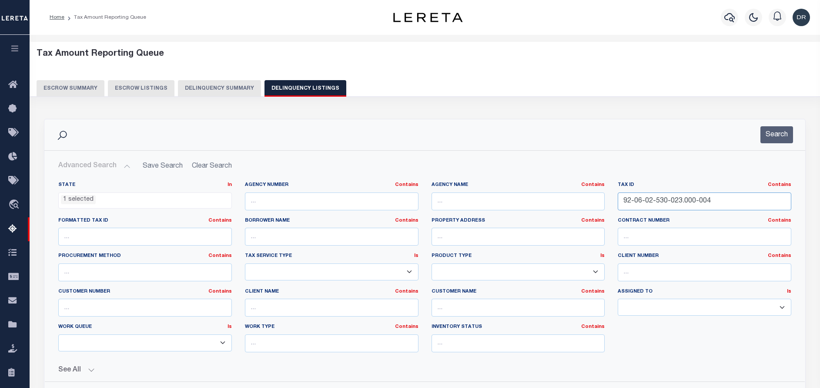
click at [696, 200] on input "92-06-02-530-023.000-004" at bounding box center [705, 201] width 174 height 18
paste input "3-12-403-001.000-011"
type input "92-03-12-403-001.000-011"
click at [784, 141] on button "Search" at bounding box center [777, 134] width 33 height 17
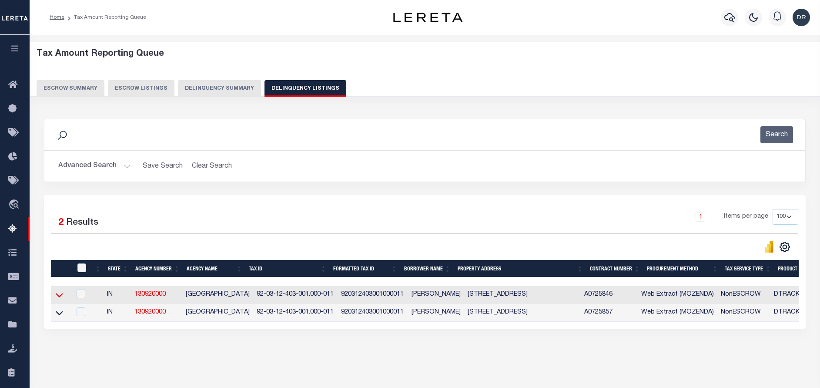
click at [60, 295] on icon at bounding box center [59, 294] width 7 height 9
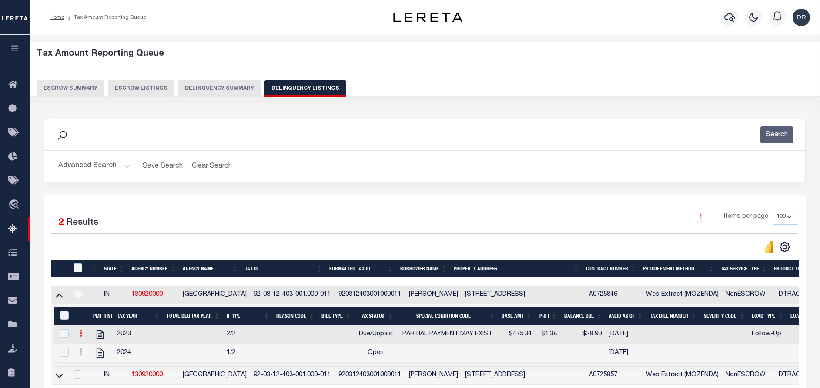
click at [79, 335] on link at bounding box center [81, 334] width 10 height 7
click at [94, 348] on img "" at bounding box center [91, 347] width 9 height 9
checkbox input "false"
checkbox input "true"
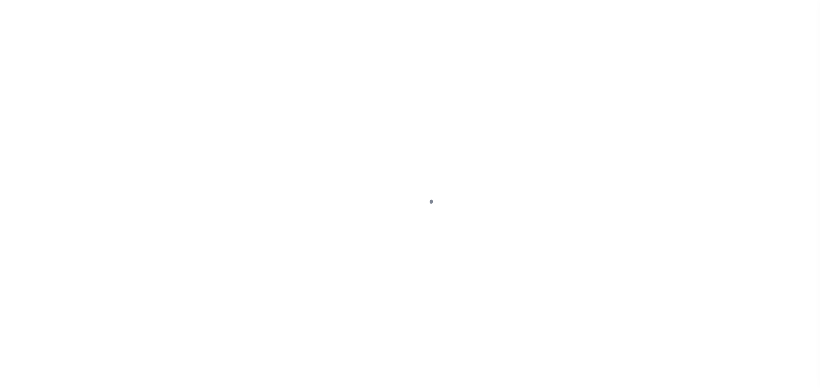
select select "DUE"
select select "15"
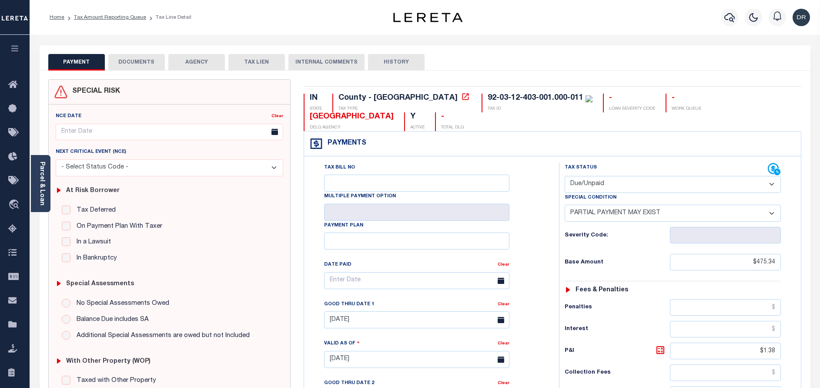
click at [606, 176] on select "- Select Status Code - Open Due/Unpaid Paid Incomplete No Tax Due Internal Refu…" at bounding box center [673, 184] width 216 height 17
select select "PYD"
click at [565, 176] on select "- Select Status Code - Open Due/Unpaid Paid Incomplete No Tax Due Internal Refu…" at bounding box center [673, 184] width 216 height 17
select select "0"
type input "[DATE]"
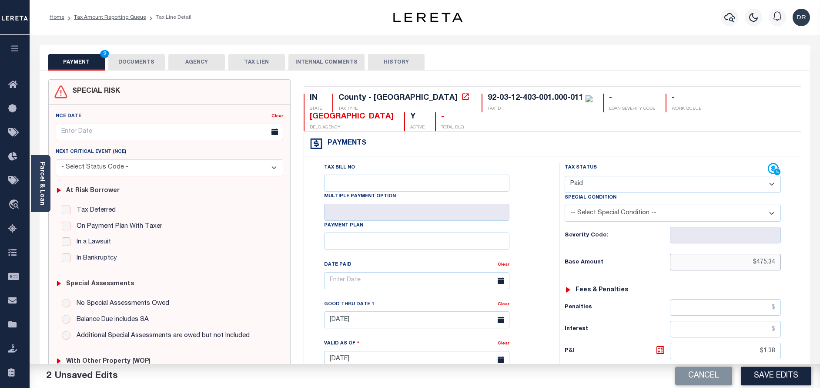
drag, startPoint x: 744, startPoint y: 244, endPoint x: 799, endPoint y: 235, distance: 56.4
click at [799, 235] on div "Tax Bill No Multiple Payment Option Payment Plan" at bounding box center [552, 354] width 497 height 397
drag, startPoint x: 757, startPoint y: 339, endPoint x: 803, endPoint y: 335, distance: 46.3
click at [803, 335] on div "IN STATE County - IN TAX TYPE 92-03-12-403-001.000-011 TAX ID - LOAN SEVERITY C…" at bounding box center [552, 359] width 511 height 560
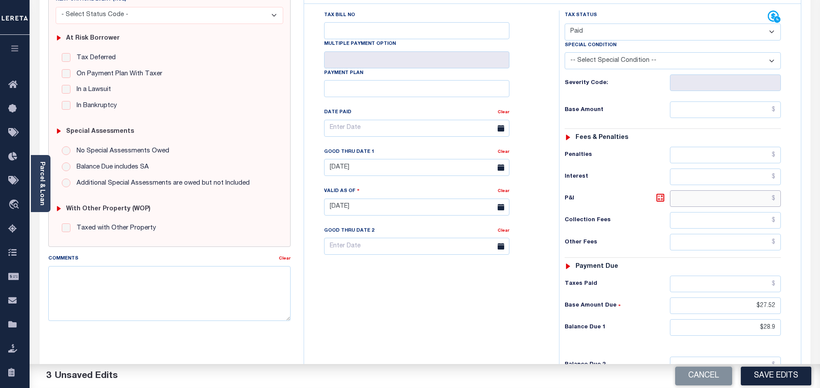
scroll to position [254, 0]
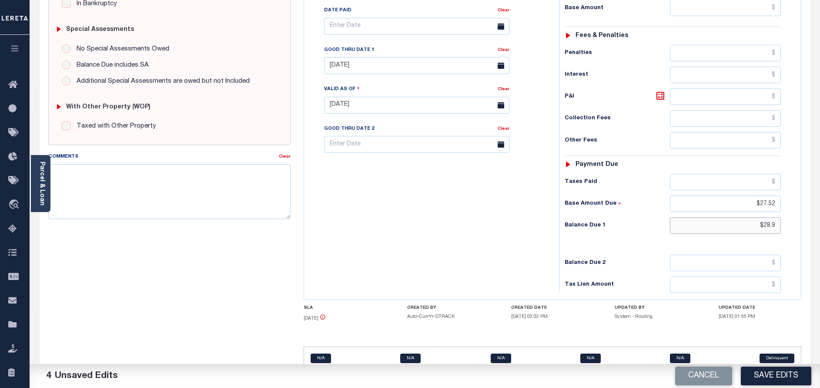
drag, startPoint x: 749, startPoint y: 208, endPoint x: 784, endPoint y: 208, distance: 34.8
click at [784, 208] on div "Tax Status Status - Select Status Code -" at bounding box center [675, 101] width 233 height 384
drag, startPoint x: 743, startPoint y: 180, endPoint x: 794, endPoint y: 181, distance: 50.9
click at [794, 181] on div "Tax Status Status" at bounding box center [676, 101] width 246 height 384
click at [765, 217] on input "text" at bounding box center [725, 225] width 111 height 17
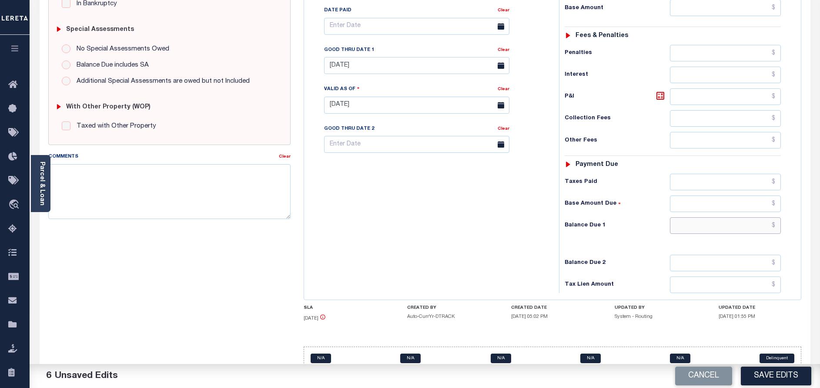
type input "$18,478.91"
drag, startPoint x: 727, startPoint y: 209, endPoint x: 832, endPoint y: 205, distance: 105.8
click at [820, 205] on html "Home Tax Amount Reporting Queue Tax Line Detail" at bounding box center [410, 76] width 820 height 660
click at [730, 217] on input "text" at bounding box center [725, 225] width 111 height 17
type input "$0.00"
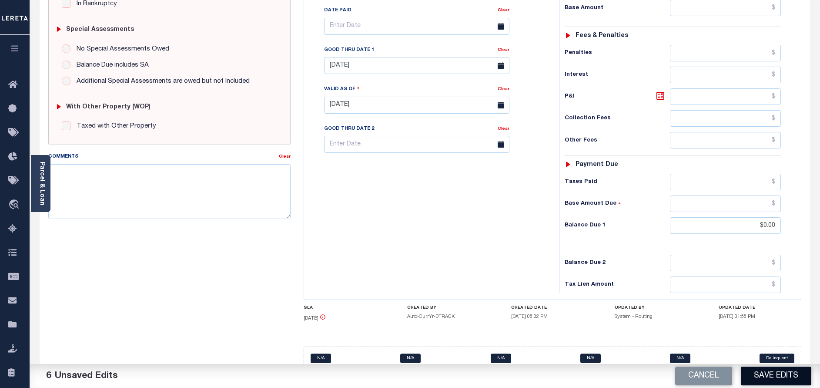
click at [773, 377] on button "Save Edits" at bounding box center [776, 375] width 70 height 19
checkbox input "false"
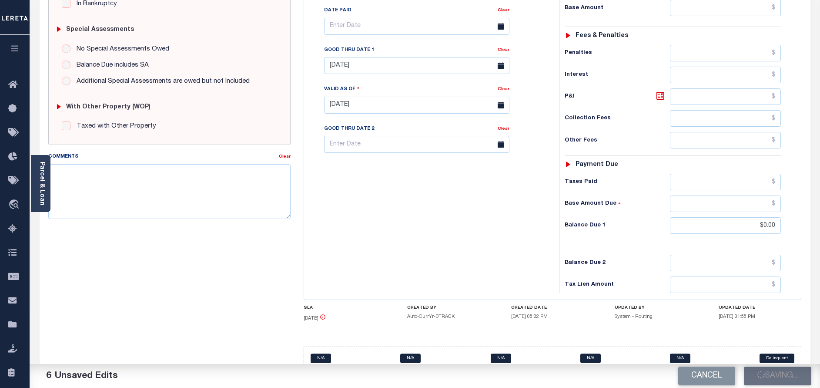
type input "$0"
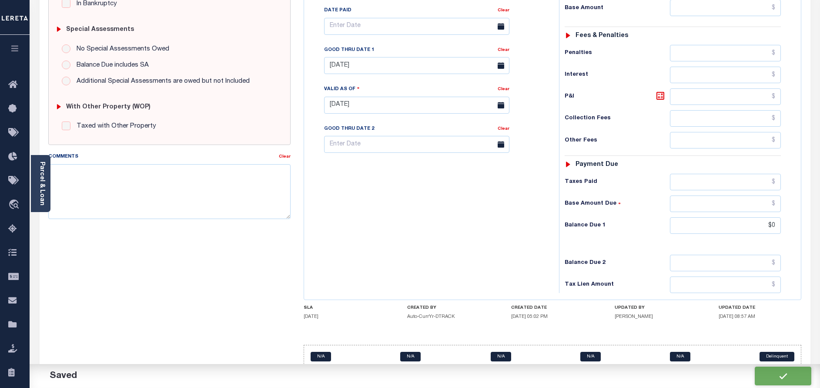
scroll to position [253, 0]
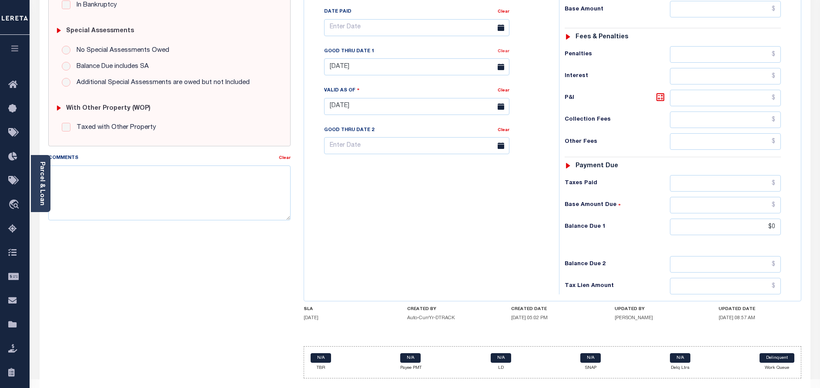
click at [504, 49] on link "Clear" at bounding box center [504, 51] width 12 height 4
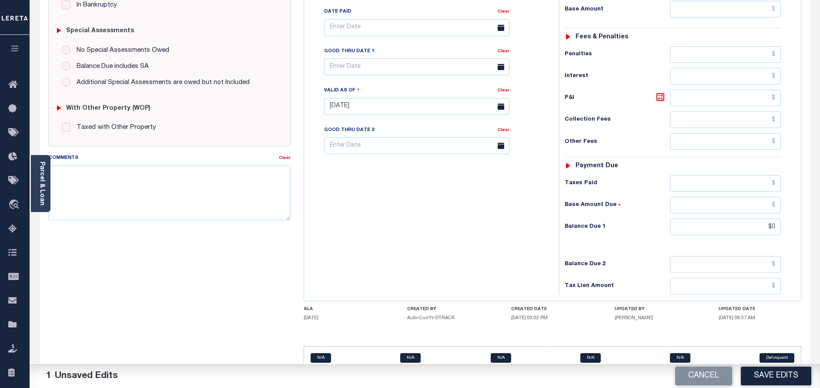
click at [785, 386] on div "Cancel Save Edits" at bounding box center [623, 376] width 396 height 24
click at [779, 376] on button "Save Edits" at bounding box center [776, 375] width 70 height 19
checkbox input "false"
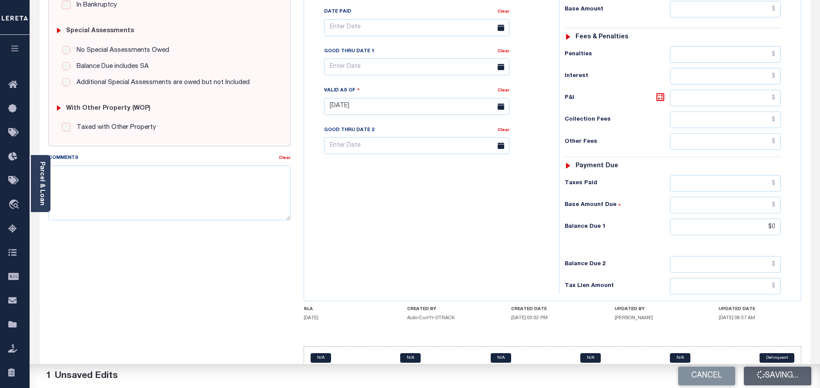
checkbox input "false"
type input "$0"
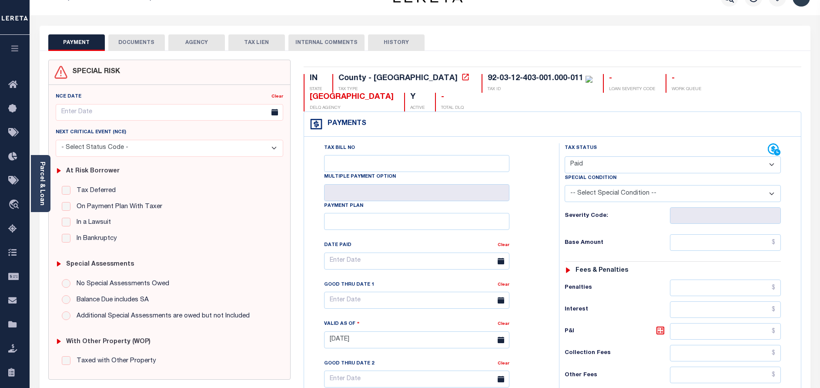
scroll to position [0, 0]
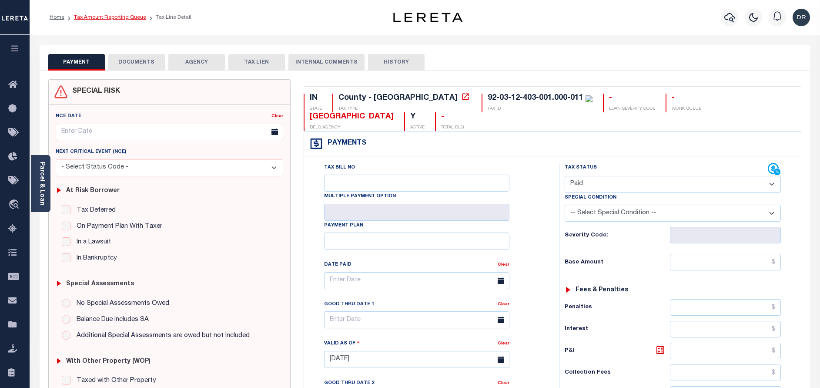
click at [121, 16] on link "Tax Amount Reporting Queue" at bounding box center [110, 17] width 72 height 5
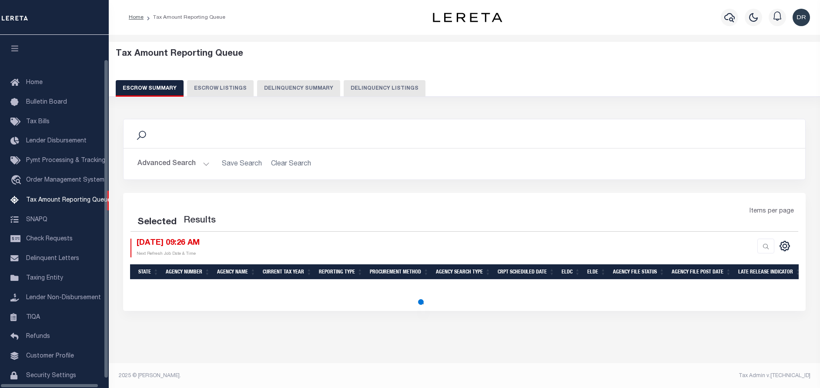
select select "100"
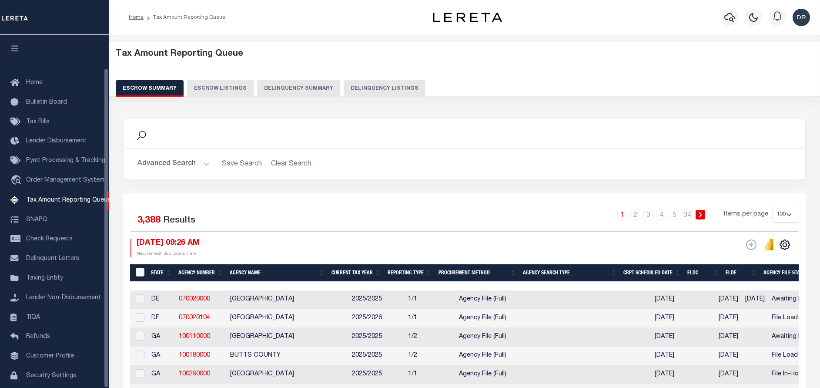
scroll to position [36, 0]
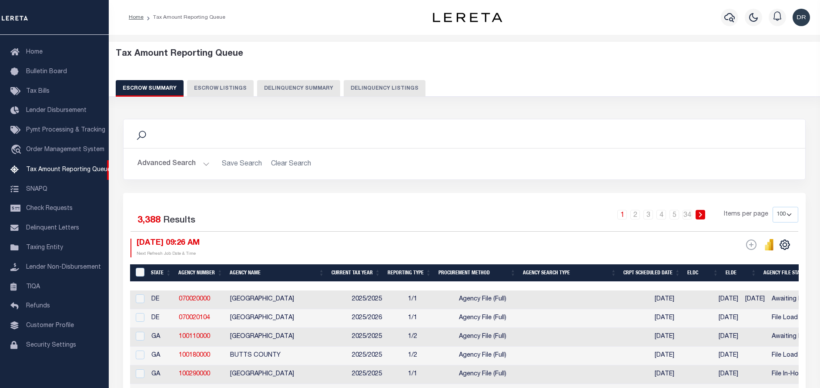
click at [381, 93] on button "Delinquency Listings" at bounding box center [385, 88] width 82 height 17
select select "100"
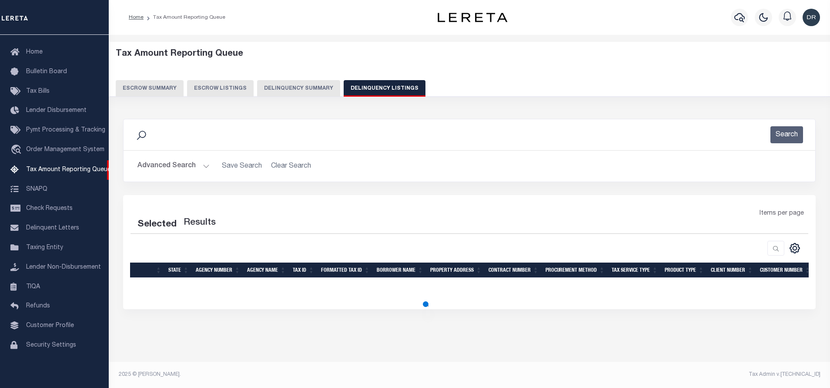
select select "100"
